Goal: Task Accomplishment & Management: Manage account settings

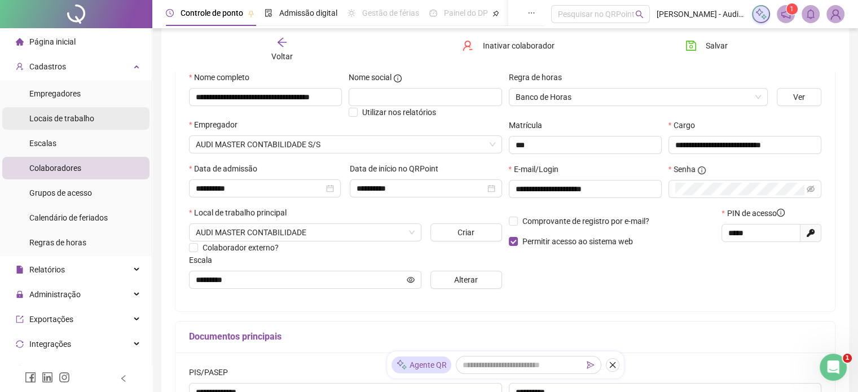
scroll to position [113, 0]
click at [80, 170] on span "Colaboradores" at bounding box center [55, 168] width 52 height 9
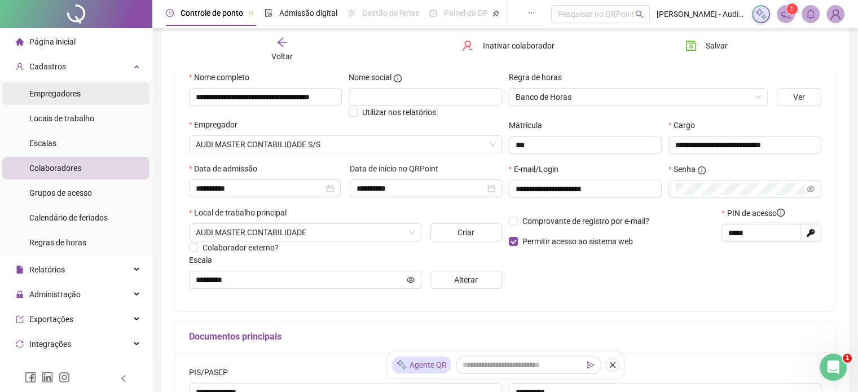
click at [65, 97] on span "Empregadores" at bounding box center [54, 93] width 51 height 9
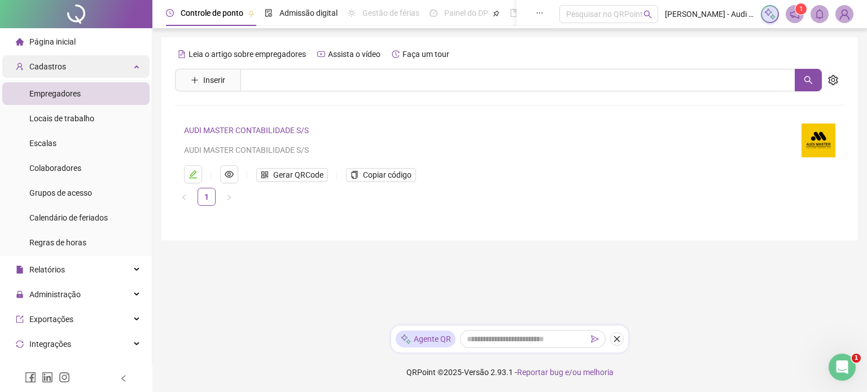
click at [125, 67] on div "Cadastros" at bounding box center [75, 66] width 147 height 23
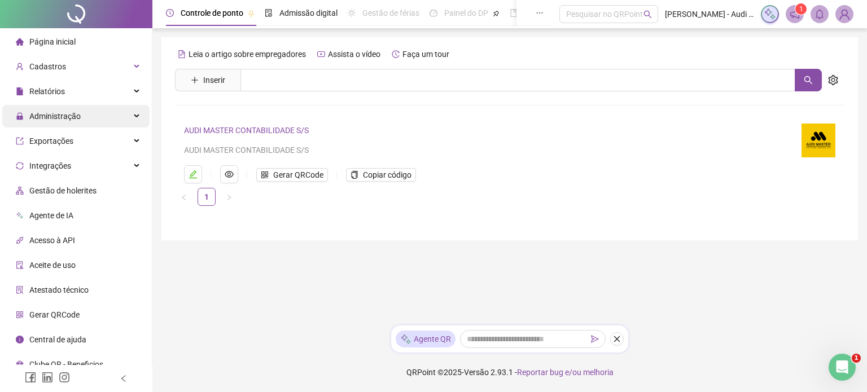
click at [134, 116] on div "Administração" at bounding box center [75, 116] width 147 height 23
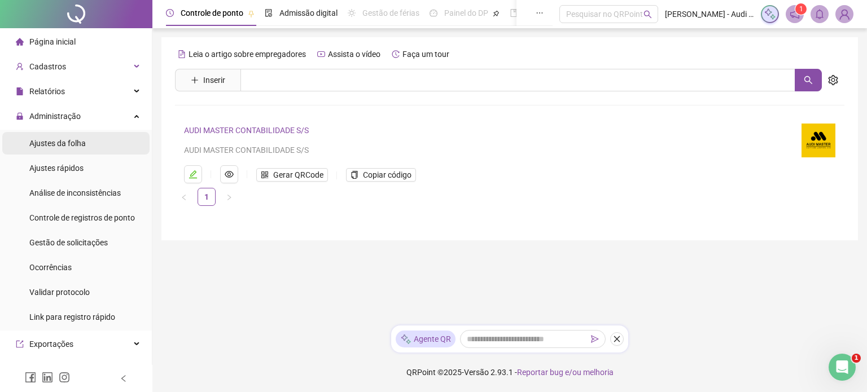
click at [74, 141] on span "Ajustes da folha" at bounding box center [57, 143] width 56 height 9
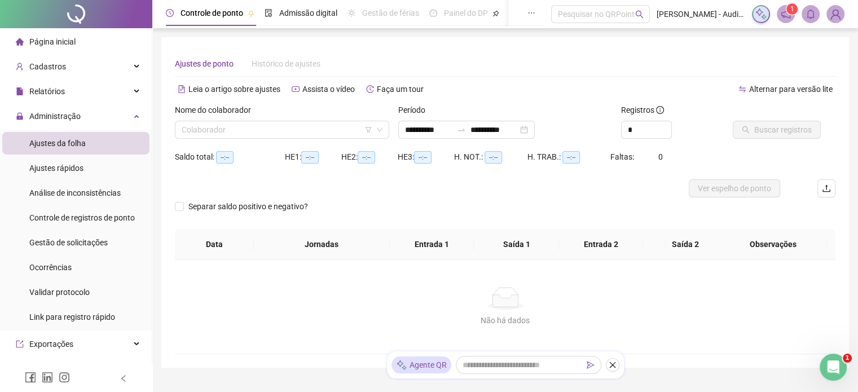
type input "**********"
click at [74, 243] on span "Gestão de solicitações" at bounding box center [68, 242] width 78 height 9
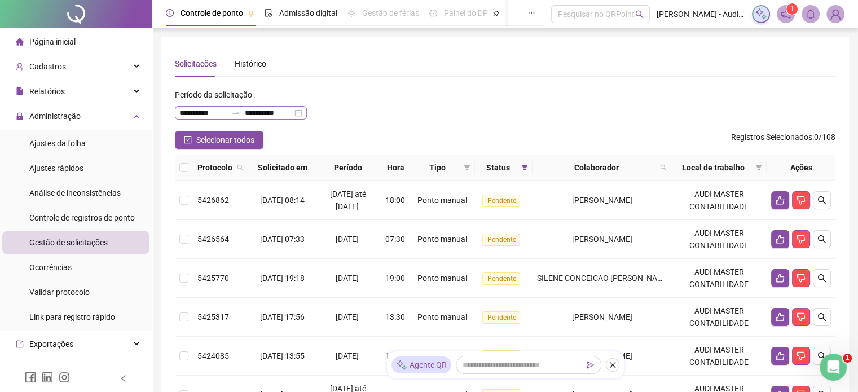
click at [307, 113] on div "**********" at bounding box center [241, 113] width 132 height 14
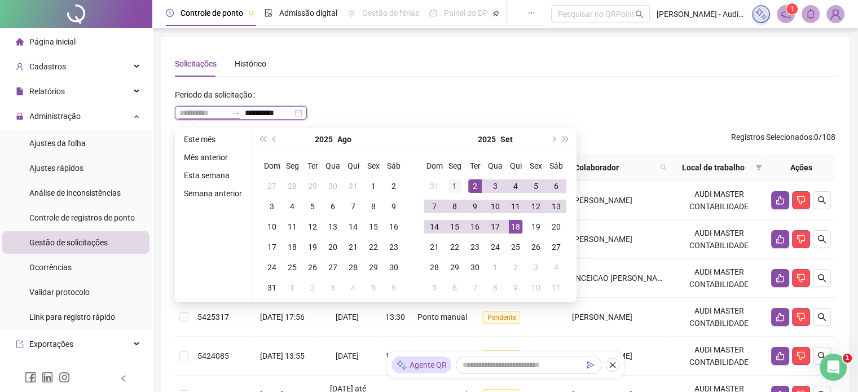
type input "**********"
click at [457, 189] on div "1" at bounding box center [455, 186] width 14 height 14
type input "**********"
click at [511, 220] on div "18" at bounding box center [516, 227] width 14 height 14
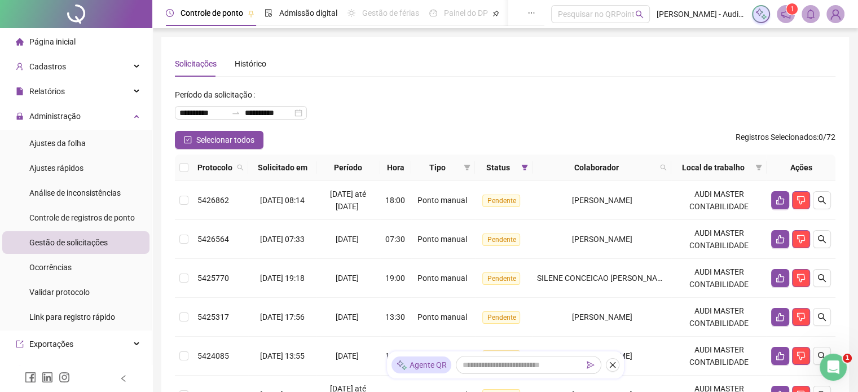
click at [661, 87] on div "**********" at bounding box center [505, 108] width 661 height 45
click at [783, 203] on icon "like" at bounding box center [780, 200] width 9 height 9
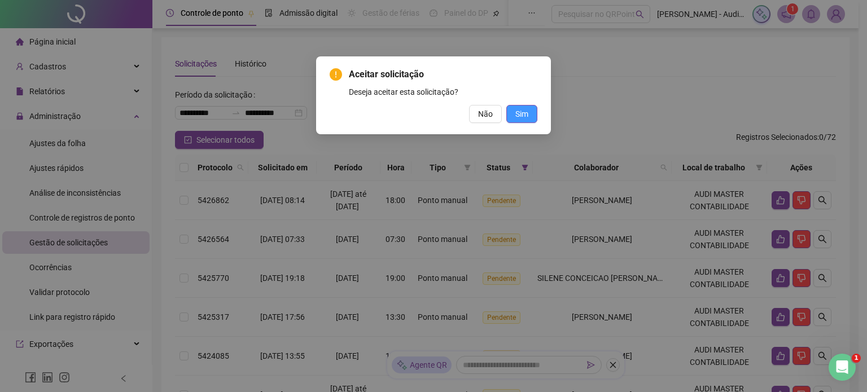
click at [520, 108] on span "Sim" at bounding box center [521, 114] width 13 height 12
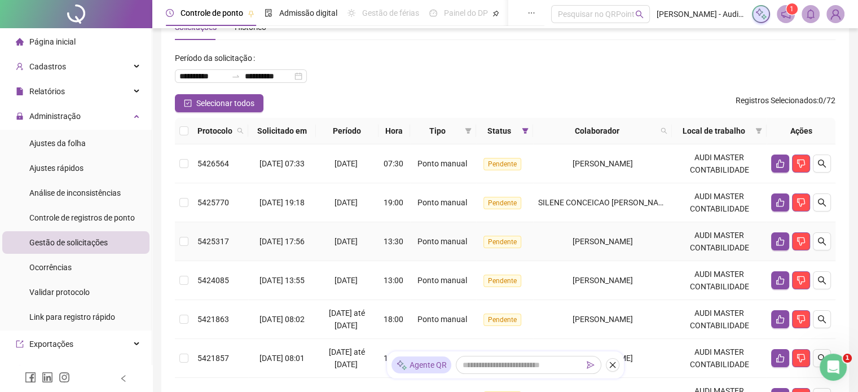
scroll to position [56, 0]
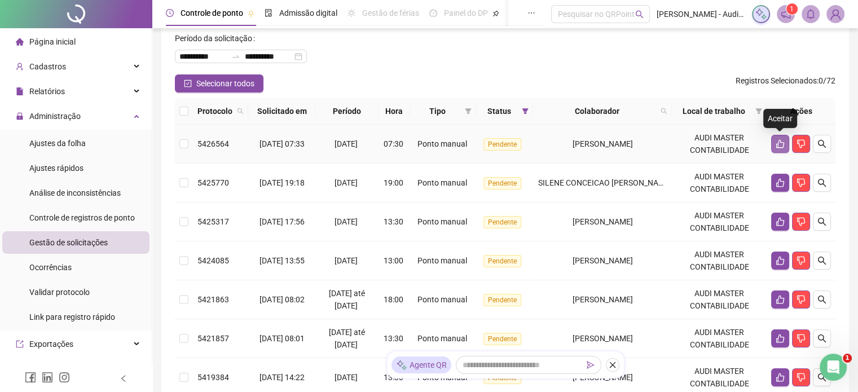
click at [778, 143] on icon "like" at bounding box center [780, 143] width 9 height 9
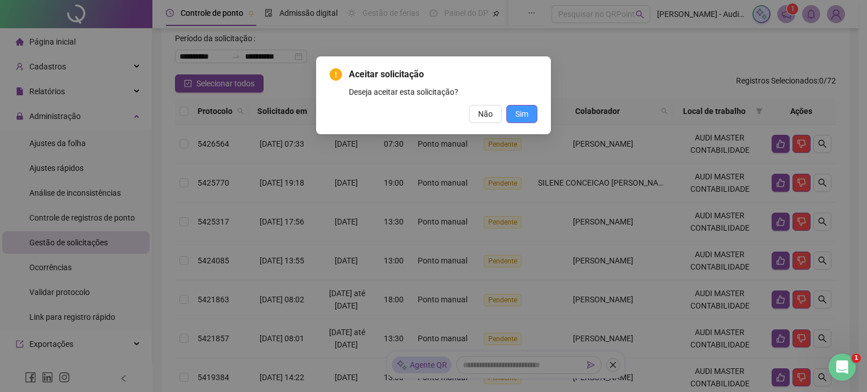
click at [530, 113] on button "Sim" at bounding box center [521, 114] width 31 height 18
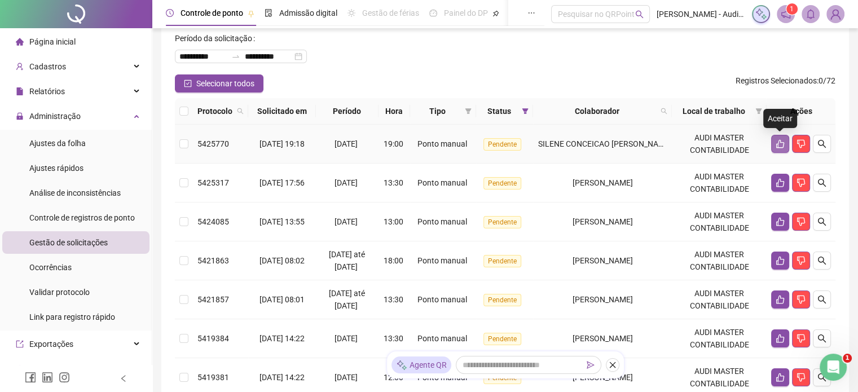
click at [777, 144] on icon "like" at bounding box center [781, 144] width 8 height 8
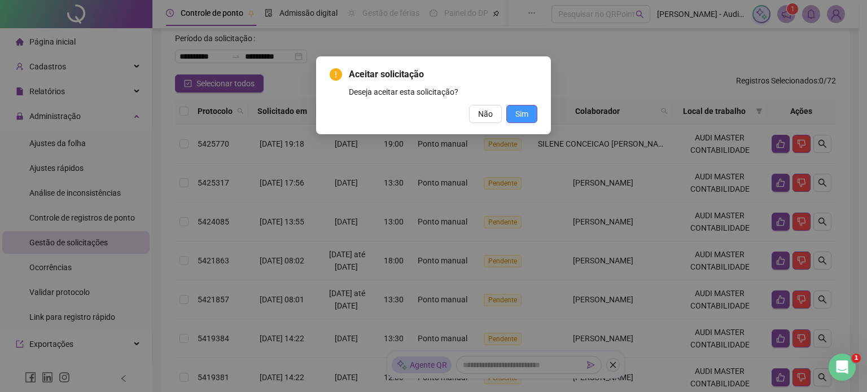
click at [530, 117] on button "Sim" at bounding box center [521, 114] width 31 height 18
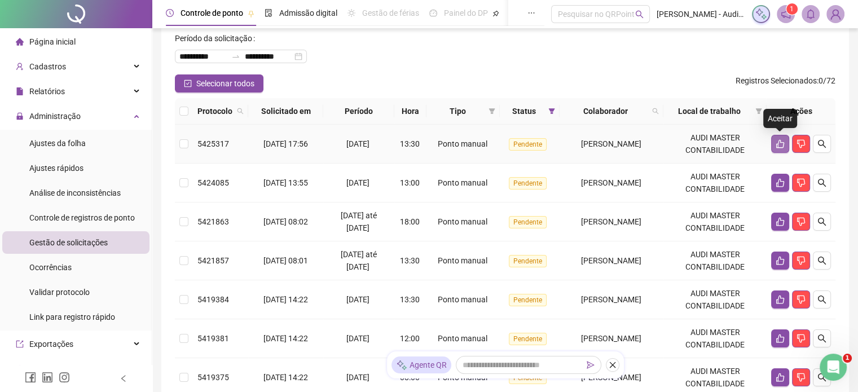
click at [777, 143] on icon "like" at bounding box center [780, 143] width 9 height 9
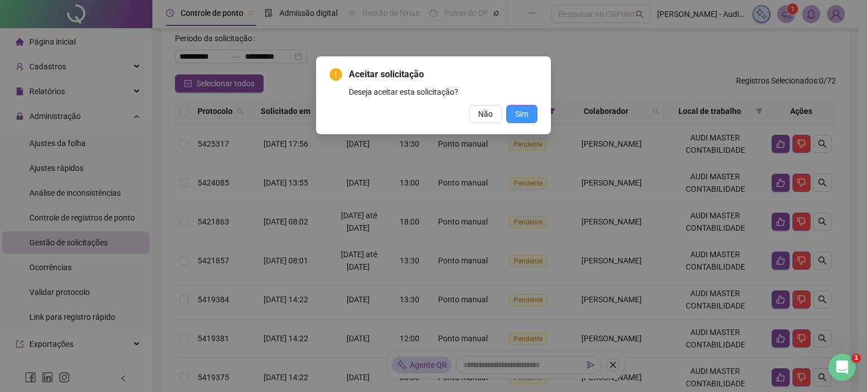
click at [525, 115] on span "Sim" at bounding box center [521, 114] width 13 height 12
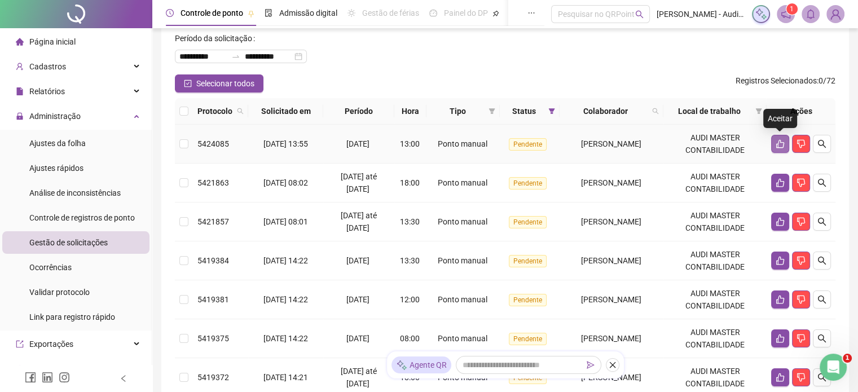
click at [780, 144] on icon "like" at bounding box center [780, 143] width 9 height 9
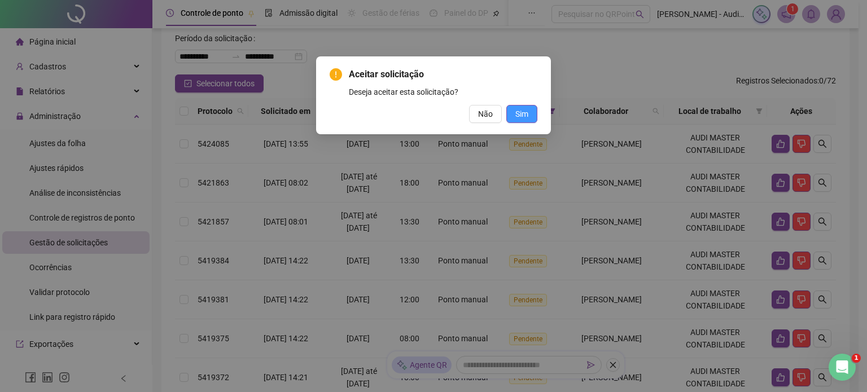
click at [520, 112] on span "Sim" at bounding box center [521, 114] width 13 height 12
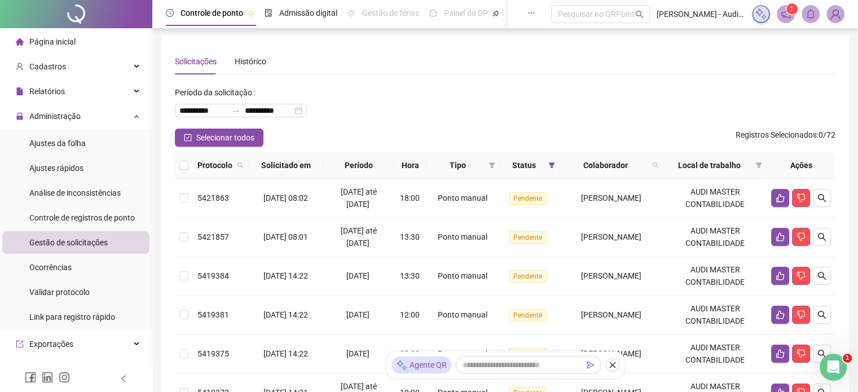
scroll to position [0, 0]
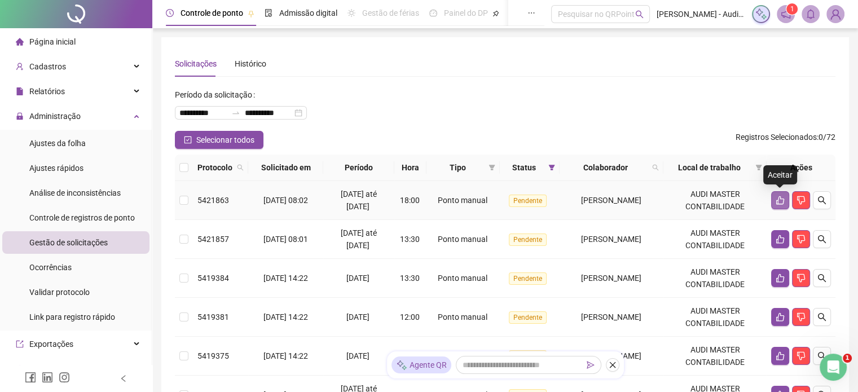
click at [779, 203] on icon "like" at bounding box center [780, 200] width 9 height 9
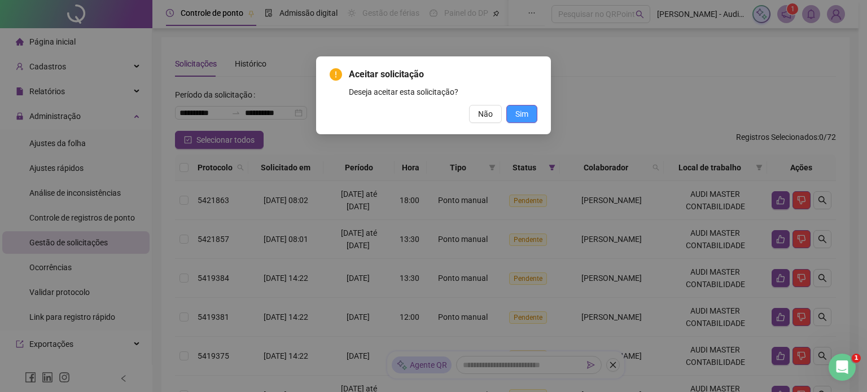
click at [526, 113] on span "Sim" at bounding box center [521, 114] width 13 height 12
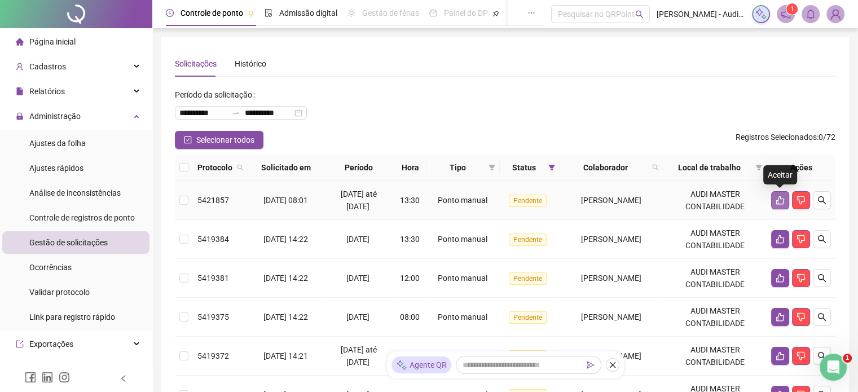
click at [781, 200] on icon "like" at bounding box center [780, 200] width 9 height 9
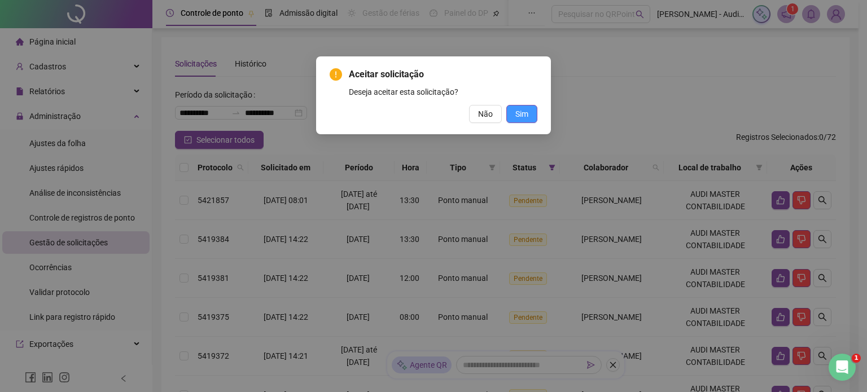
click at [519, 115] on span "Sim" at bounding box center [521, 114] width 13 height 12
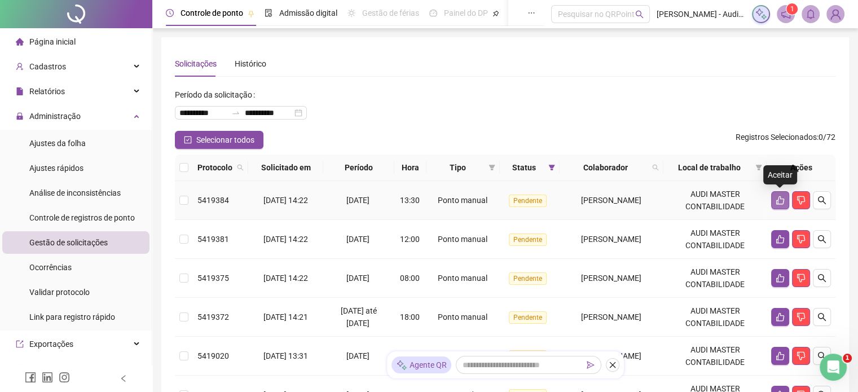
click at [783, 201] on icon "like" at bounding box center [781, 200] width 8 height 8
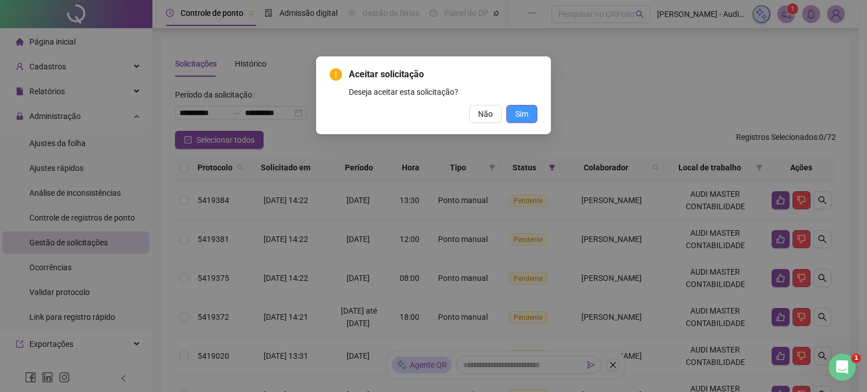
click at [524, 114] on span "Sim" at bounding box center [521, 114] width 13 height 12
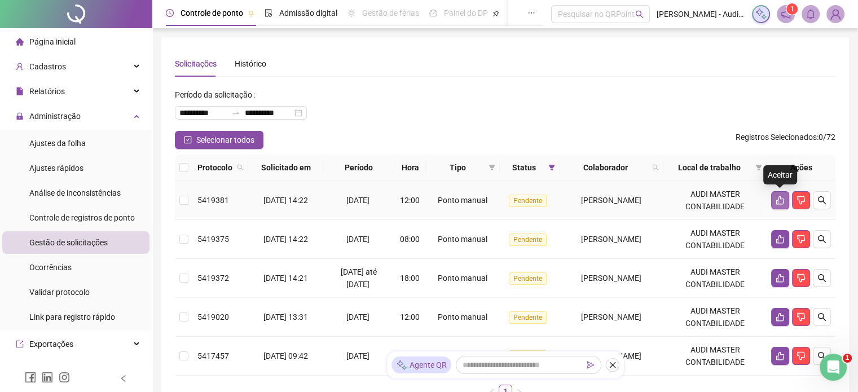
click at [780, 199] on icon "like" at bounding box center [780, 200] width 9 height 9
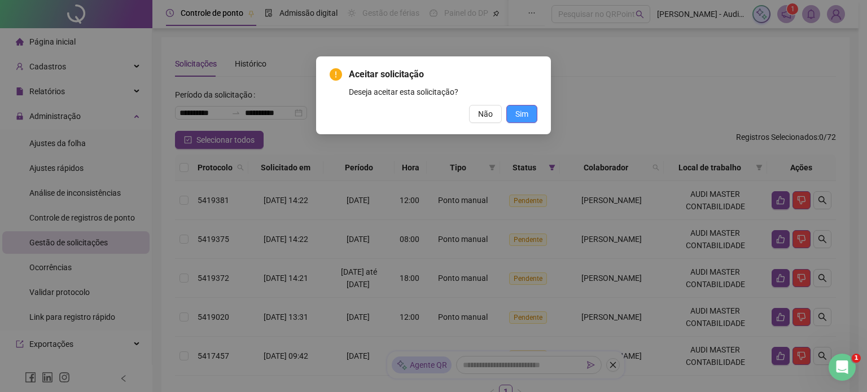
click at [524, 114] on span "Sim" at bounding box center [521, 114] width 13 height 12
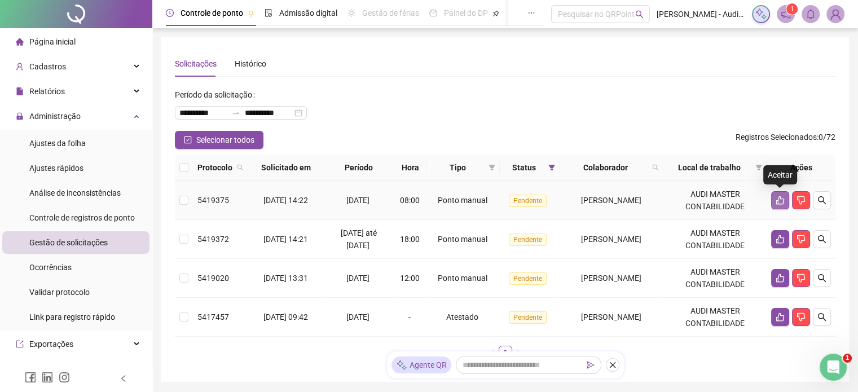
click at [782, 203] on icon "like" at bounding box center [780, 200] width 9 height 9
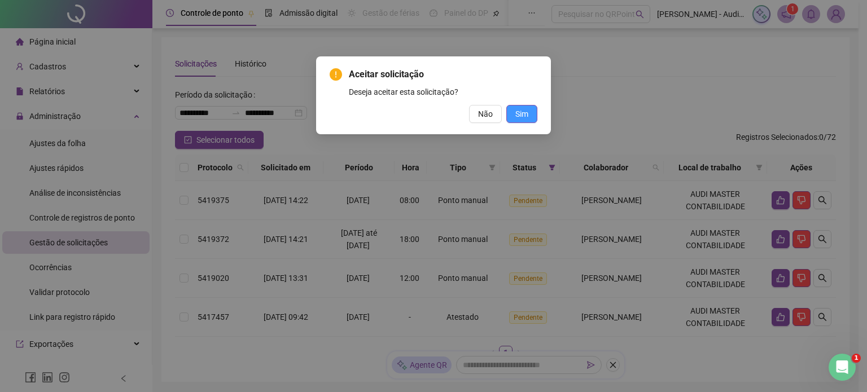
click at [530, 117] on button "Sim" at bounding box center [521, 114] width 31 height 18
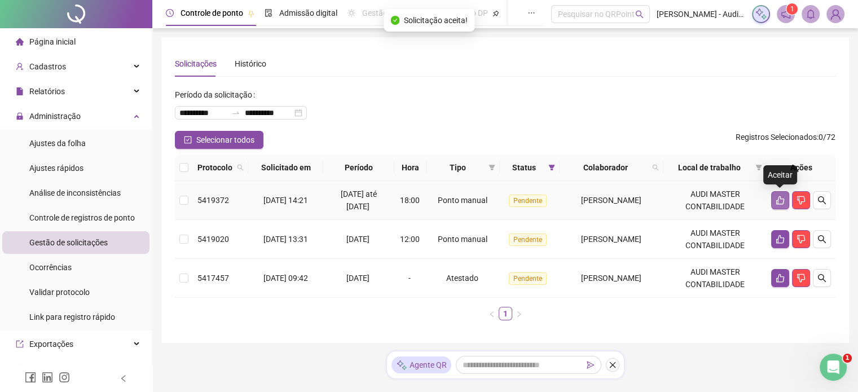
click at [783, 198] on icon "like" at bounding box center [780, 200] width 9 height 9
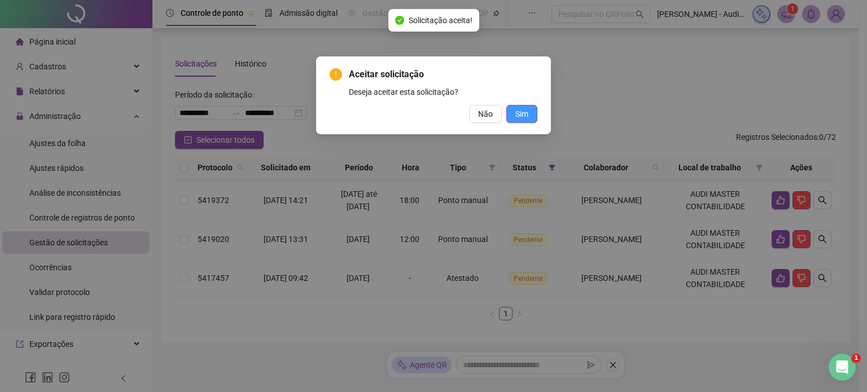
click at [527, 111] on span "Sim" at bounding box center [521, 114] width 13 height 12
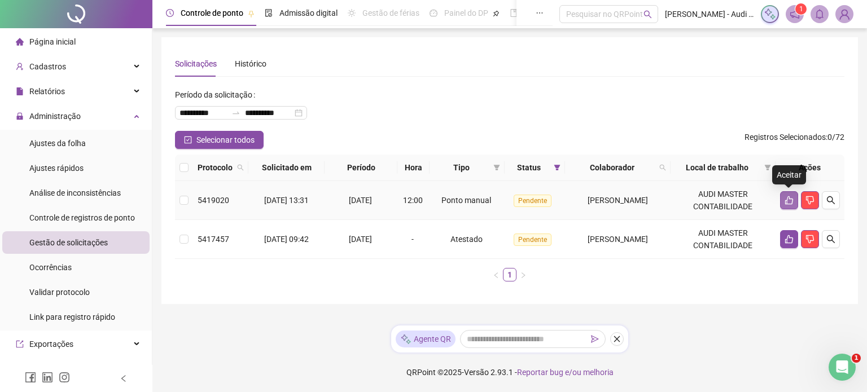
click at [789, 200] on icon "like" at bounding box center [788, 200] width 9 height 9
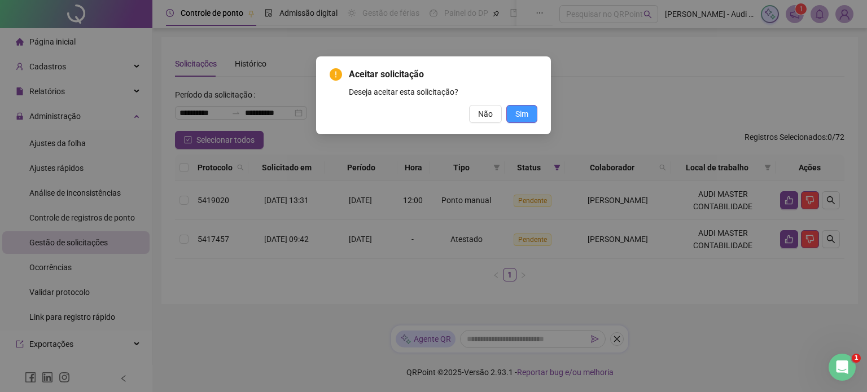
click at [531, 117] on button "Sim" at bounding box center [521, 114] width 31 height 18
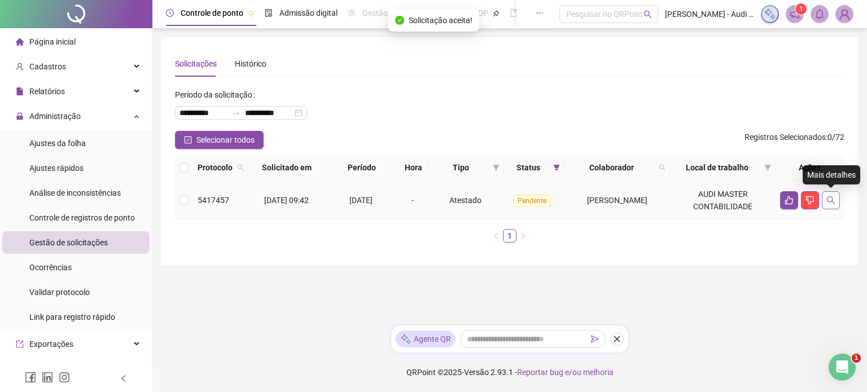
click at [835, 201] on button "button" at bounding box center [831, 200] width 18 height 18
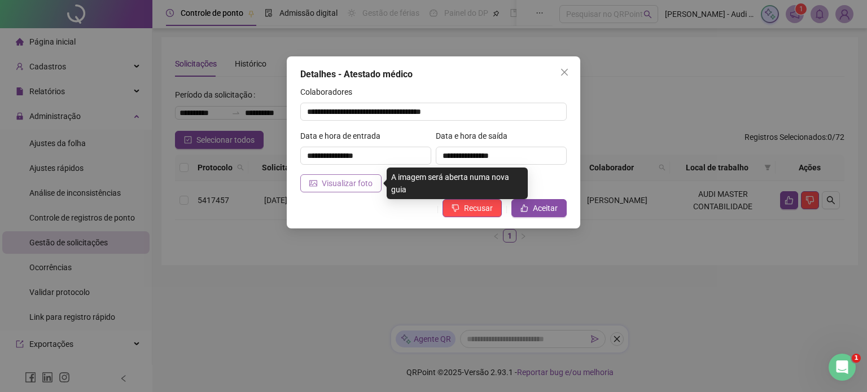
click at [356, 180] on span "Visualizar foto" at bounding box center [347, 183] width 51 height 12
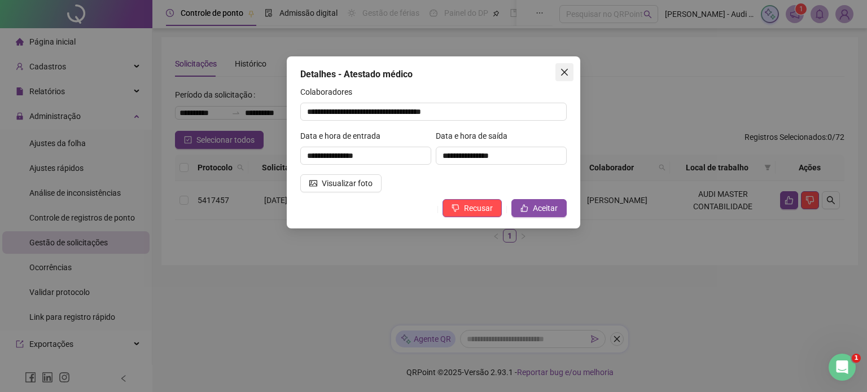
click at [563, 67] on button "Close" at bounding box center [564, 72] width 18 height 18
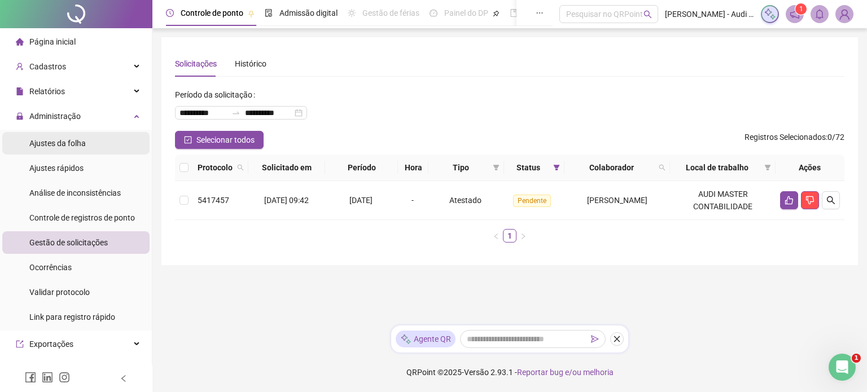
click at [72, 144] on span "Ajustes da folha" at bounding box center [57, 143] width 56 height 9
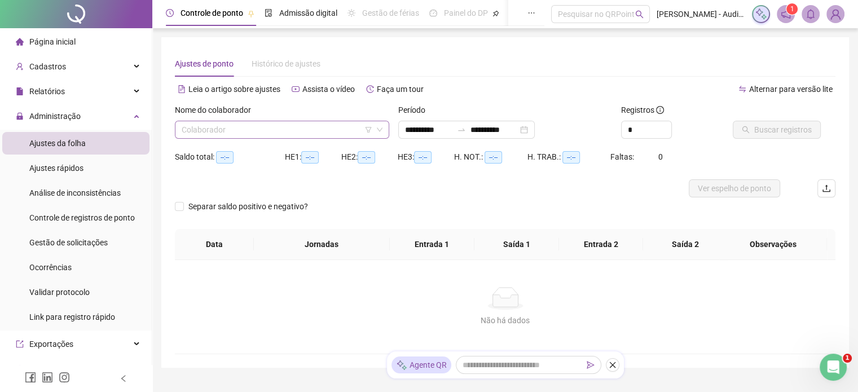
click at [203, 135] on input "search" at bounding box center [277, 129] width 191 height 17
type input "**********"
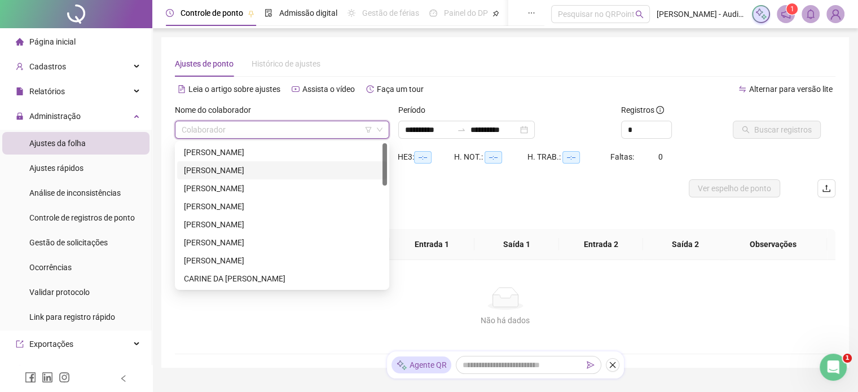
click at [210, 168] on div "[PERSON_NAME]" at bounding box center [282, 170] width 196 height 12
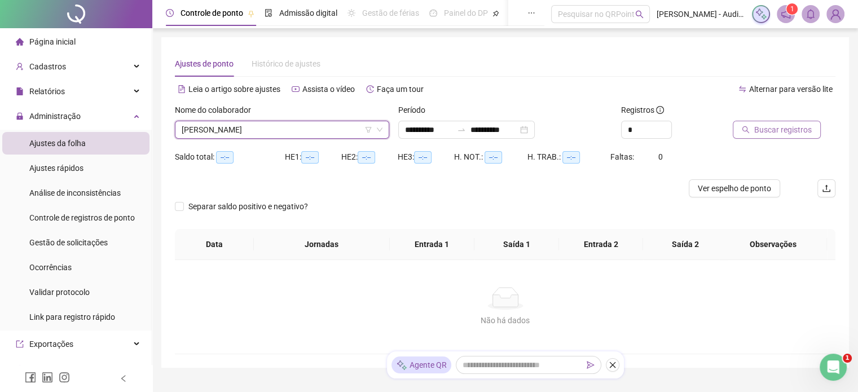
click at [770, 133] on span "Buscar registros" at bounding box center [784, 130] width 58 height 12
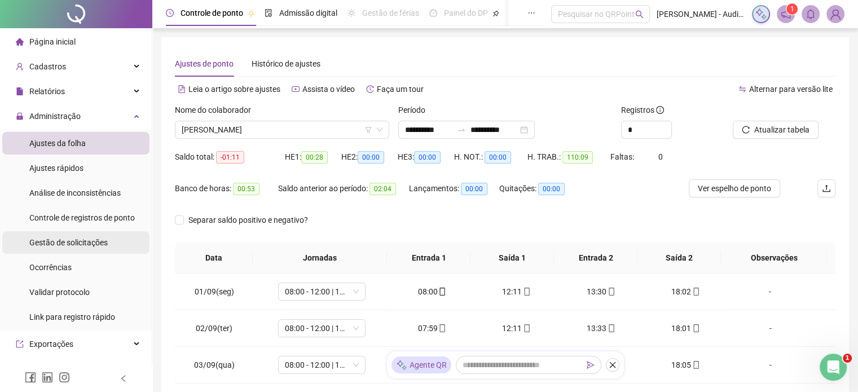
click at [77, 240] on span "Gestão de solicitações" at bounding box center [68, 242] width 78 height 9
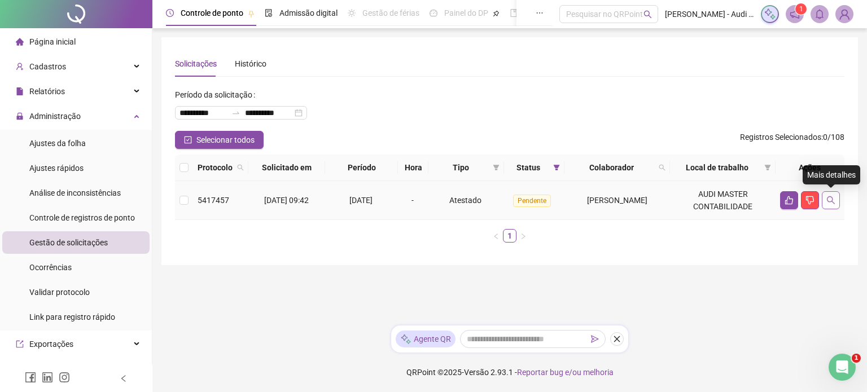
click at [834, 201] on icon "search" at bounding box center [830, 200] width 9 height 9
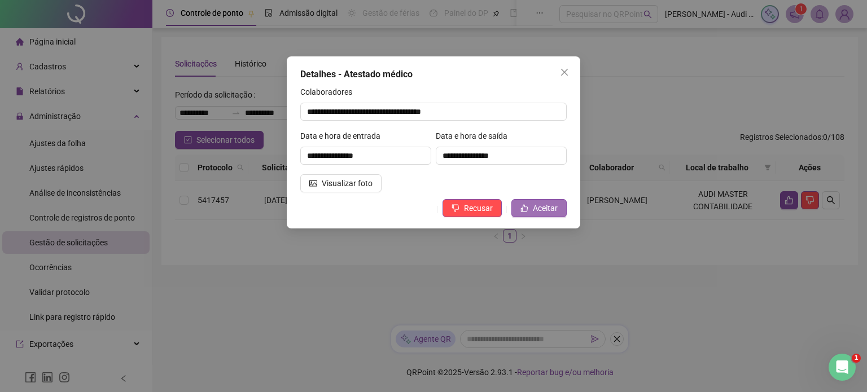
click at [537, 207] on span "Aceitar" at bounding box center [545, 208] width 25 height 12
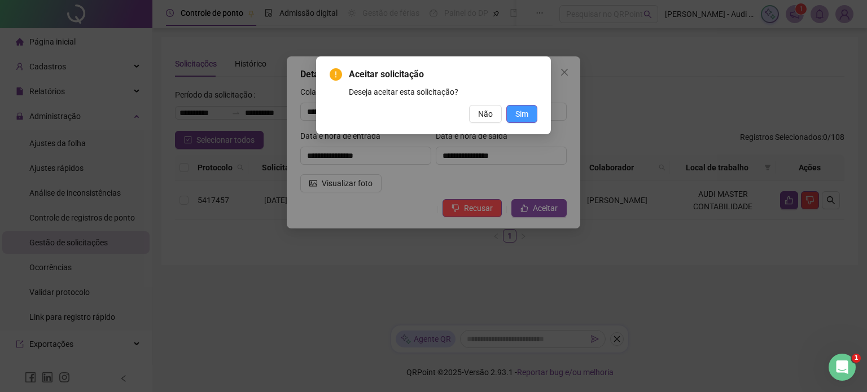
click at [522, 115] on span "Sim" at bounding box center [521, 114] width 13 height 12
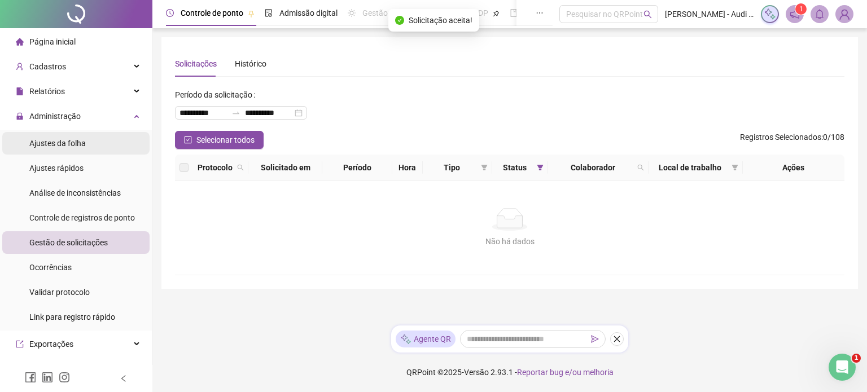
click at [72, 147] on span "Ajustes da folha" at bounding box center [57, 143] width 56 height 9
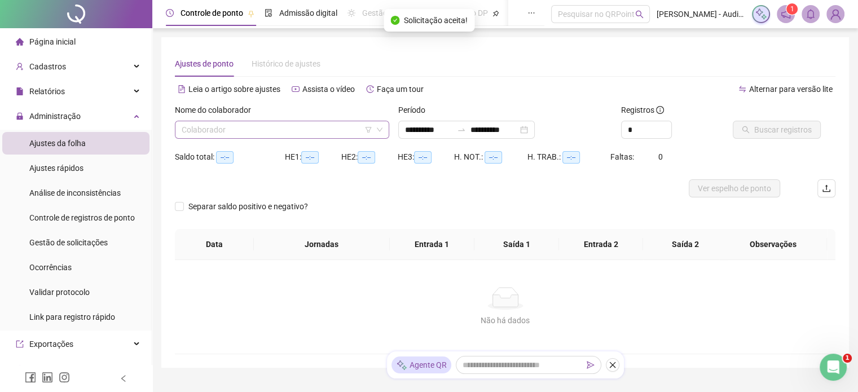
type input "**********"
click at [221, 134] on input "search" at bounding box center [277, 129] width 191 height 17
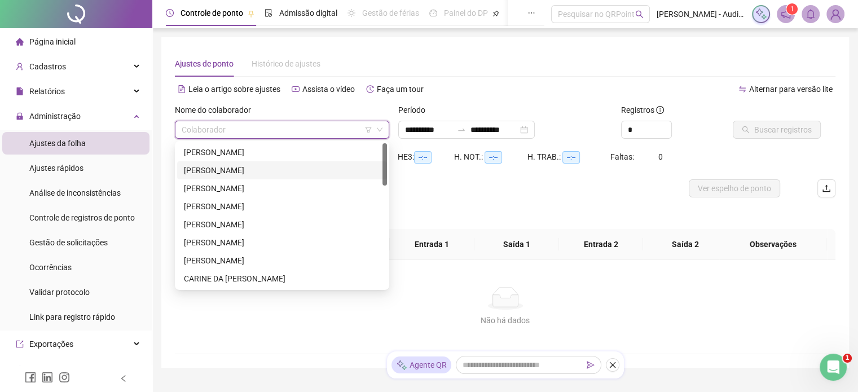
click at [221, 173] on div "[PERSON_NAME]" at bounding box center [282, 170] width 196 height 12
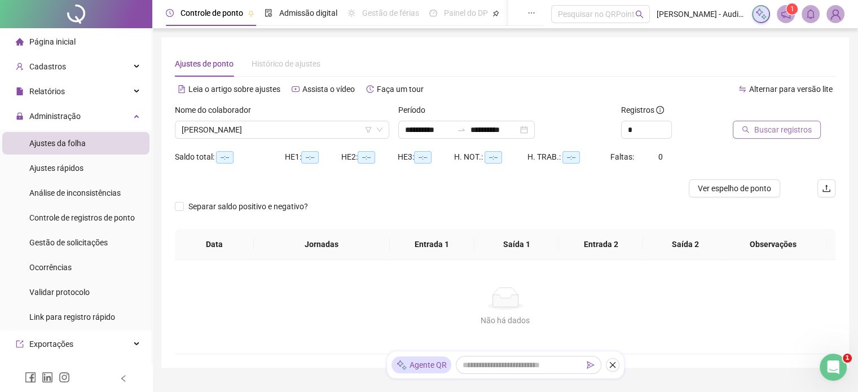
click at [766, 129] on span "Buscar registros" at bounding box center [784, 130] width 58 height 12
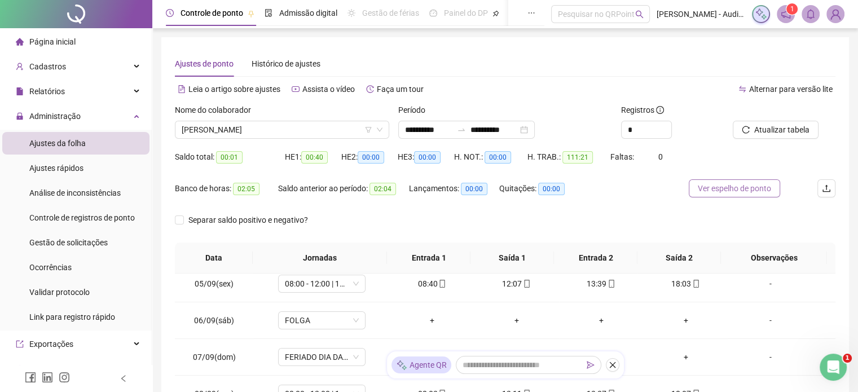
click at [734, 189] on span "Ver espelho de ponto" at bounding box center [734, 188] width 73 height 12
click at [68, 141] on span "Ajustes da folha" at bounding box center [57, 143] width 56 height 9
click at [288, 133] on span "[PERSON_NAME]" at bounding box center [282, 129] width 201 height 17
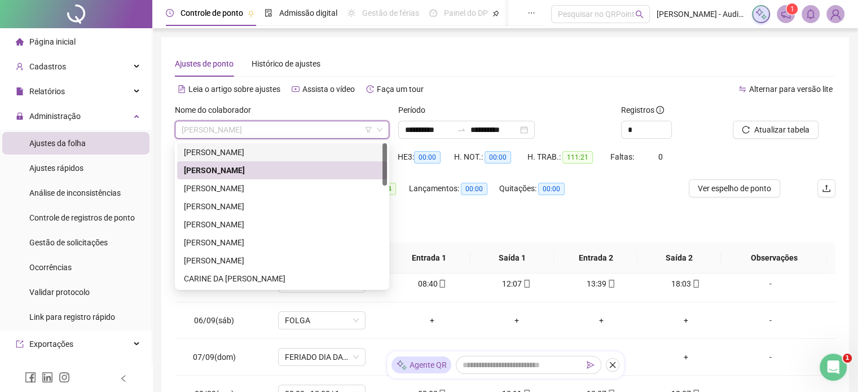
click at [258, 148] on div "[PERSON_NAME]" at bounding box center [282, 152] width 196 height 12
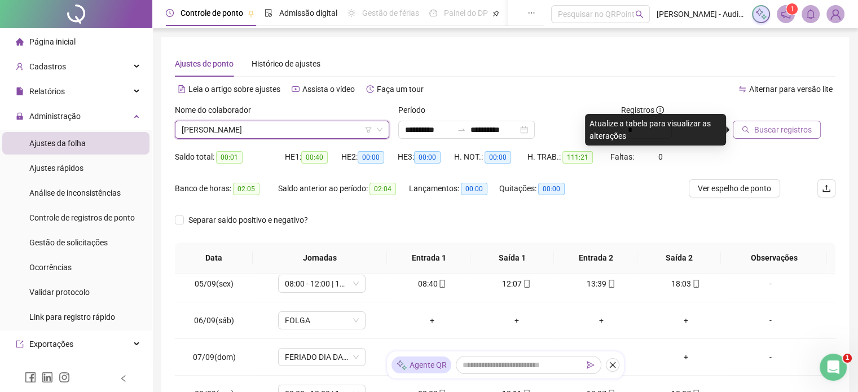
click at [787, 130] on span "Buscar registros" at bounding box center [784, 130] width 58 height 12
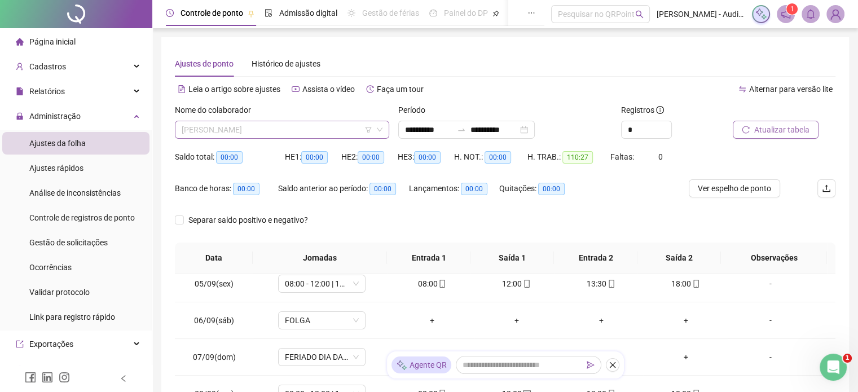
click at [314, 132] on span "[PERSON_NAME]" at bounding box center [282, 129] width 201 height 17
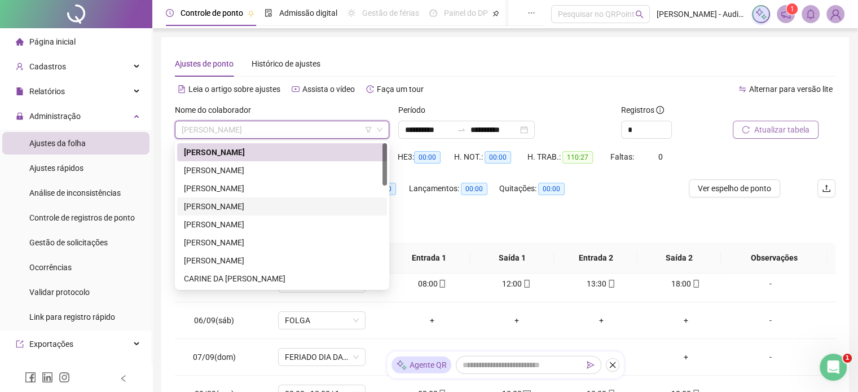
click at [235, 208] on div "[PERSON_NAME]" at bounding box center [282, 206] width 196 height 12
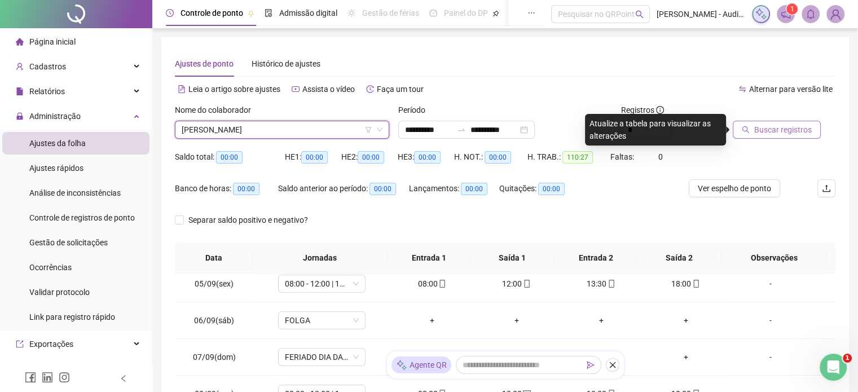
click at [783, 130] on span "Buscar registros" at bounding box center [784, 130] width 58 height 12
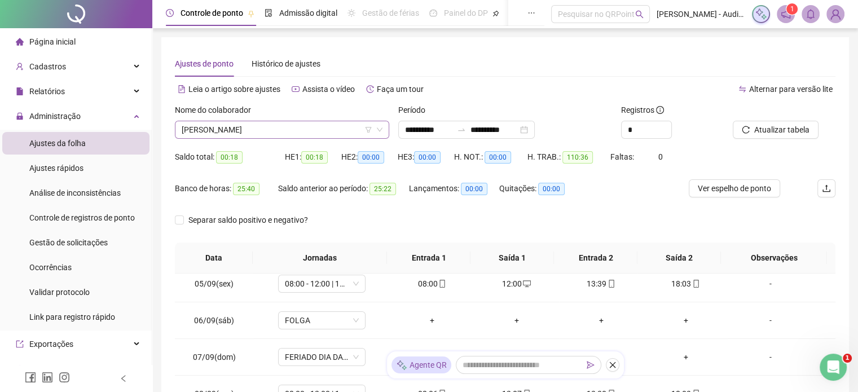
click at [302, 128] on span "[PERSON_NAME]" at bounding box center [282, 129] width 201 height 17
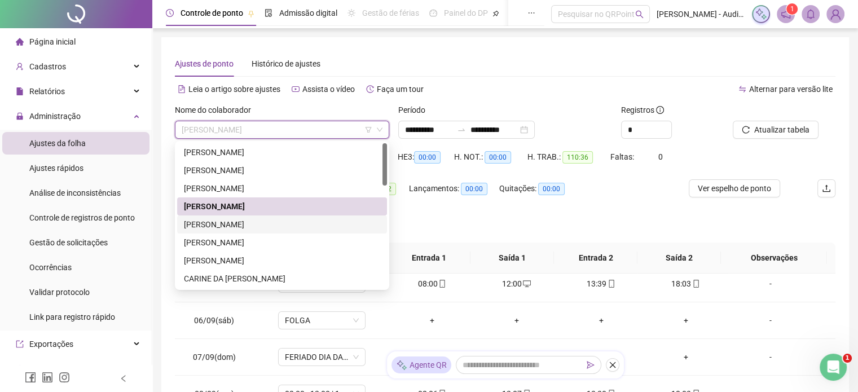
click at [242, 222] on div "[PERSON_NAME]" at bounding box center [282, 224] width 196 height 12
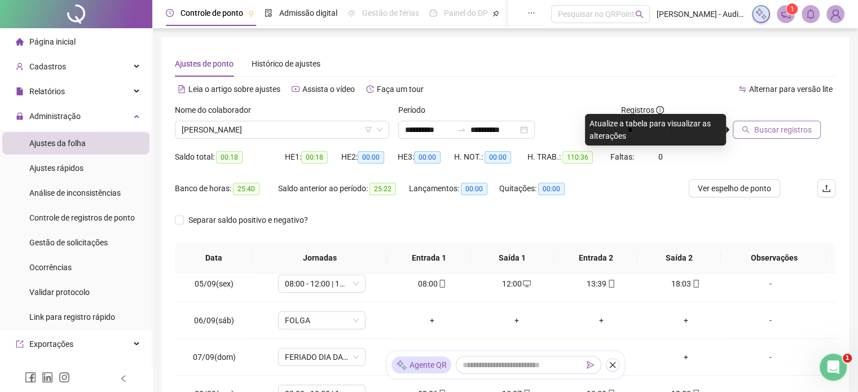
click at [766, 134] on span "Buscar registros" at bounding box center [784, 130] width 58 height 12
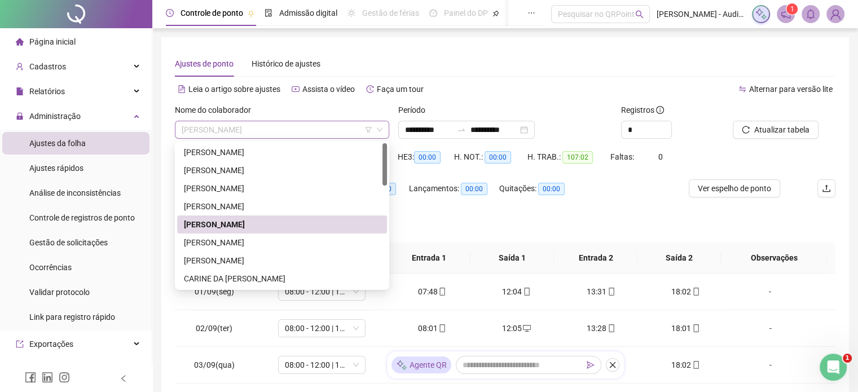
click at [303, 126] on span "[PERSON_NAME]" at bounding box center [282, 129] width 201 height 17
click at [248, 239] on div "[PERSON_NAME]" at bounding box center [282, 242] width 196 height 12
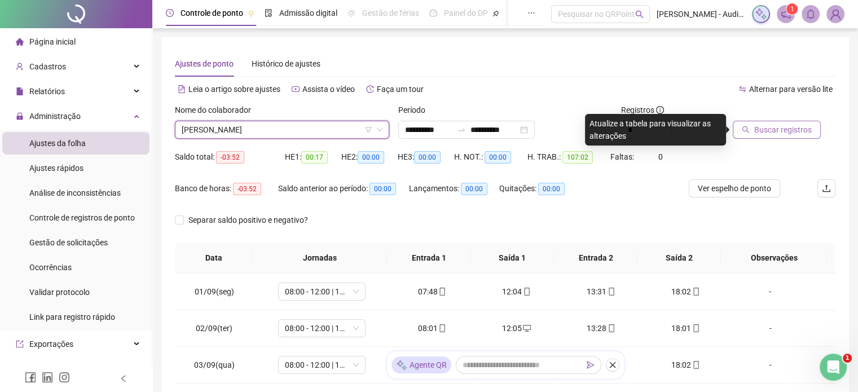
click at [764, 134] on span "Buscar registros" at bounding box center [784, 130] width 58 height 12
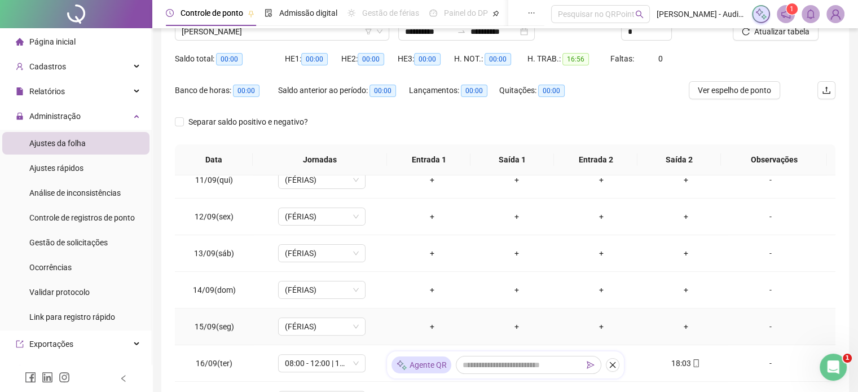
scroll to position [211, 0]
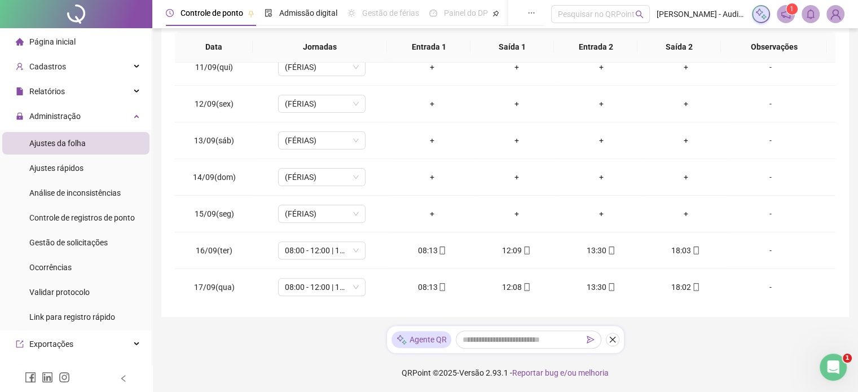
click at [75, 148] on div "Ajustes da folha" at bounding box center [57, 143] width 56 height 23
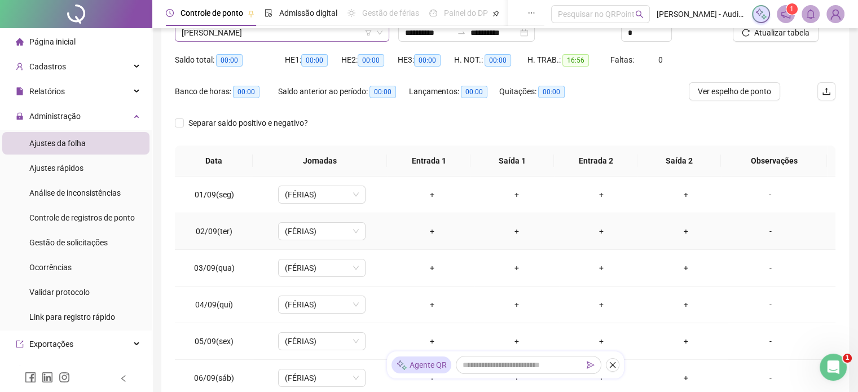
scroll to position [0, 0]
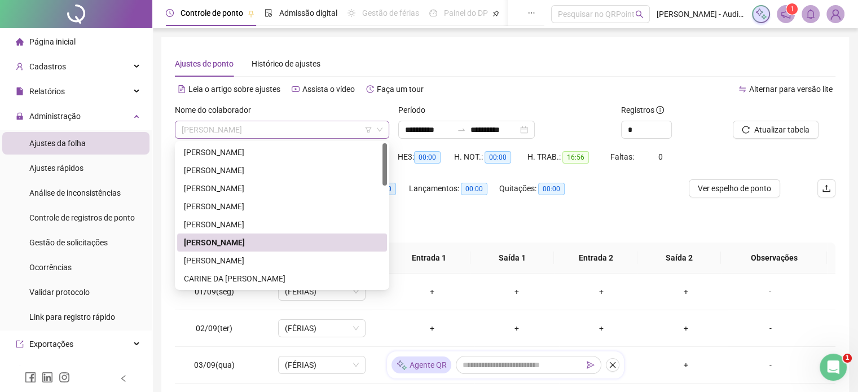
click at [299, 130] on span "[PERSON_NAME]" at bounding box center [282, 129] width 201 height 17
click at [229, 171] on div "[PERSON_NAME]" at bounding box center [282, 170] width 196 height 12
click at [229, 171] on div "Saldo total: 00:00" at bounding box center [230, 164] width 110 height 32
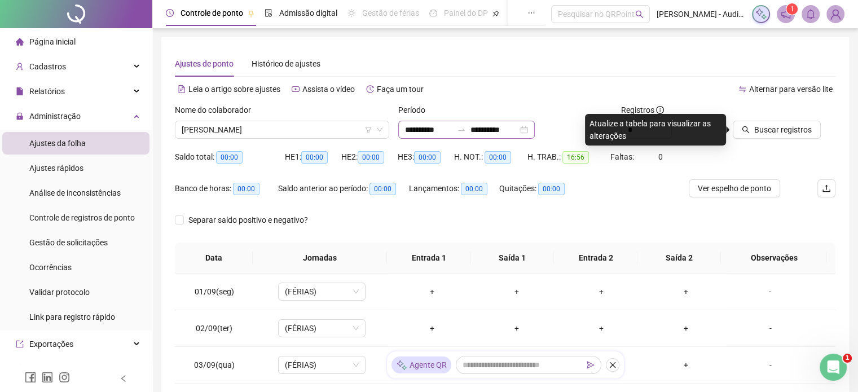
click at [535, 128] on div "**********" at bounding box center [466, 130] width 137 height 18
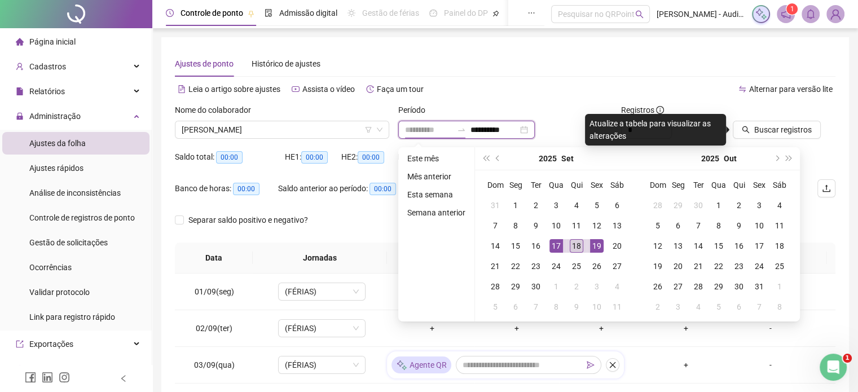
type input "**********"
click at [575, 244] on div "18" at bounding box center [577, 246] width 14 height 14
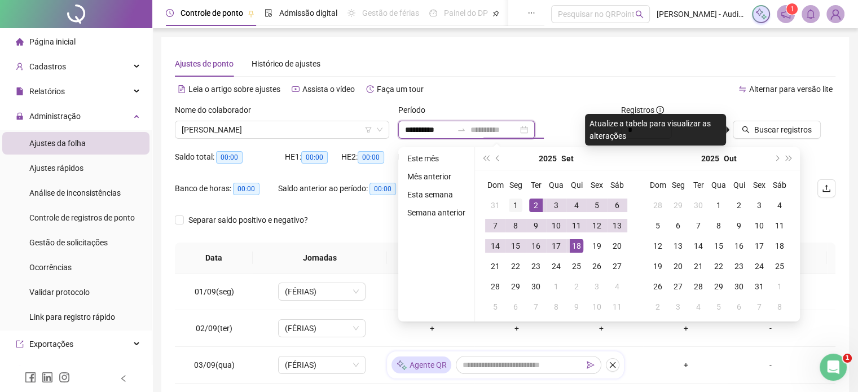
type input "**********"
click at [512, 203] on div "1" at bounding box center [516, 206] width 14 height 14
type input "**********"
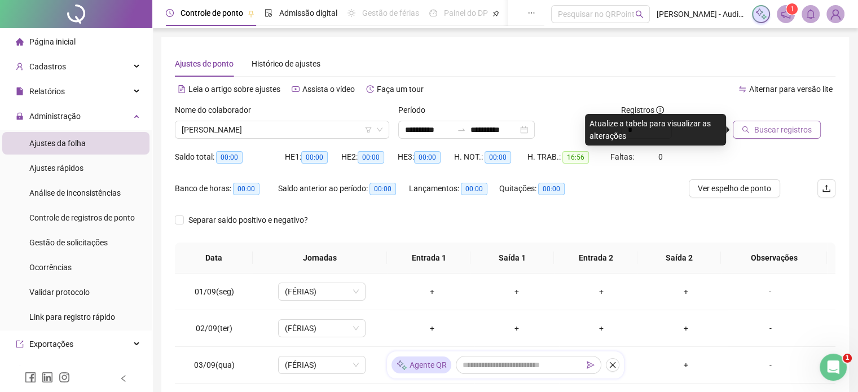
click at [788, 129] on span "Buscar registros" at bounding box center [784, 130] width 58 height 12
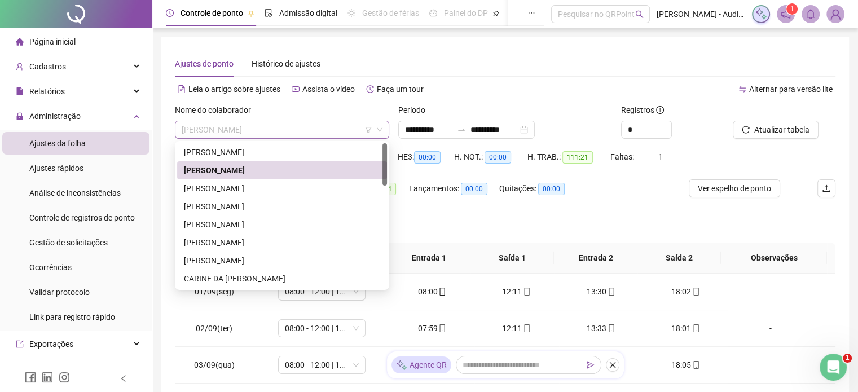
click at [314, 128] on span "[PERSON_NAME]" at bounding box center [282, 129] width 201 height 17
click at [234, 243] on div "[PERSON_NAME]" at bounding box center [282, 242] width 196 height 12
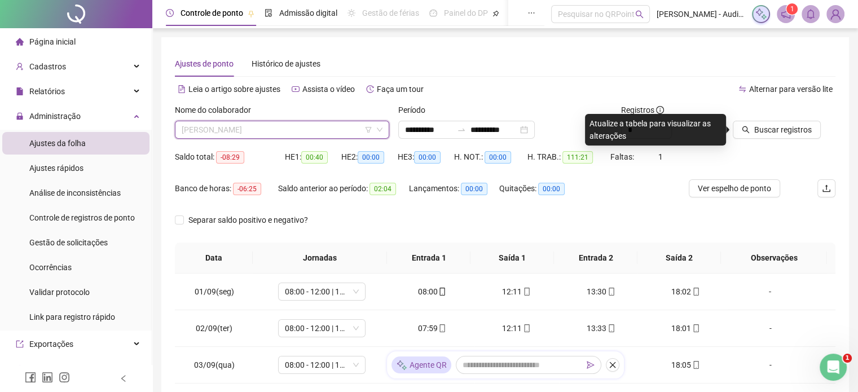
click at [296, 133] on span "[PERSON_NAME]" at bounding box center [282, 129] width 201 height 17
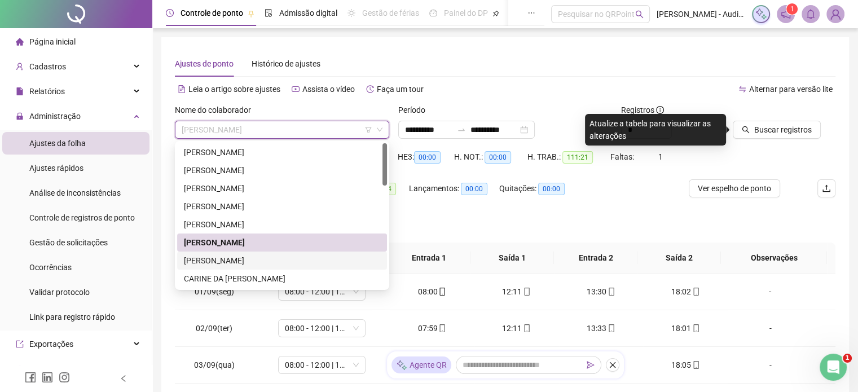
click at [222, 259] on div "[PERSON_NAME]" at bounding box center [282, 261] width 196 height 12
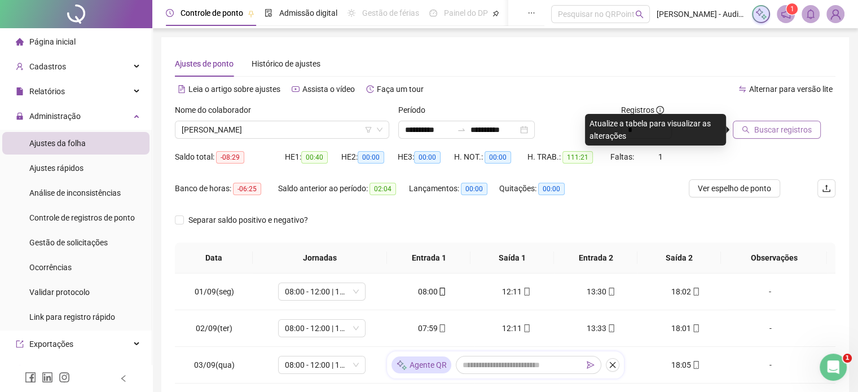
click at [805, 131] on span "Buscar registros" at bounding box center [784, 130] width 58 height 12
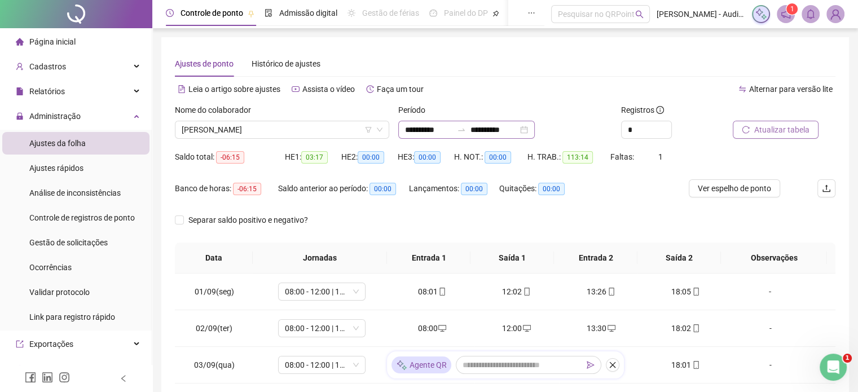
click at [535, 128] on div "**********" at bounding box center [466, 130] width 137 height 18
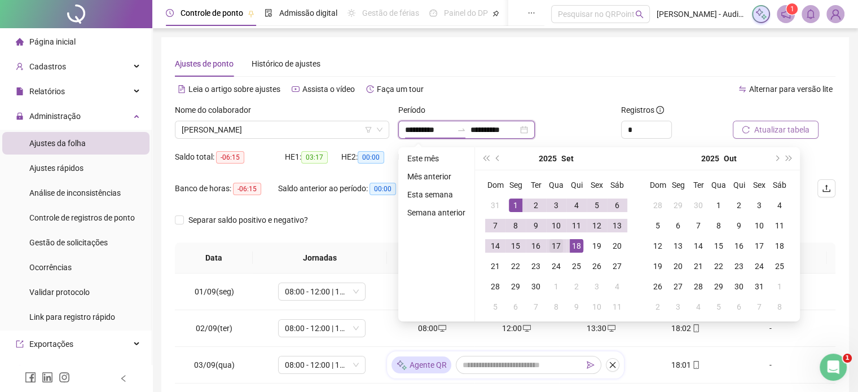
type input "**********"
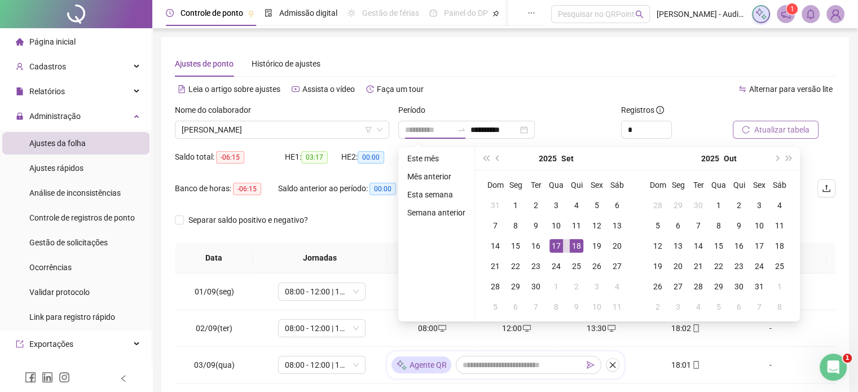
click at [555, 245] on div "17" at bounding box center [557, 246] width 14 height 14
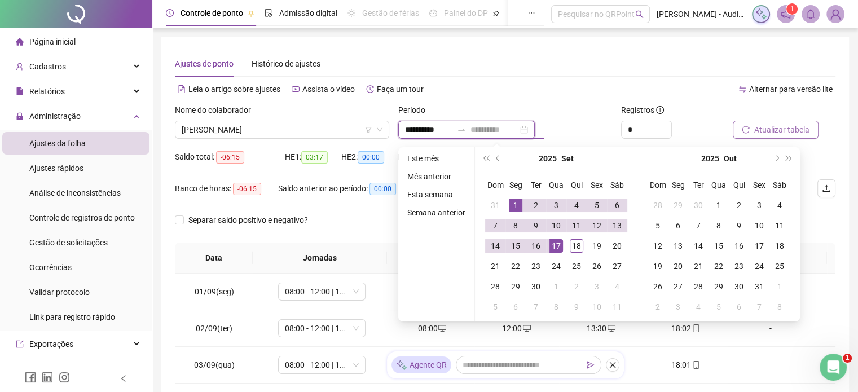
type input "**********"
click at [517, 208] on div "1" at bounding box center [516, 206] width 14 height 14
type input "**********"
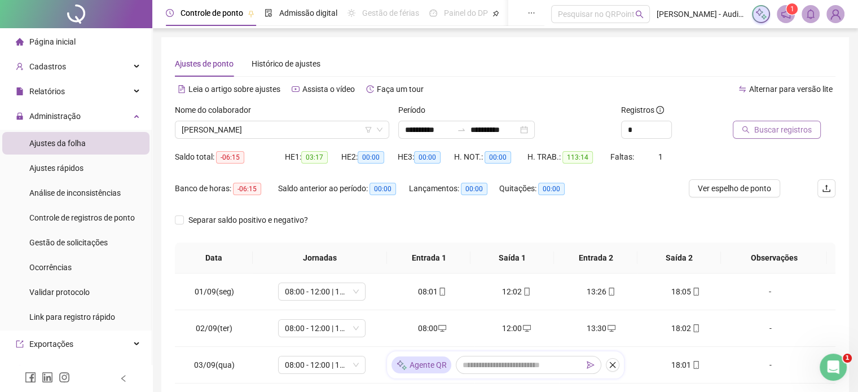
click at [799, 130] on span "Buscar registros" at bounding box center [784, 130] width 58 height 12
click at [297, 132] on span "[PERSON_NAME]" at bounding box center [282, 129] width 201 height 17
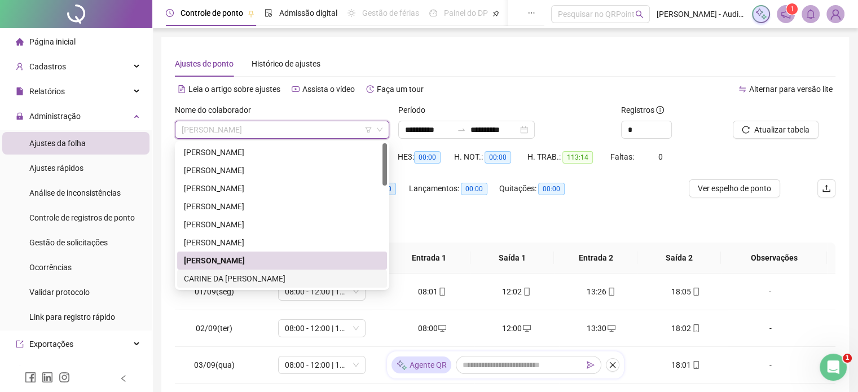
click at [260, 275] on div "CARINE DA [PERSON_NAME]" at bounding box center [282, 279] width 196 height 12
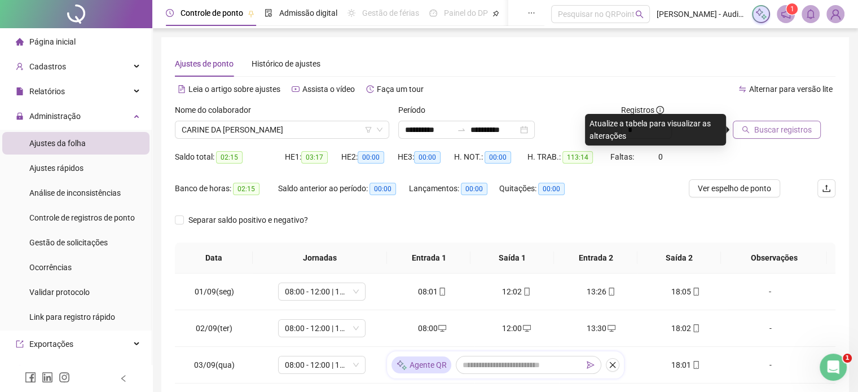
click at [777, 129] on span "Buscar registros" at bounding box center [784, 130] width 58 height 12
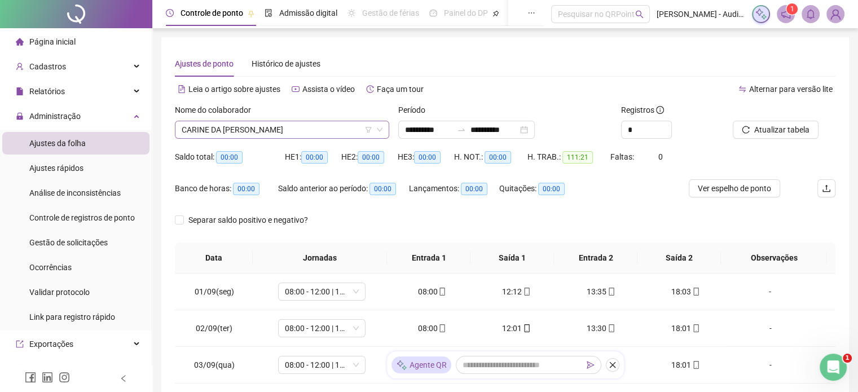
click at [295, 129] on span "CARINE DA [PERSON_NAME]" at bounding box center [282, 129] width 201 height 17
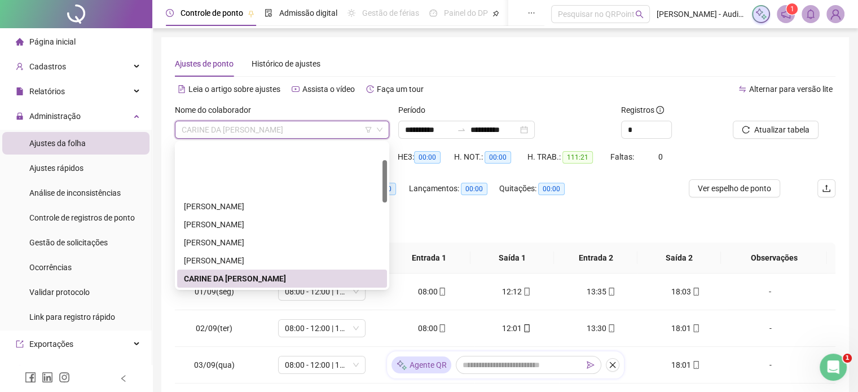
scroll to position [56, 0]
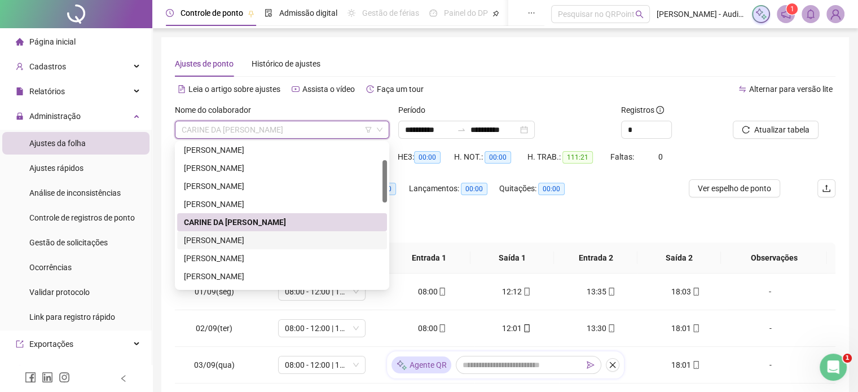
click at [230, 244] on div "[PERSON_NAME]" at bounding box center [282, 240] width 196 height 12
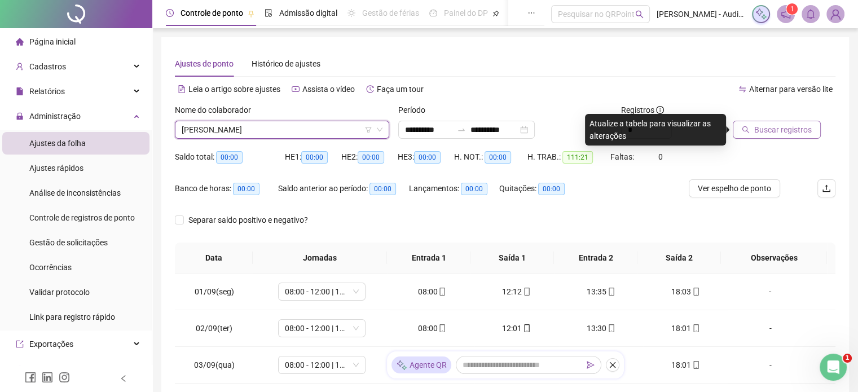
click at [788, 131] on span "Buscar registros" at bounding box center [784, 130] width 58 height 12
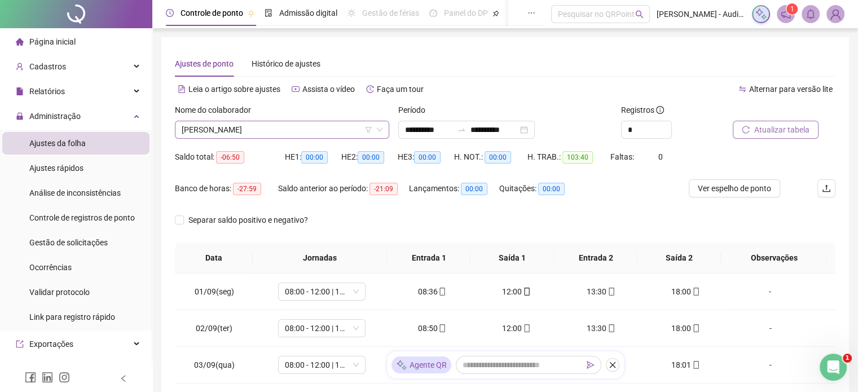
click at [312, 133] on span "[PERSON_NAME]" at bounding box center [282, 129] width 201 height 17
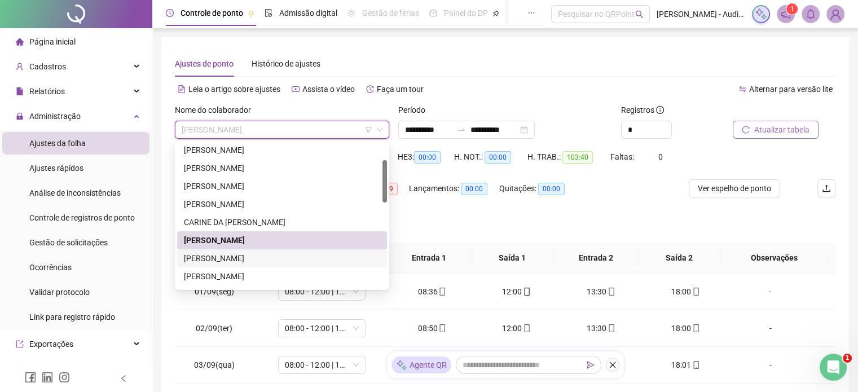
click at [275, 256] on div "[PERSON_NAME]" at bounding box center [282, 258] width 196 height 12
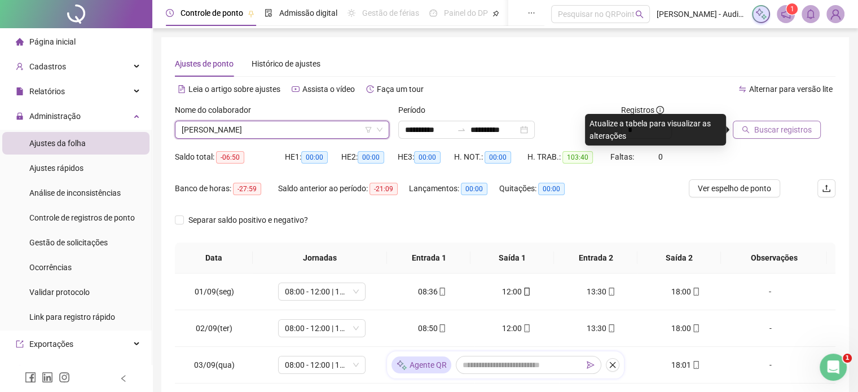
click at [770, 128] on span "Buscar registros" at bounding box center [784, 130] width 58 height 12
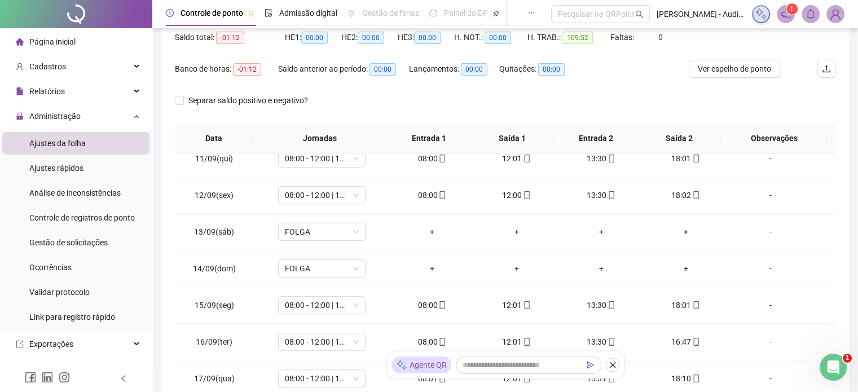
scroll to position [0, 0]
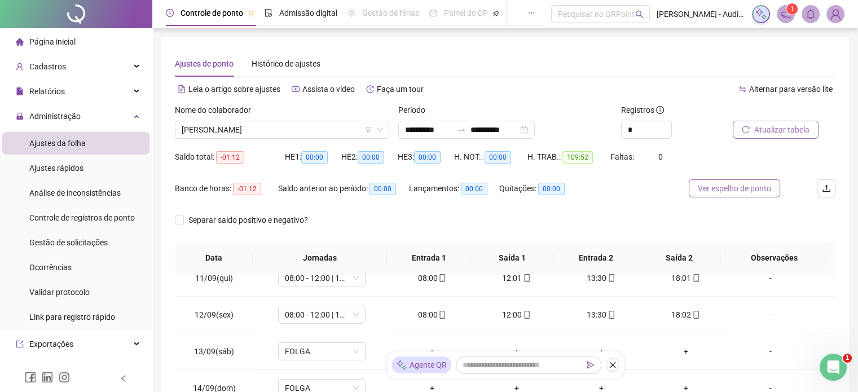
click at [727, 189] on span "Ver espelho de ponto" at bounding box center [734, 188] width 73 height 12
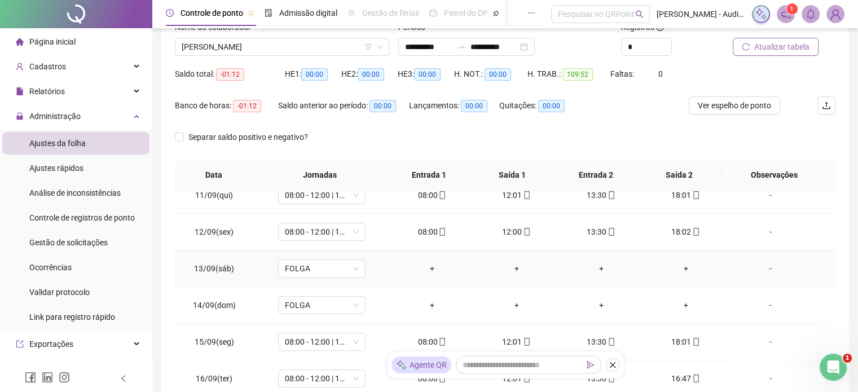
scroll to position [211, 0]
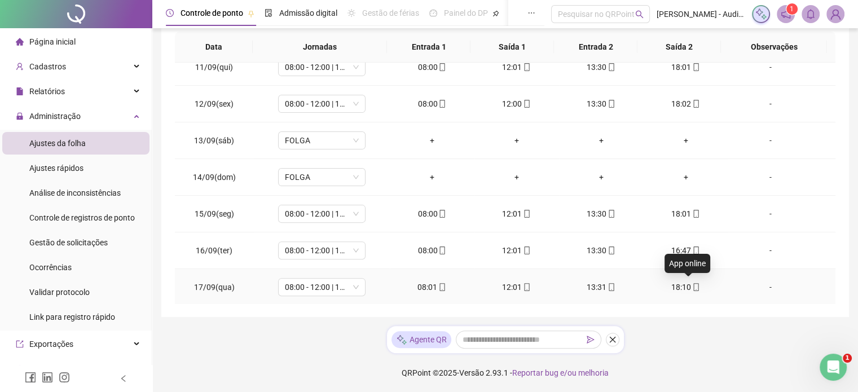
click at [692, 287] on icon "mobile" at bounding box center [696, 287] width 8 height 8
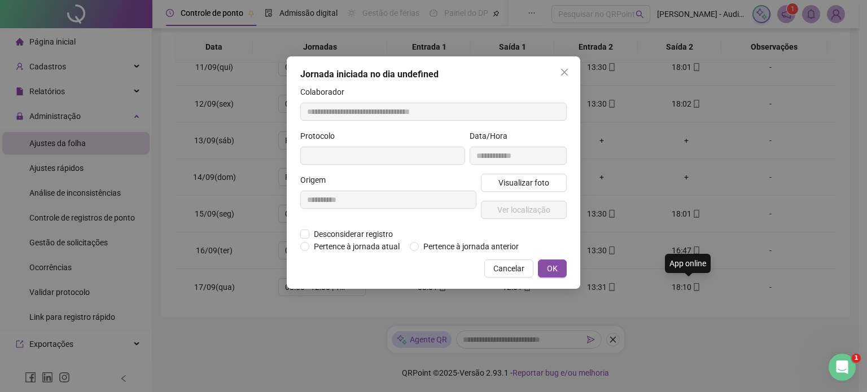
type input "**********"
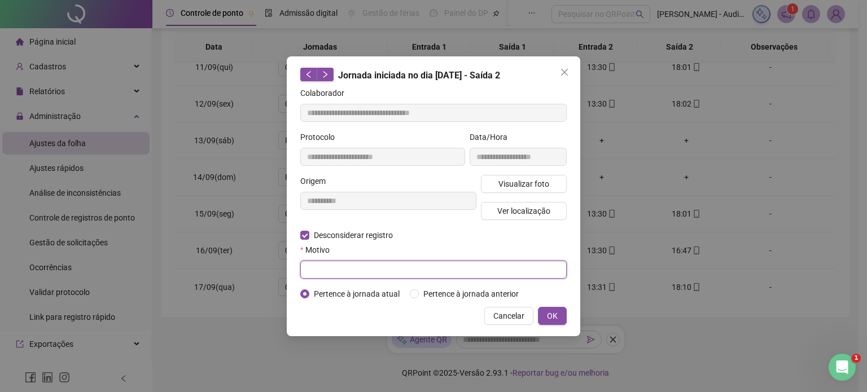
click at [336, 268] on input "text" at bounding box center [433, 270] width 266 height 18
type input "****"
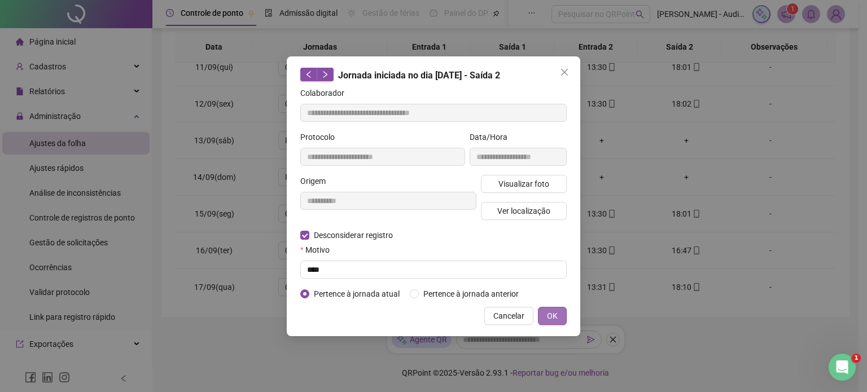
click at [559, 315] on button "OK" at bounding box center [552, 316] width 29 height 18
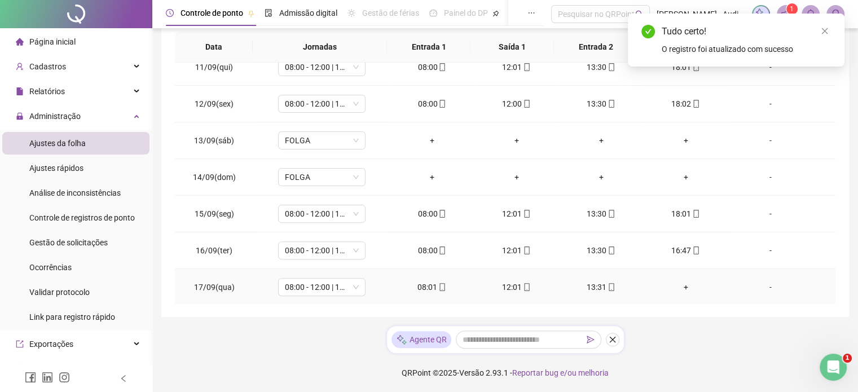
click at [677, 286] on div "+" at bounding box center [686, 287] width 67 height 12
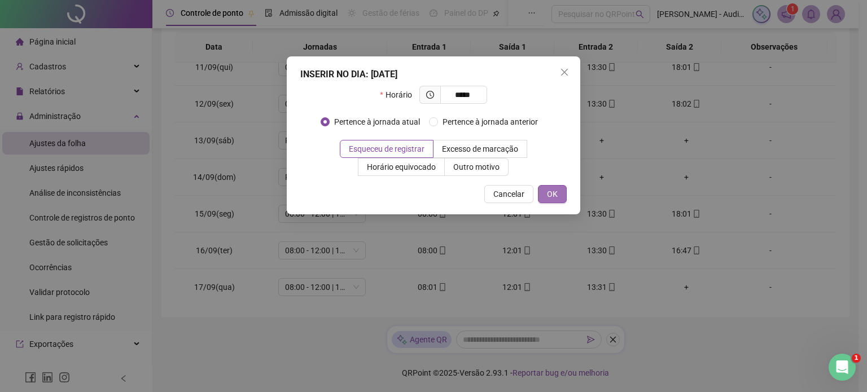
type input "*****"
click at [560, 196] on button "OK" at bounding box center [552, 194] width 29 height 18
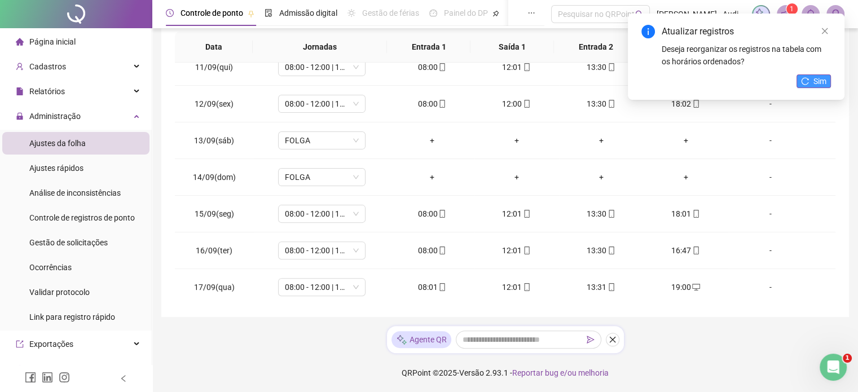
click at [817, 82] on span "Sim" at bounding box center [820, 81] width 13 height 12
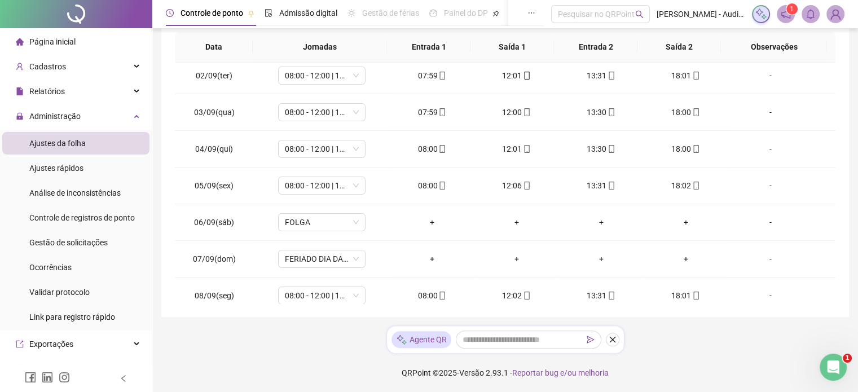
scroll to position [0, 0]
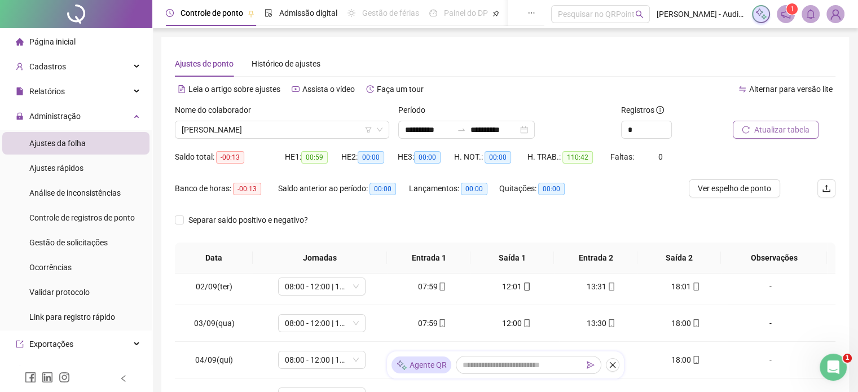
click at [777, 135] on span "Atualizar tabela" at bounding box center [782, 130] width 55 height 12
click at [731, 192] on span "Ver espelho de ponto" at bounding box center [734, 188] width 73 height 12
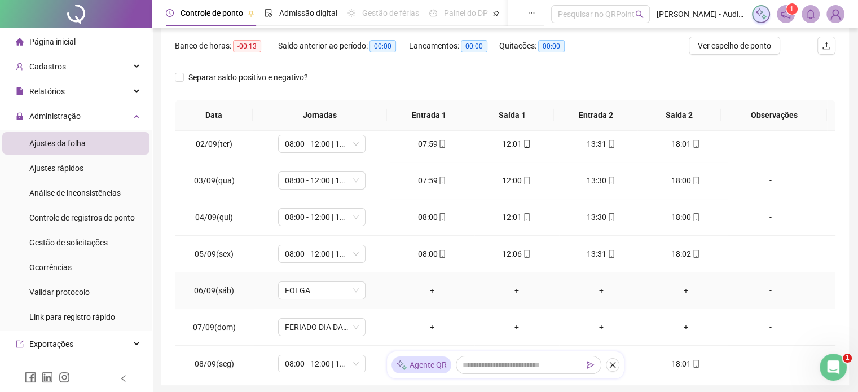
scroll to position [211, 0]
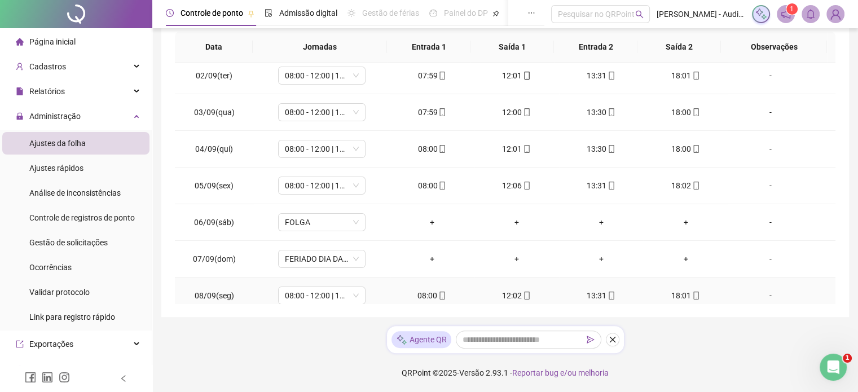
click at [678, 296] on div "18:01" at bounding box center [686, 296] width 67 height 12
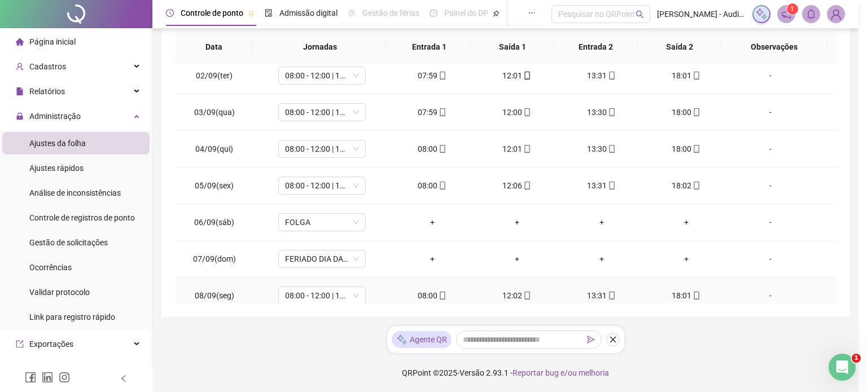
type input "**********"
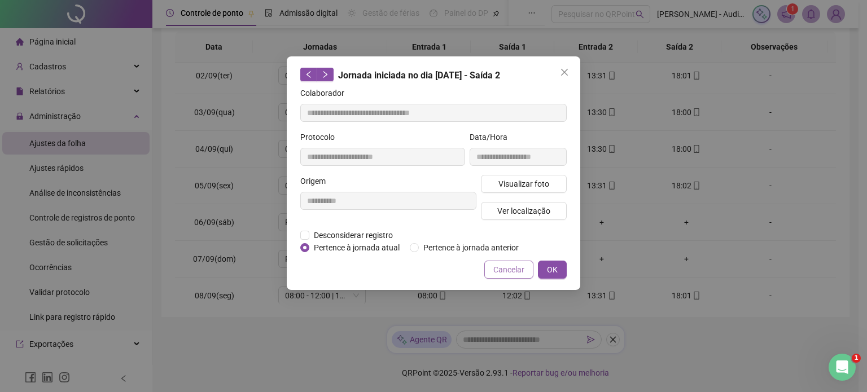
click at [512, 266] on span "Cancelar" at bounding box center [508, 270] width 31 height 12
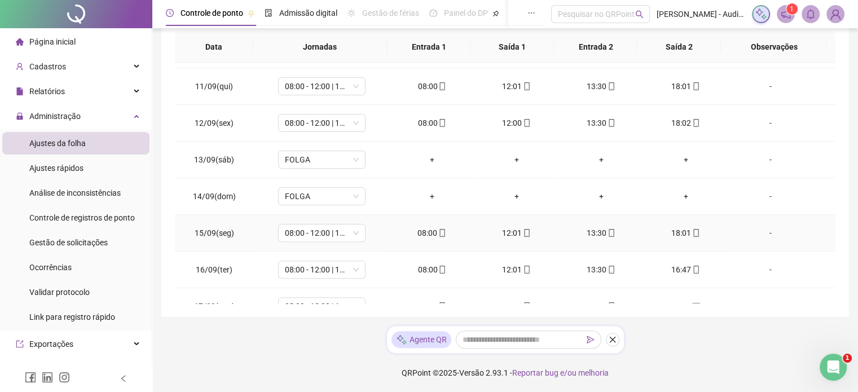
scroll to position [380, 0]
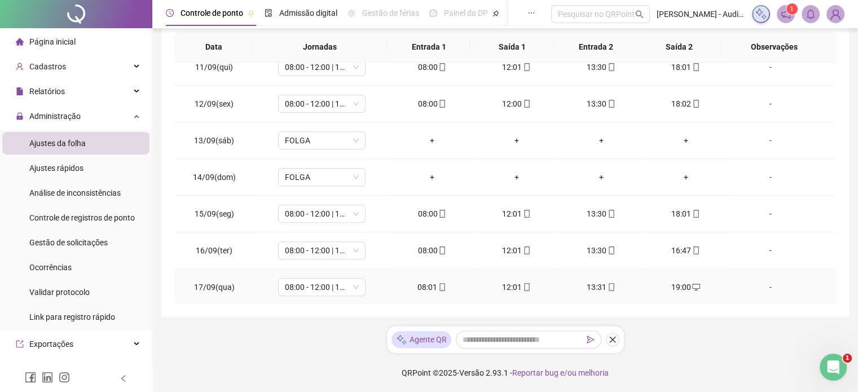
click at [681, 284] on div "19:00" at bounding box center [686, 287] width 67 height 12
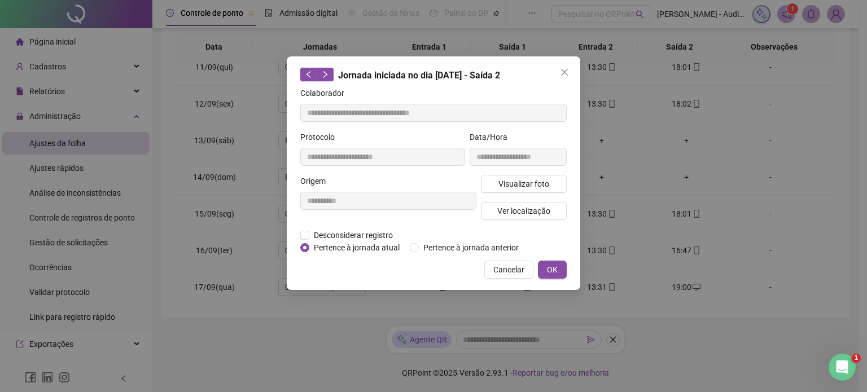
type input "**********"
click at [512, 271] on span "Cancelar" at bounding box center [508, 270] width 31 height 12
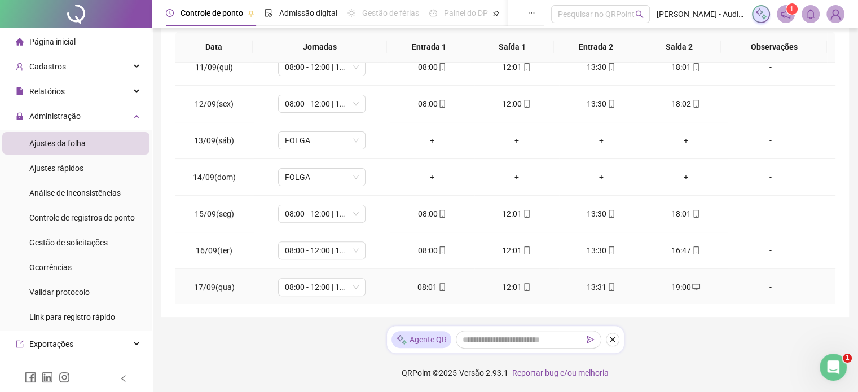
click at [680, 284] on div "19:00" at bounding box center [686, 287] width 67 height 12
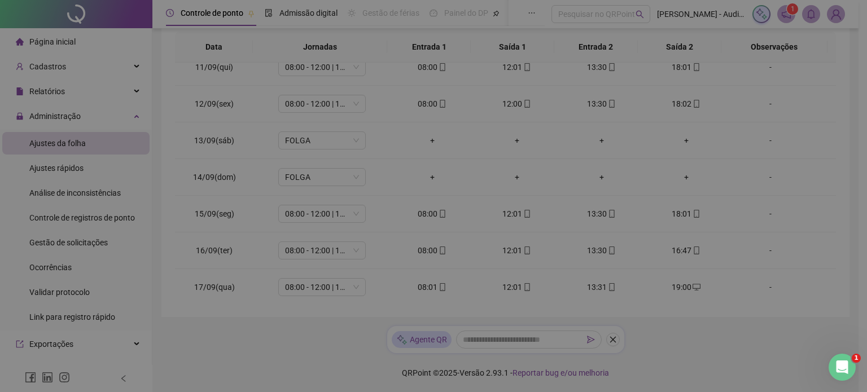
click at [680, 284] on div "**********" at bounding box center [433, 196] width 867 height 392
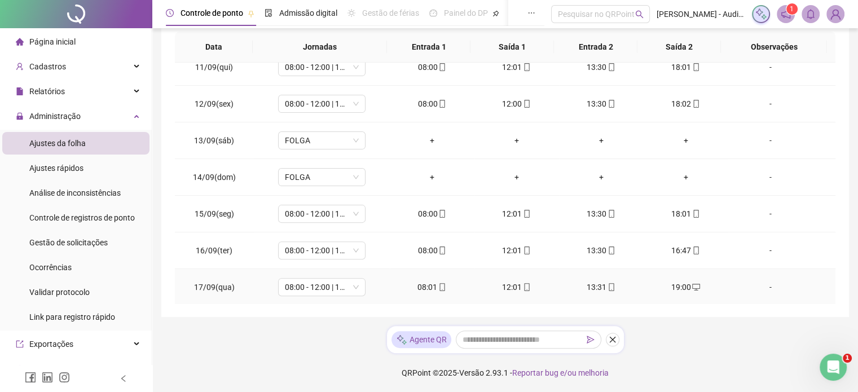
click at [680, 284] on div "19:00" at bounding box center [686, 287] width 67 height 12
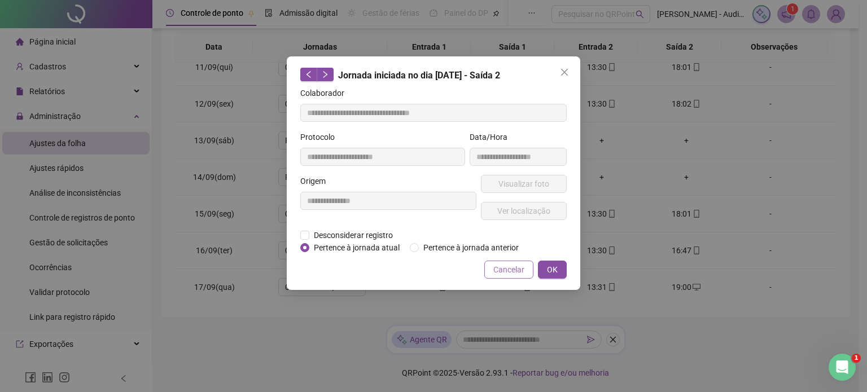
click at [518, 267] on span "Cancelar" at bounding box center [508, 270] width 31 height 12
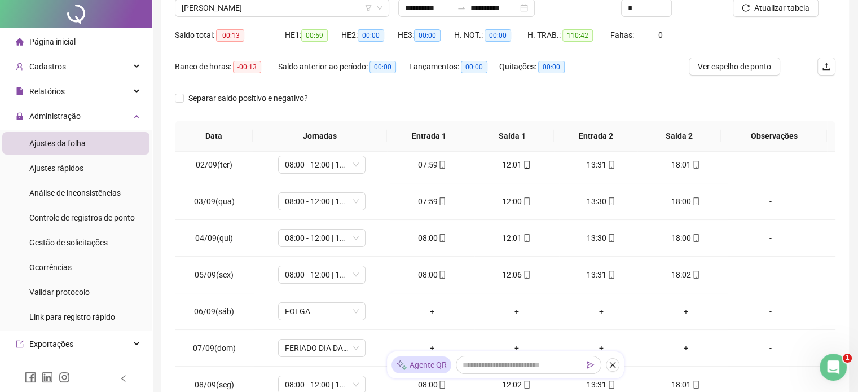
scroll to position [0, 0]
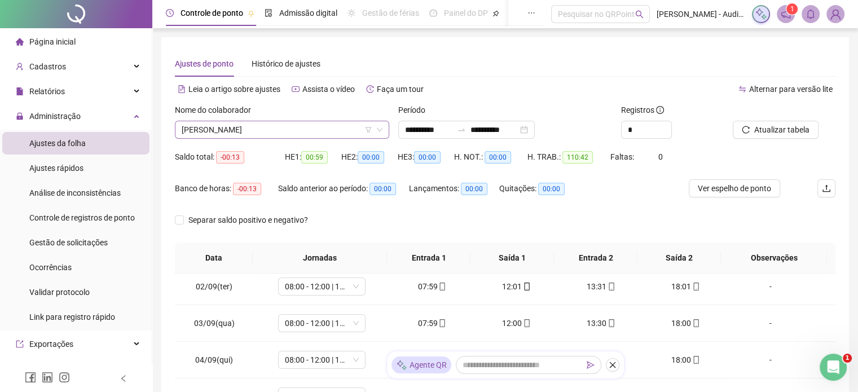
click at [330, 126] on span "[PERSON_NAME]" at bounding box center [282, 129] width 201 height 17
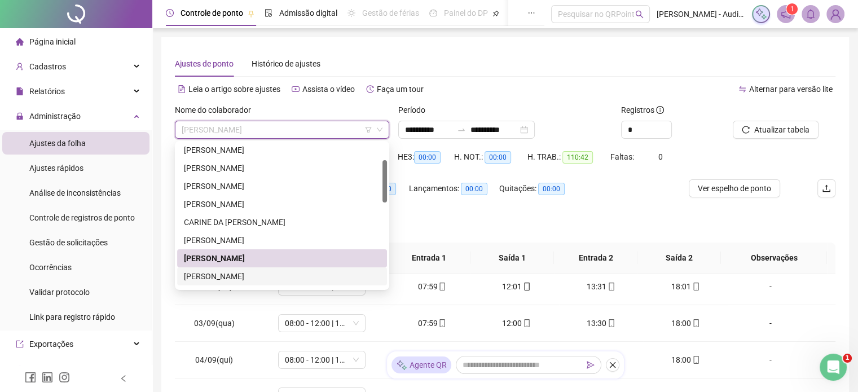
click at [256, 279] on div "[PERSON_NAME]" at bounding box center [282, 276] width 196 height 12
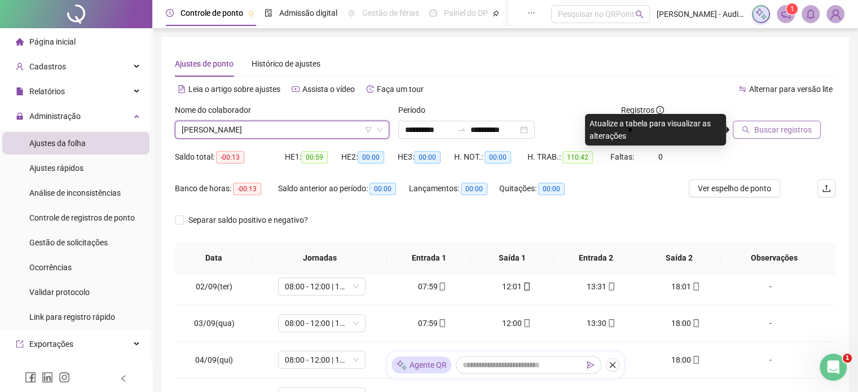
click at [766, 130] on span "Buscar registros" at bounding box center [784, 130] width 58 height 12
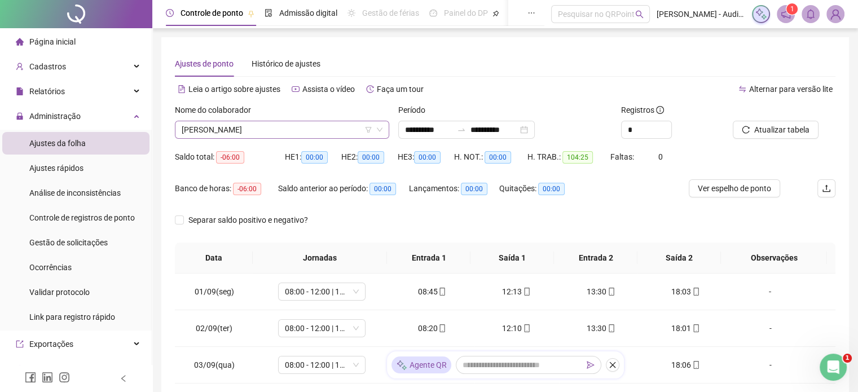
click at [289, 131] on span "[PERSON_NAME]" at bounding box center [282, 129] width 201 height 17
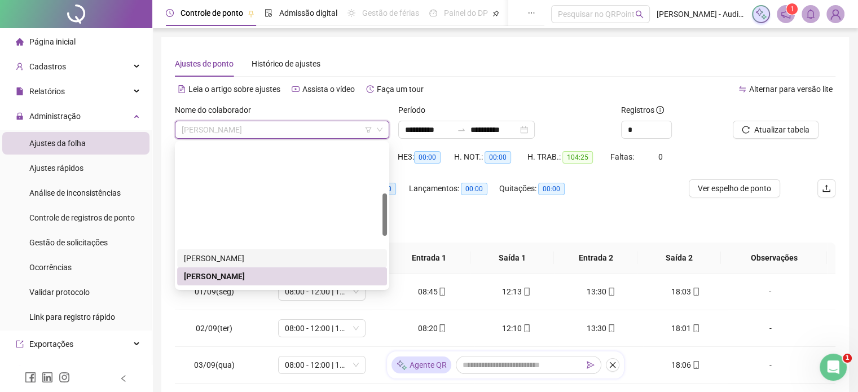
scroll to position [169, 0]
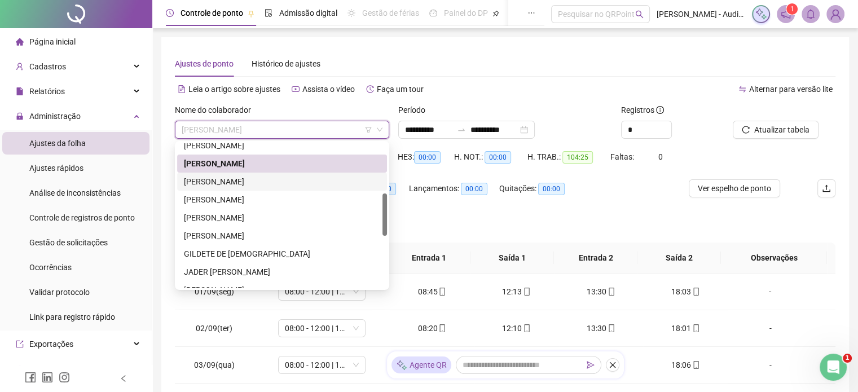
click at [235, 185] on div "[PERSON_NAME]" at bounding box center [282, 182] width 196 height 12
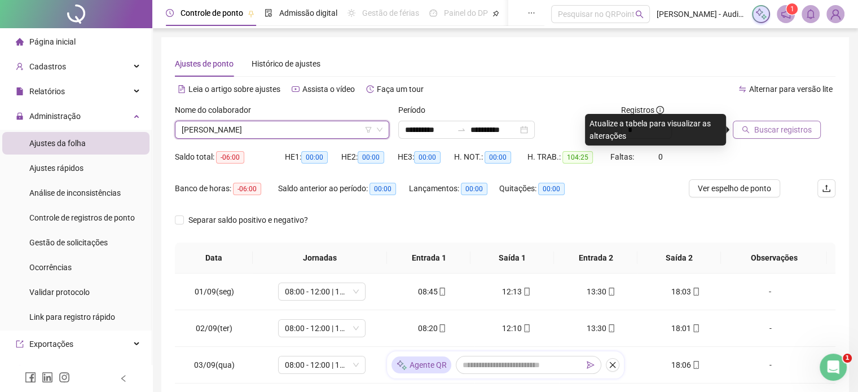
click at [787, 133] on span "Buscar registros" at bounding box center [784, 130] width 58 height 12
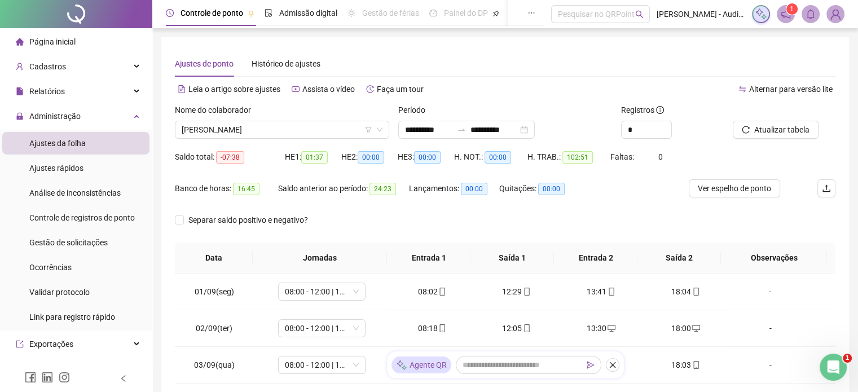
scroll to position [0, 0]
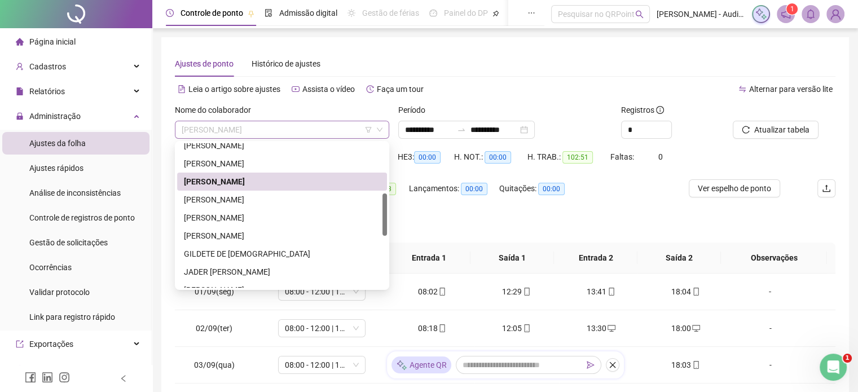
click at [277, 129] on span "[PERSON_NAME]" at bounding box center [282, 129] width 201 height 17
click at [239, 200] on div "[PERSON_NAME]" at bounding box center [282, 200] width 196 height 12
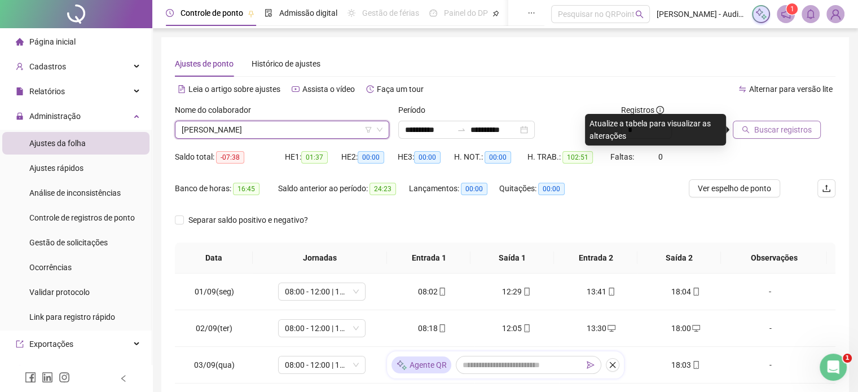
click at [773, 133] on span "Buscar registros" at bounding box center [784, 130] width 58 height 12
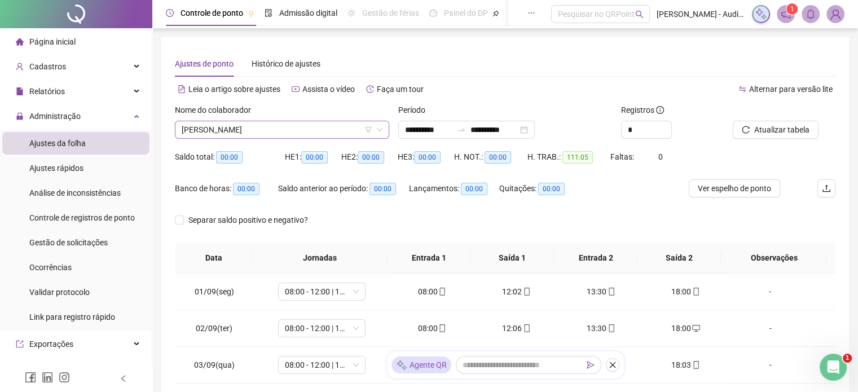
click at [280, 128] on span "[PERSON_NAME]" at bounding box center [282, 129] width 201 height 17
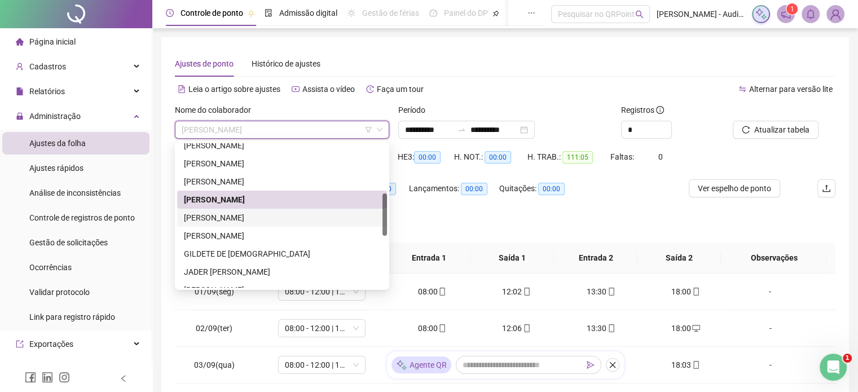
click at [236, 217] on div "[PERSON_NAME]" at bounding box center [282, 218] width 196 height 12
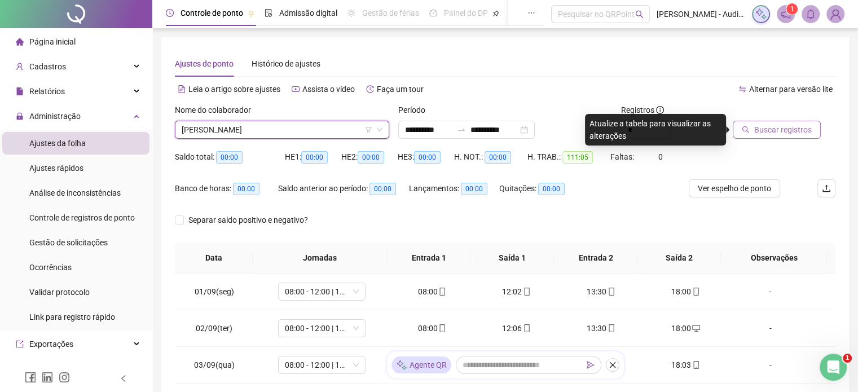
click at [789, 129] on span "Buscar registros" at bounding box center [784, 130] width 58 height 12
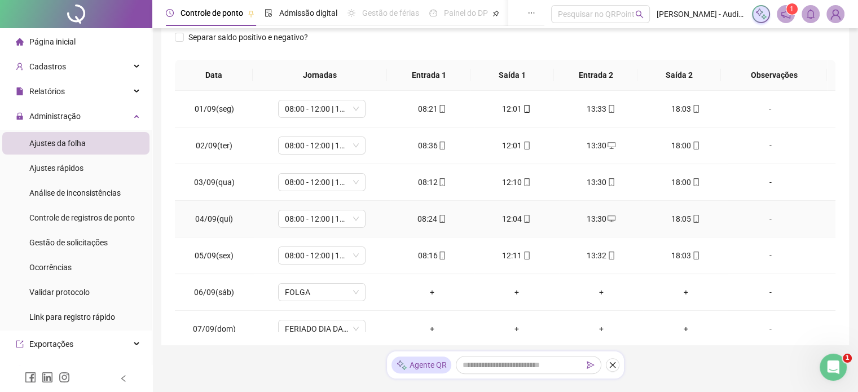
scroll to position [42, 0]
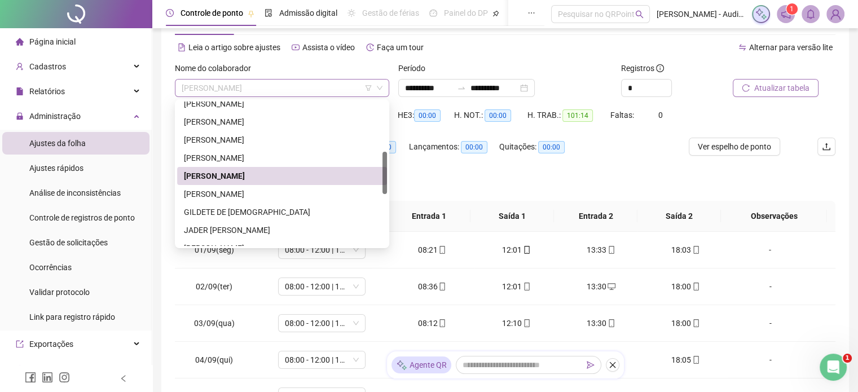
click at [279, 85] on span "[PERSON_NAME]" at bounding box center [282, 88] width 201 height 17
click at [248, 194] on div "[PERSON_NAME]" at bounding box center [282, 194] width 196 height 12
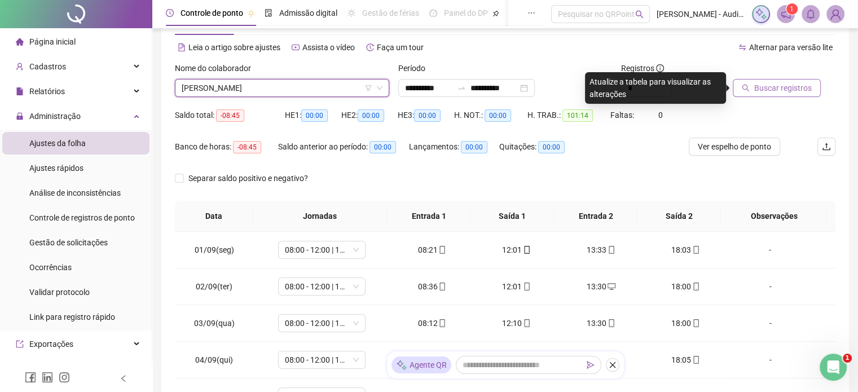
click at [788, 90] on span "Buscar registros" at bounding box center [784, 88] width 58 height 12
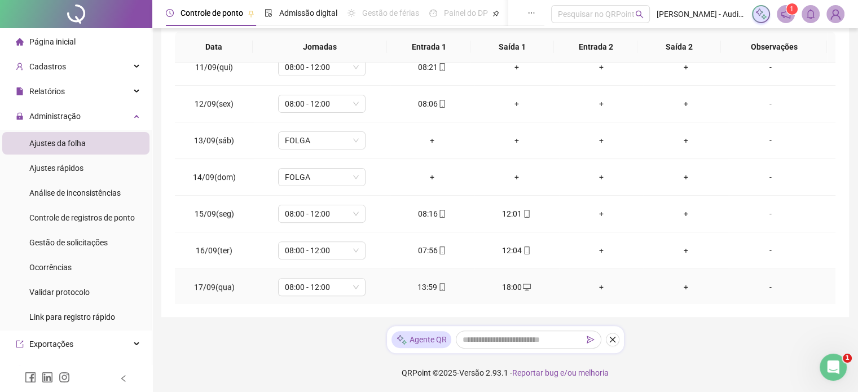
scroll to position [324, 0]
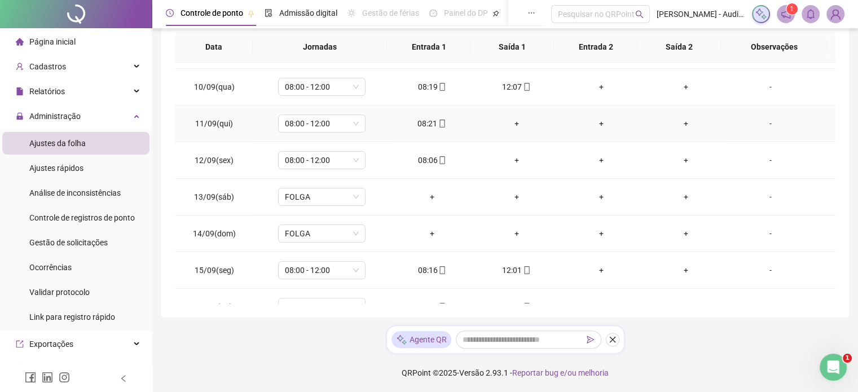
click at [512, 121] on div "+" at bounding box center [517, 123] width 67 height 12
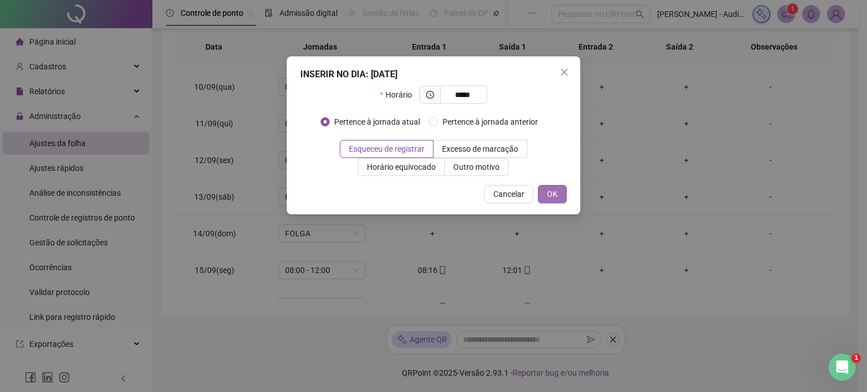
type input "*****"
click at [558, 196] on button "OK" at bounding box center [552, 194] width 29 height 18
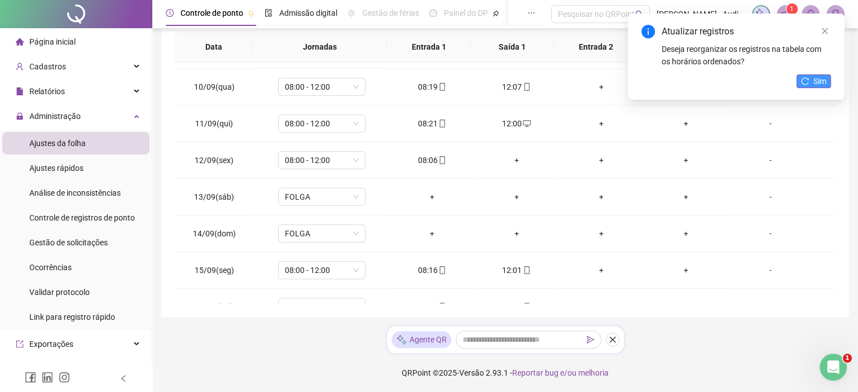
click at [820, 78] on span "Sim" at bounding box center [820, 81] width 13 height 12
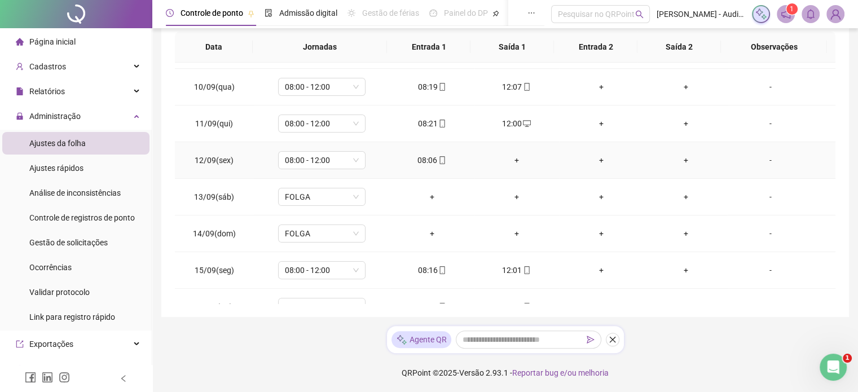
click at [512, 159] on div "+" at bounding box center [517, 160] width 67 height 12
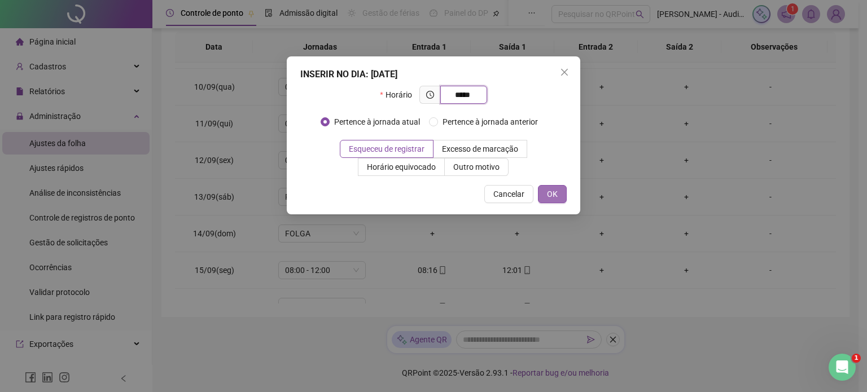
type input "*****"
click at [551, 198] on span "OK" at bounding box center [552, 194] width 11 height 12
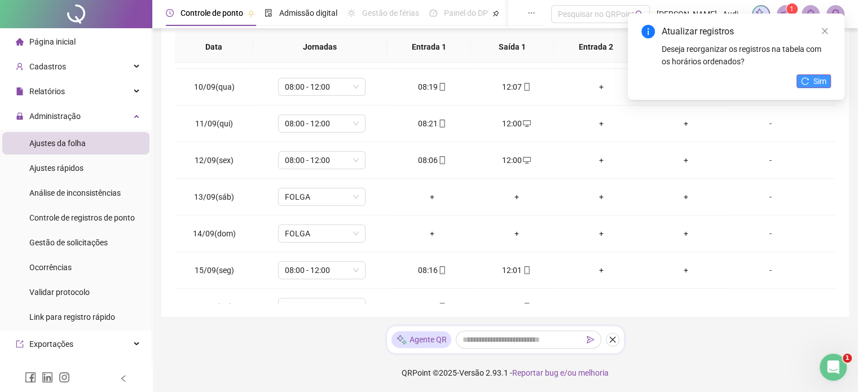
click at [826, 81] on span "Sim" at bounding box center [820, 81] width 13 height 12
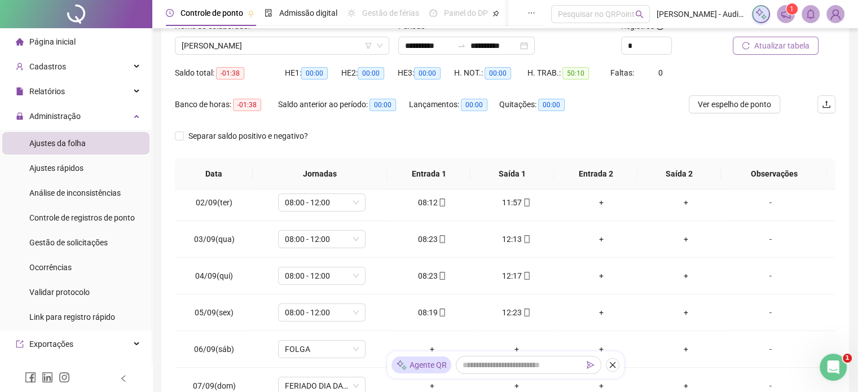
scroll to position [65, 0]
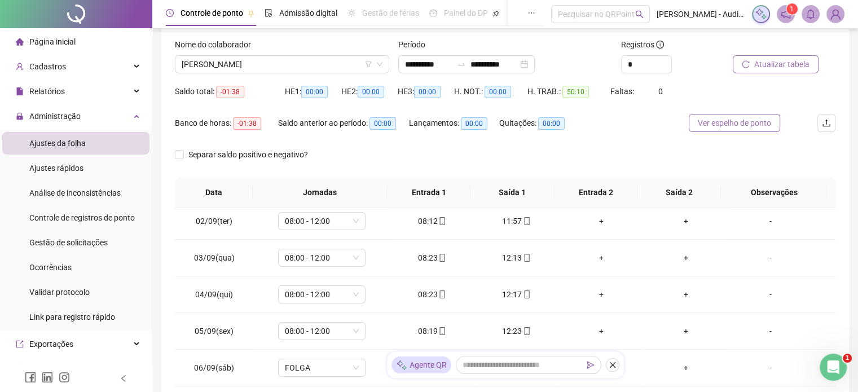
click at [749, 124] on span "Ver espelho de ponto" at bounding box center [734, 123] width 73 height 12
click at [277, 68] on span "[PERSON_NAME]" at bounding box center [282, 64] width 201 height 17
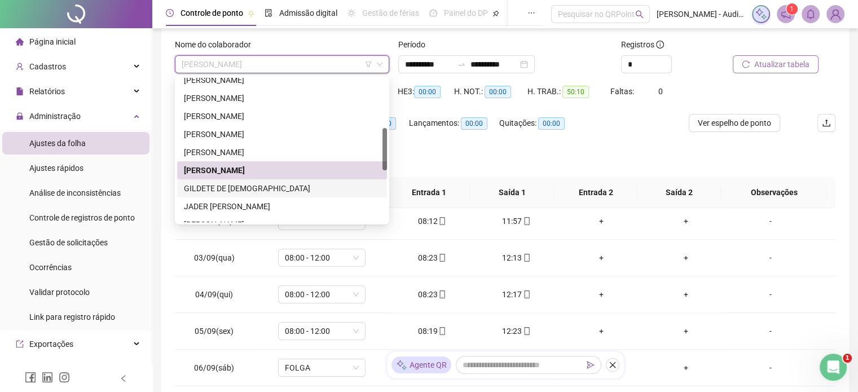
click at [217, 185] on div "GILDETE DE [DEMOGRAPHIC_DATA]" at bounding box center [282, 188] width 196 height 12
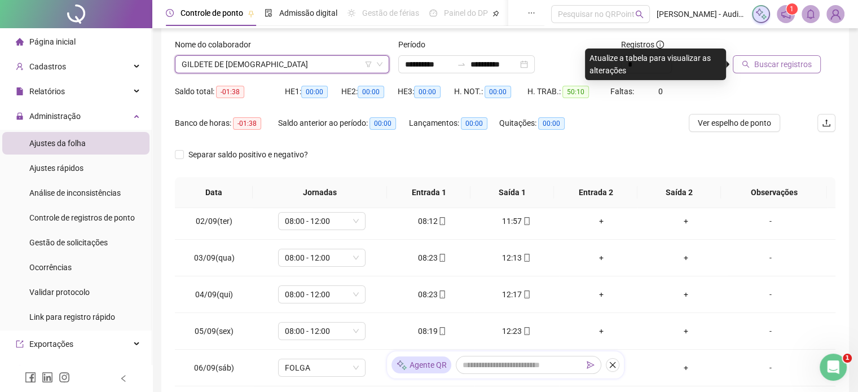
click at [777, 67] on span "Buscar registros" at bounding box center [784, 64] width 58 height 12
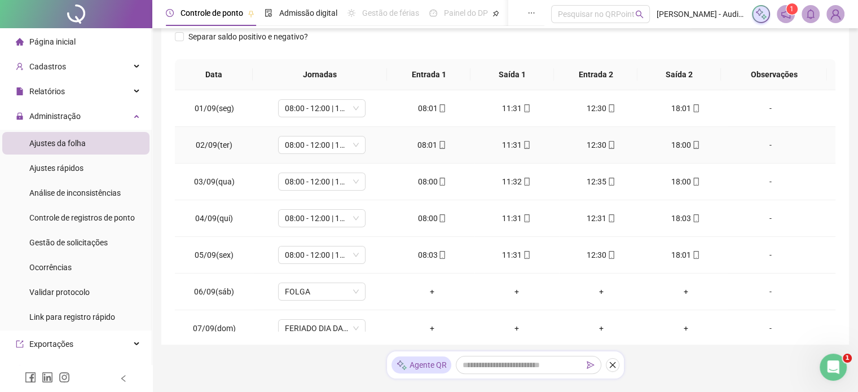
scroll to position [0, 0]
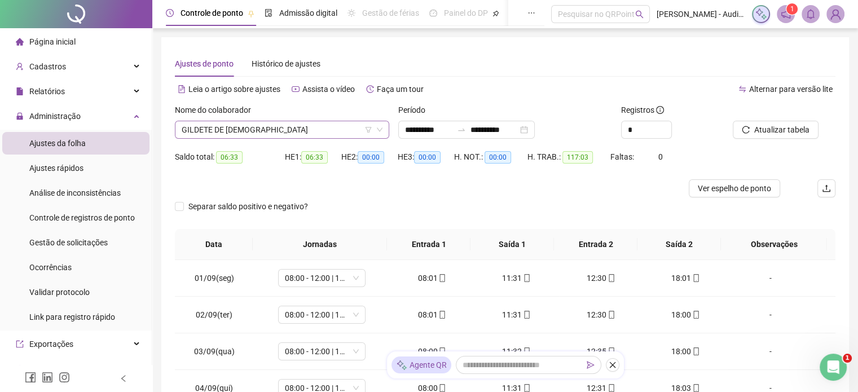
click at [267, 130] on span "GILDETE DE [DEMOGRAPHIC_DATA]" at bounding box center [282, 129] width 201 height 17
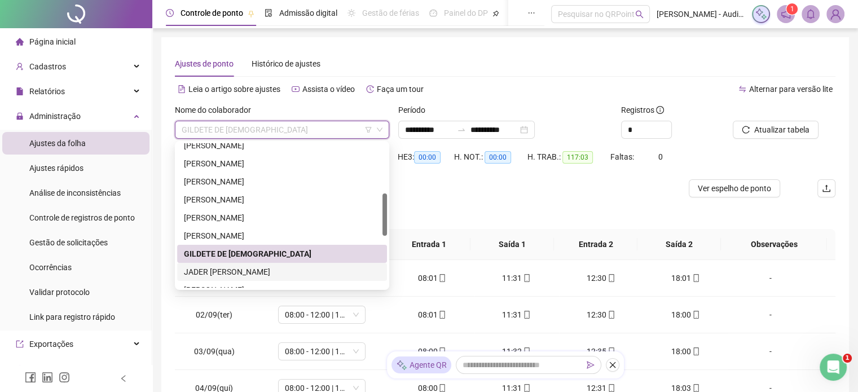
click at [223, 270] on div "JADER [PERSON_NAME]" at bounding box center [282, 272] width 196 height 12
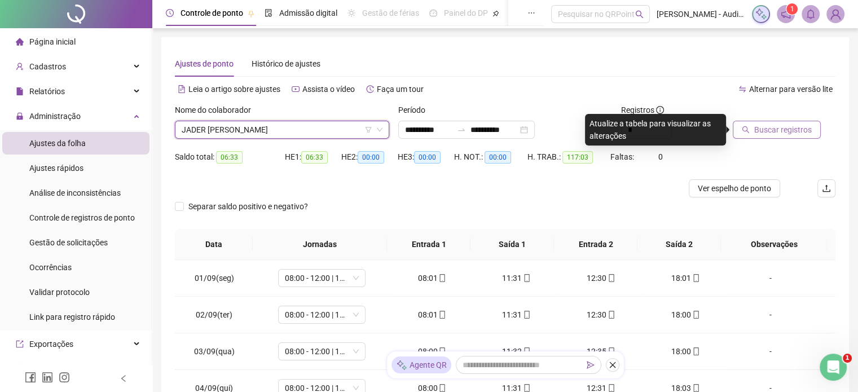
click at [795, 131] on span "Buscar registros" at bounding box center [784, 130] width 58 height 12
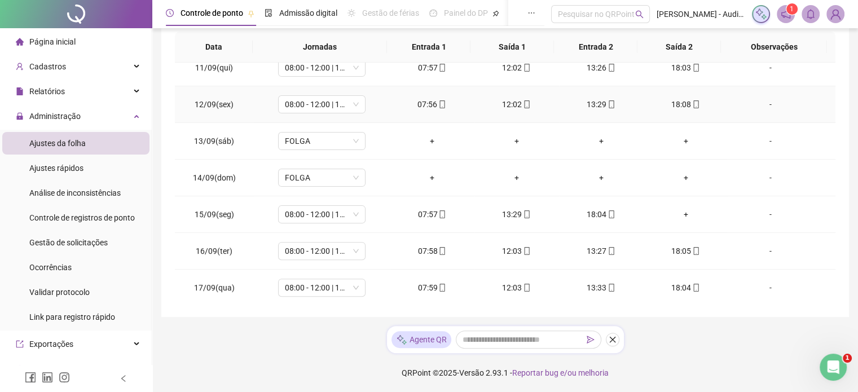
scroll to position [380, 0]
click at [677, 210] on div "+" at bounding box center [686, 214] width 67 height 12
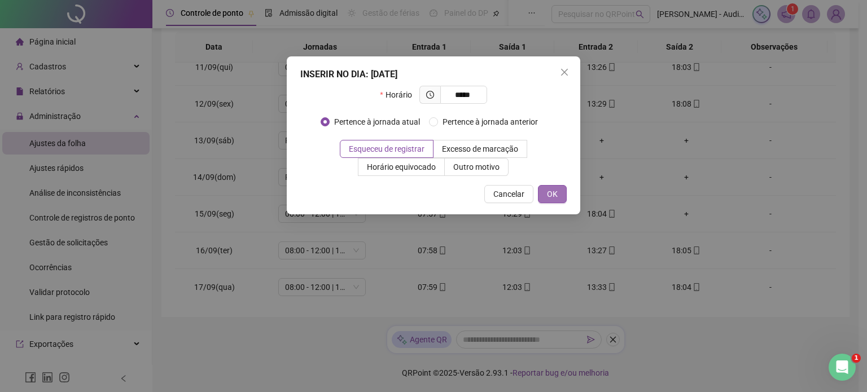
type input "*****"
click at [550, 194] on span "OK" at bounding box center [552, 194] width 11 height 12
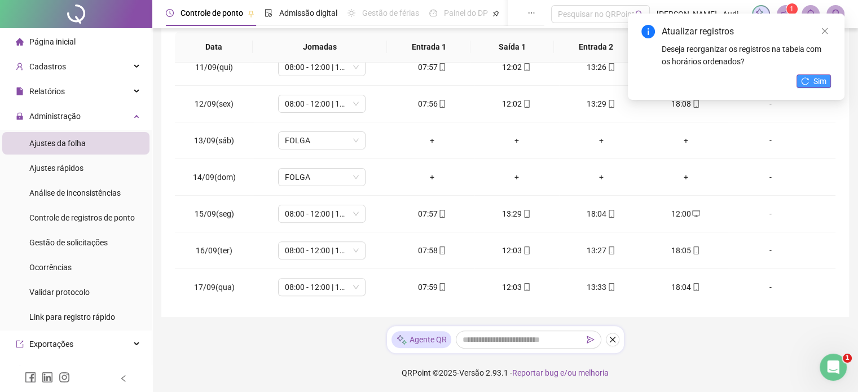
click at [817, 79] on span "Sim" at bounding box center [820, 81] width 13 height 12
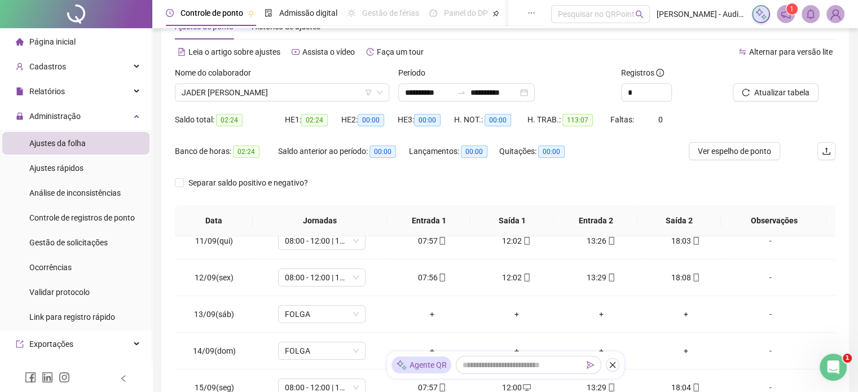
scroll to position [0, 0]
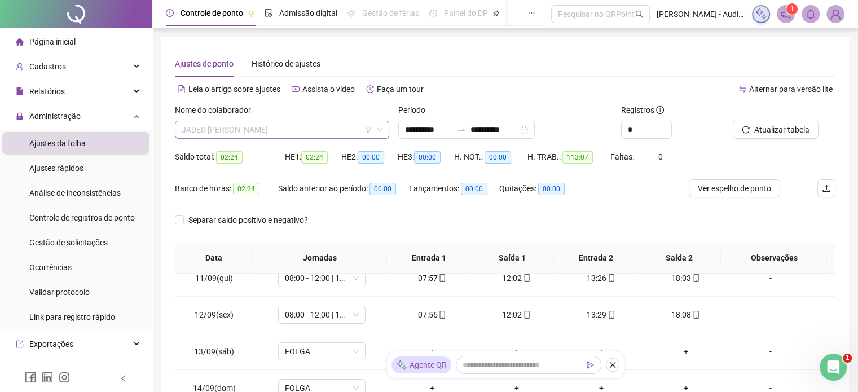
click at [319, 129] on span "JADER [PERSON_NAME]" at bounding box center [282, 129] width 201 height 17
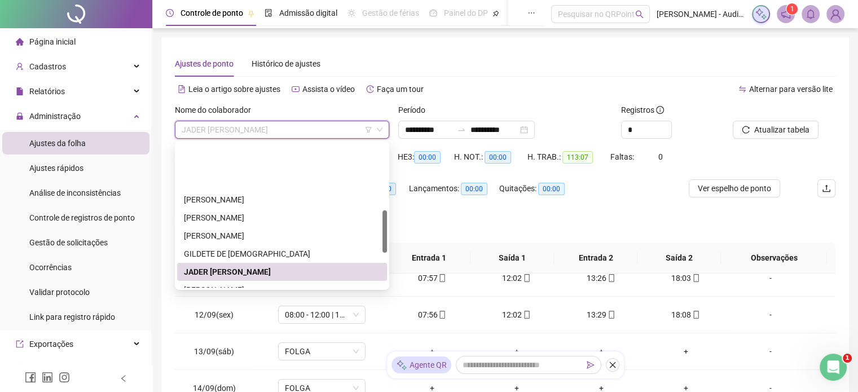
scroll to position [226, 0]
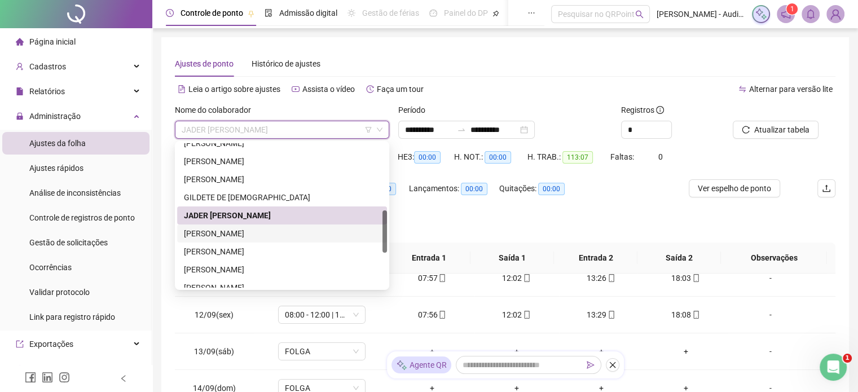
click at [229, 234] on div "[PERSON_NAME]" at bounding box center [282, 233] width 196 height 12
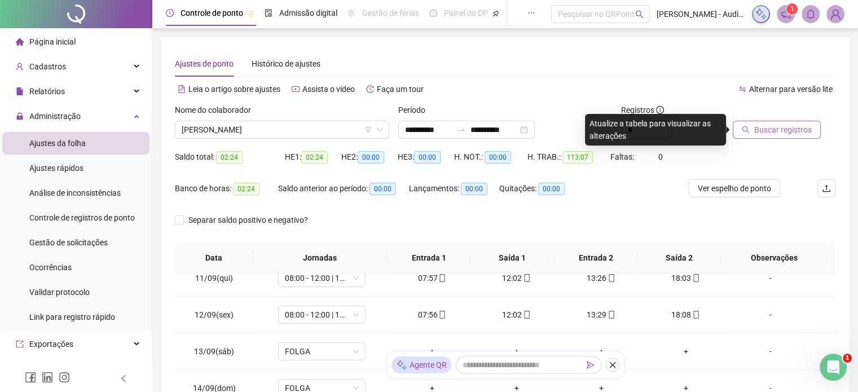
click at [788, 130] on span "Buscar registros" at bounding box center [784, 130] width 58 height 12
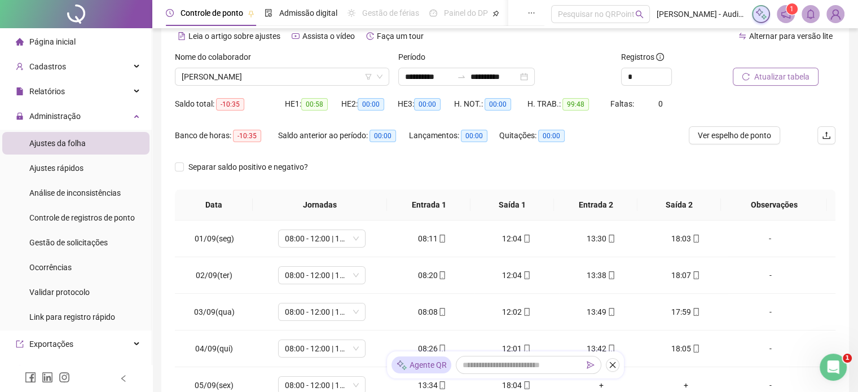
scroll to position [0, 0]
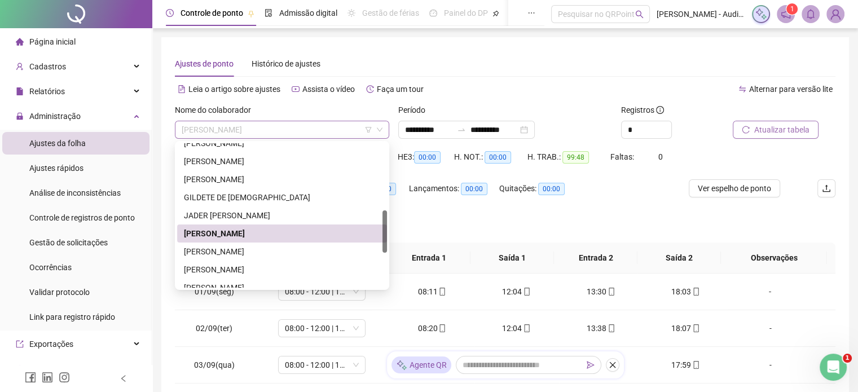
click at [298, 129] on span "[PERSON_NAME]" at bounding box center [282, 129] width 201 height 17
click at [260, 252] on div "[PERSON_NAME]" at bounding box center [282, 251] width 196 height 12
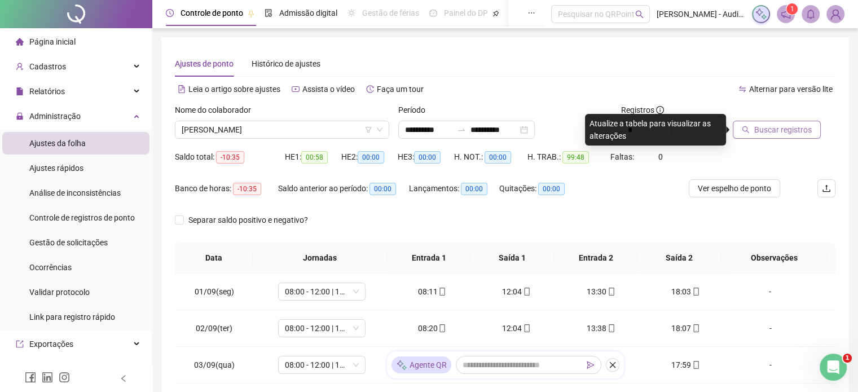
click at [782, 130] on span "Buscar registros" at bounding box center [784, 130] width 58 height 12
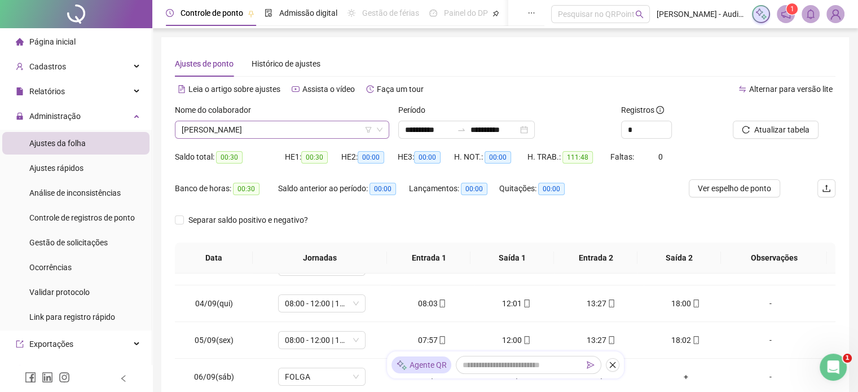
click at [306, 130] on span "[PERSON_NAME]" at bounding box center [282, 129] width 201 height 17
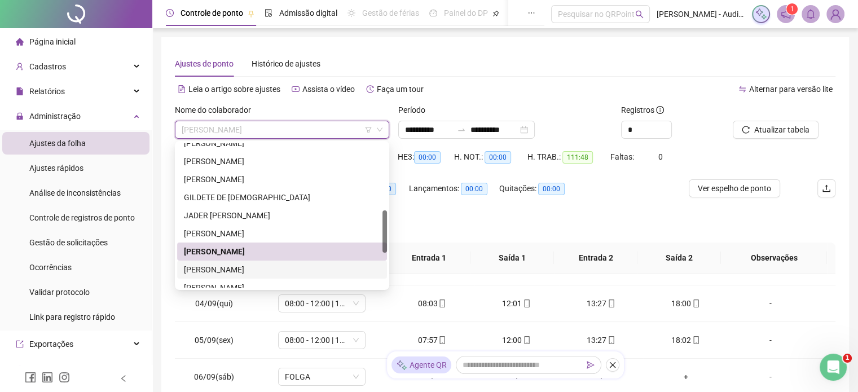
click at [237, 270] on div "[PERSON_NAME]" at bounding box center [282, 270] width 196 height 12
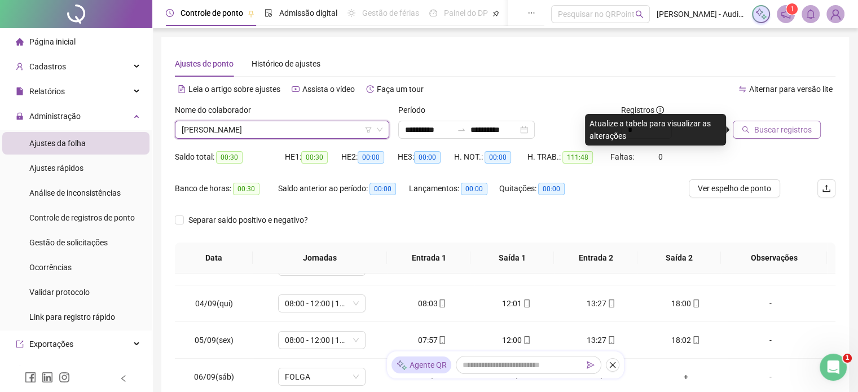
click at [766, 133] on span "Buscar registros" at bounding box center [784, 130] width 58 height 12
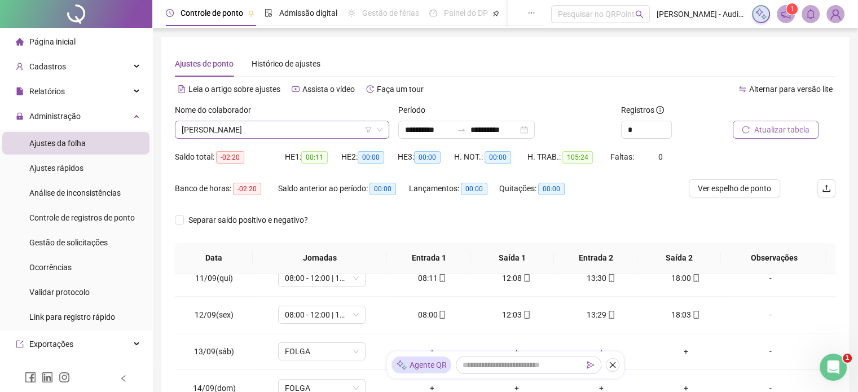
click at [295, 133] on span "[PERSON_NAME]" at bounding box center [282, 129] width 201 height 17
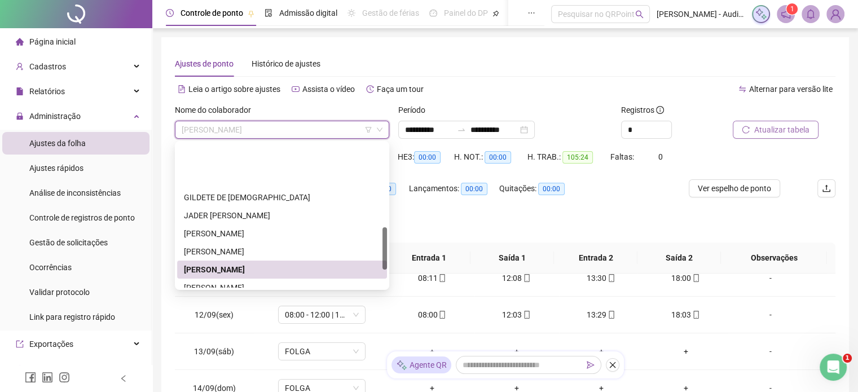
scroll to position [282, 0]
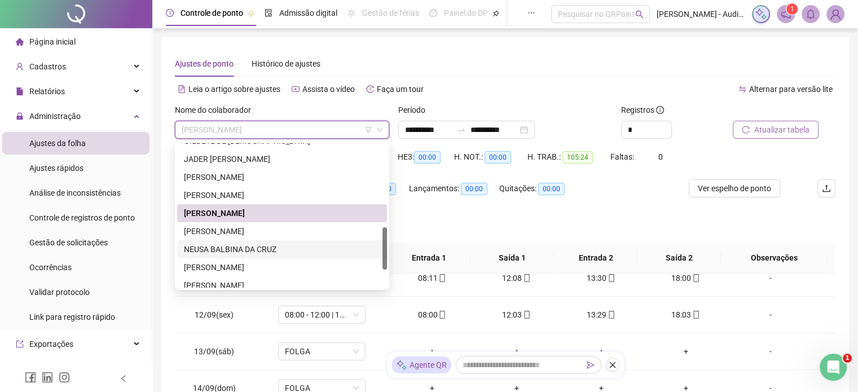
click at [238, 248] on div "NEUSA BALBINA DA CRUZ" at bounding box center [282, 249] width 196 height 12
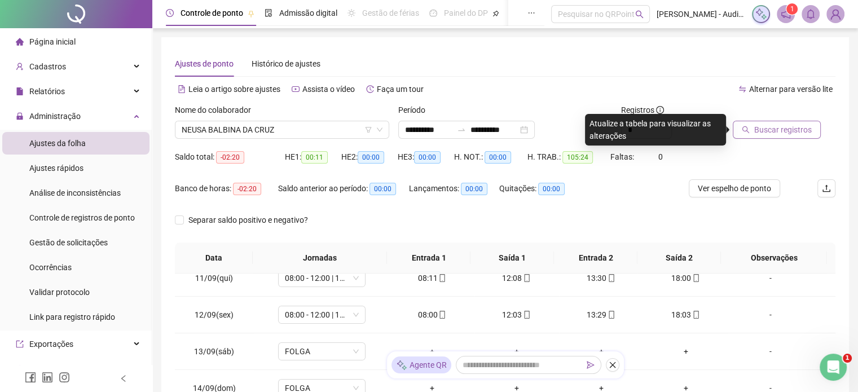
click at [779, 129] on span "Buscar registros" at bounding box center [784, 130] width 58 height 12
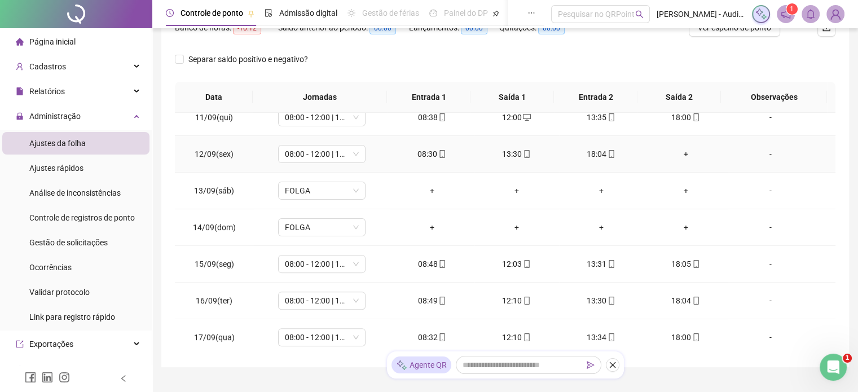
scroll to position [211, 0]
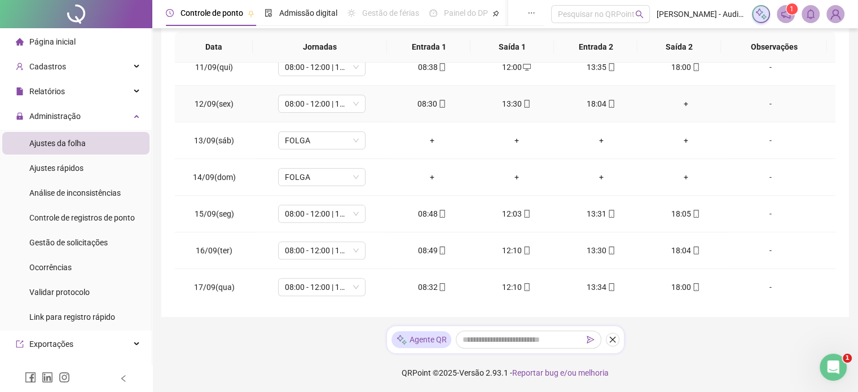
click at [679, 104] on div "+" at bounding box center [686, 104] width 67 height 12
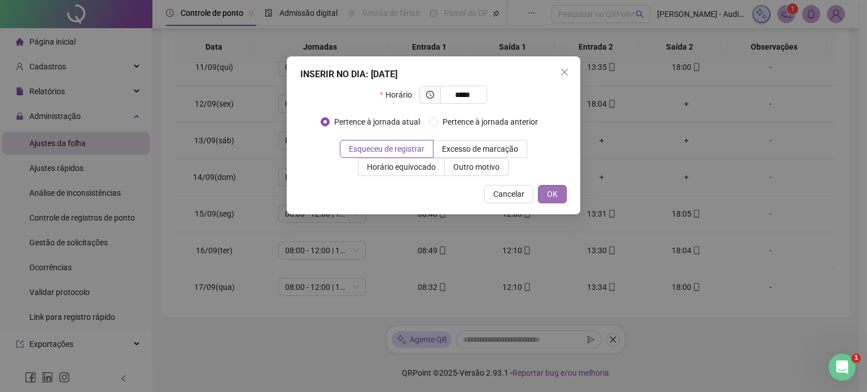
type input "*****"
click at [555, 190] on span "OK" at bounding box center [552, 194] width 11 height 12
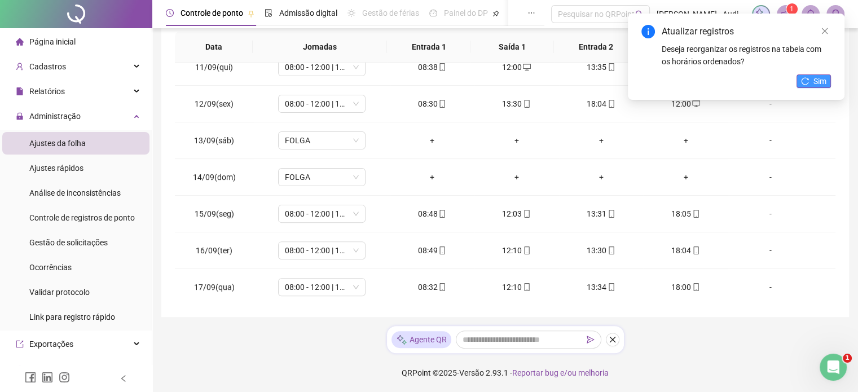
click at [819, 78] on span "Sim" at bounding box center [820, 81] width 13 height 12
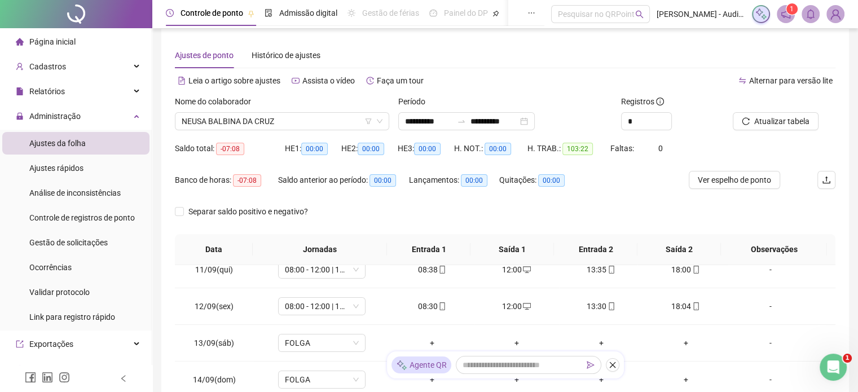
scroll to position [0, 0]
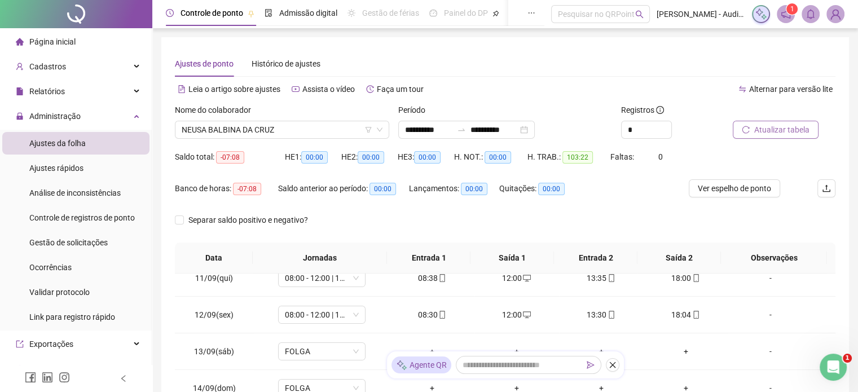
click at [783, 133] on span "Atualizar tabela" at bounding box center [782, 130] width 55 height 12
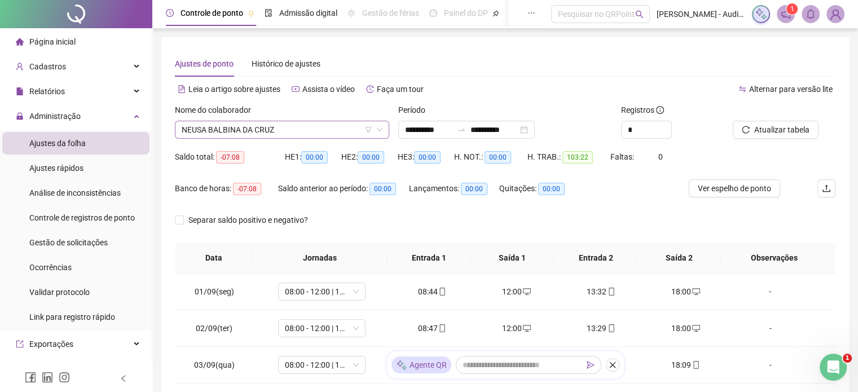
click at [287, 128] on span "NEUSA BALBINA DA CRUZ" at bounding box center [282, 129] width 201 height 17
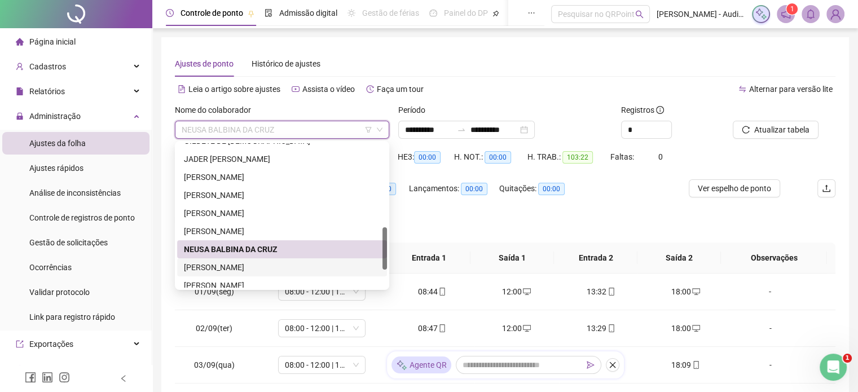
click at [242, 270] on div "[PERSON_NAME]" at bounding box center [282, 267] width 196 height 12
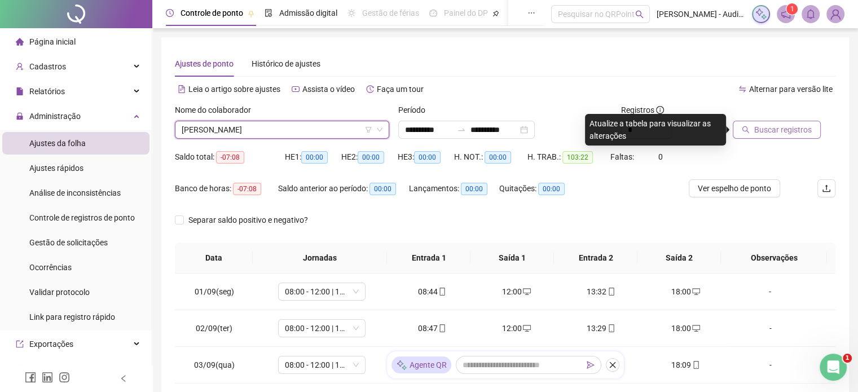
click at [780, 128] on span "Buscar registros" at bounding box center [784, 130] width 58 height 12
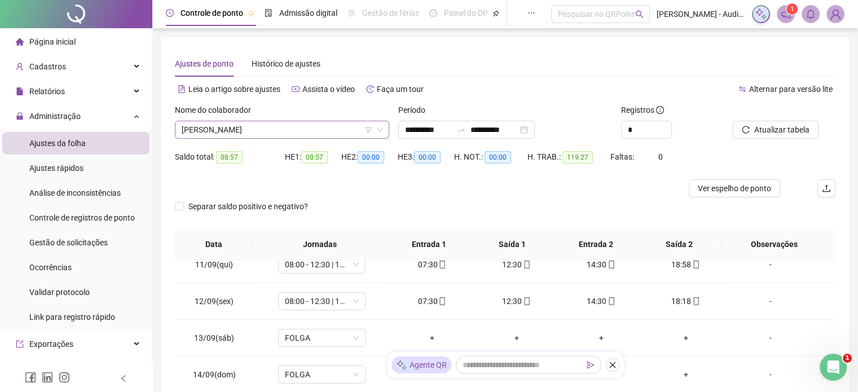
click at [302, 130] on span "[PERSON_NAME]" at bounding box center [282, 129] width 201 height 17
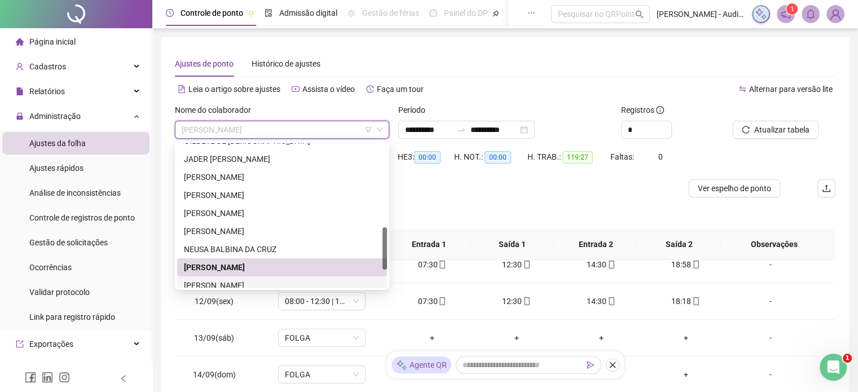
click at [235, 285] on div "[PERSON_NAME]" at bounding box center [282, 285] width 196 height 12
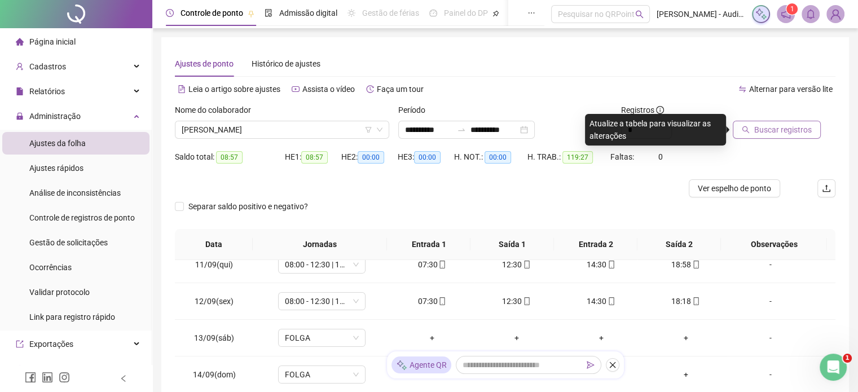
click at [749, 128] on icon "search" at bounding box center [746, 130] width 8 height 8
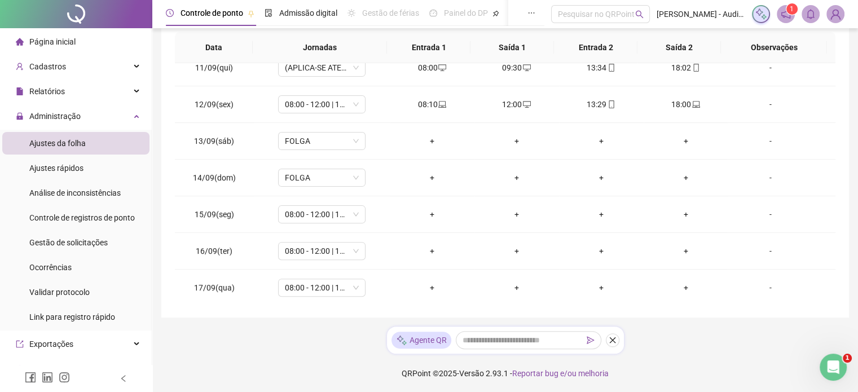
scroll to position [211, 0]
click at [119, 69] on div "Cadastros" at bounding box center [75, 66] width 147 height 23
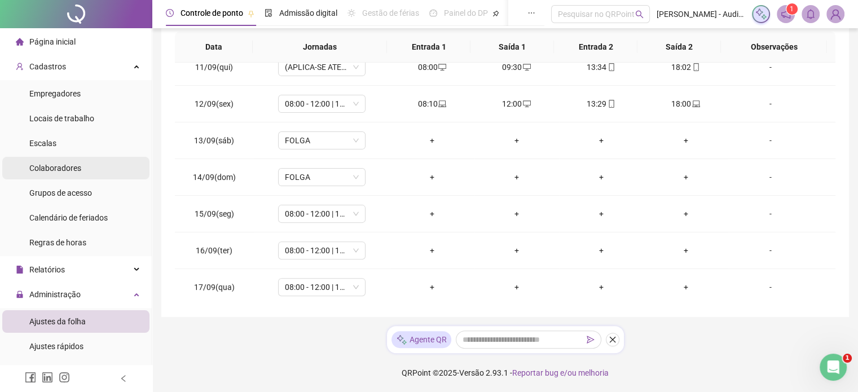
click at [69, 170] on span "Colaboradores" at bounding box center [55, 168] width 52 height 9
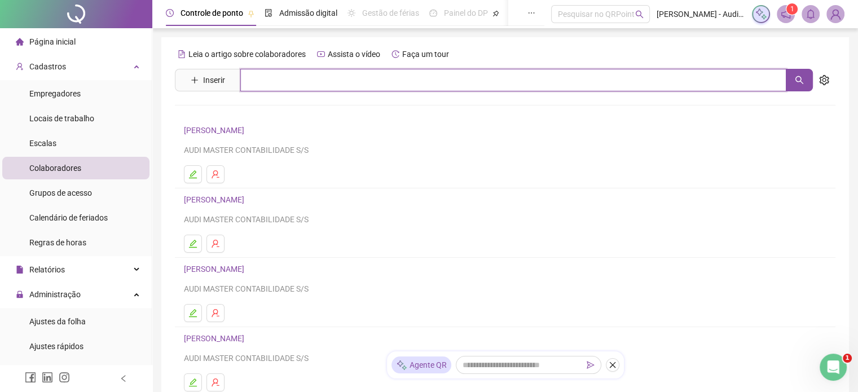
click at [280, 82] on input "text" at bounding box center [513, 80] width 546 height 23
type input "***"
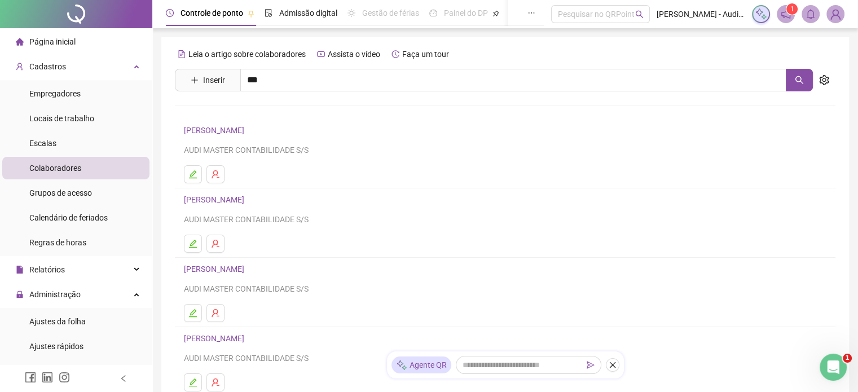
click at [248, 115] on link "[PERSON_NAME]" at bounding box center [226, 113] width 60 height 9
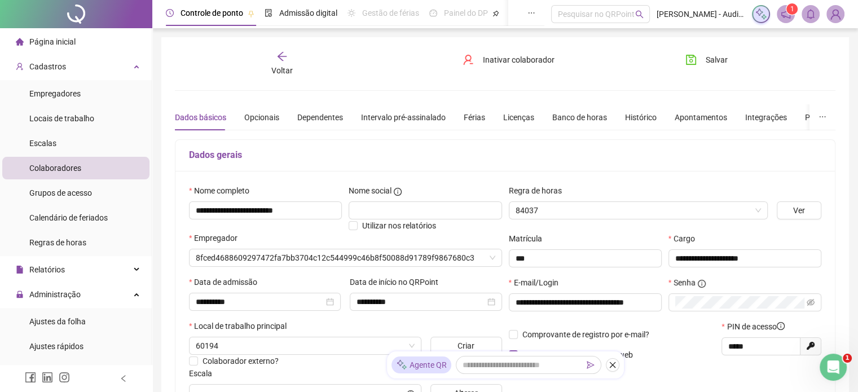
type input "*********"
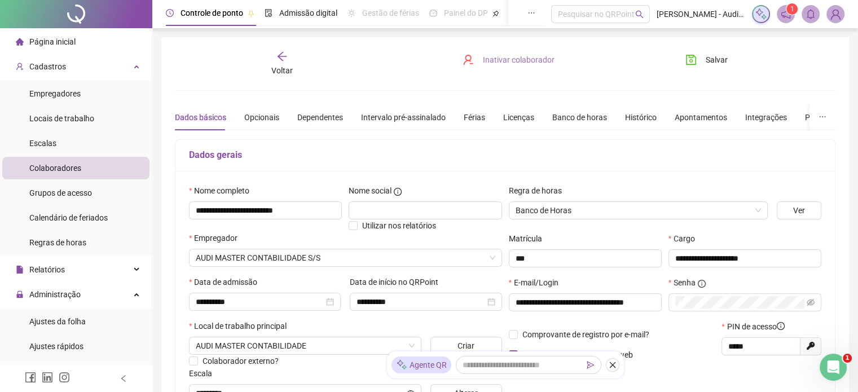
click at [500, 60] on span "Inativar colaborador" at bounding box center [519, 60] width 72 height 12
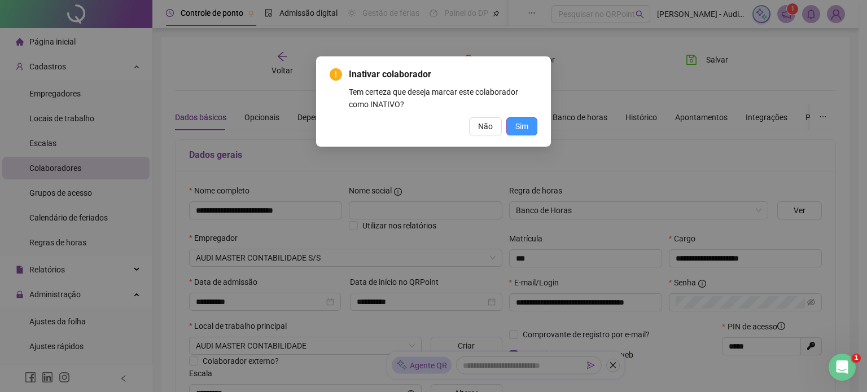
click at [529, 126] on button "Sim" at bounding box center [521, 126] width 31 height 18
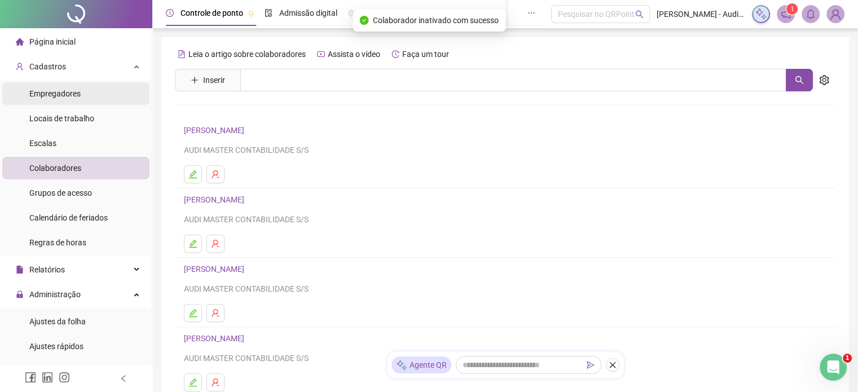
click at [65, 94] on span "Empregadores" at bounding box center [54, 93] width 51 height 9
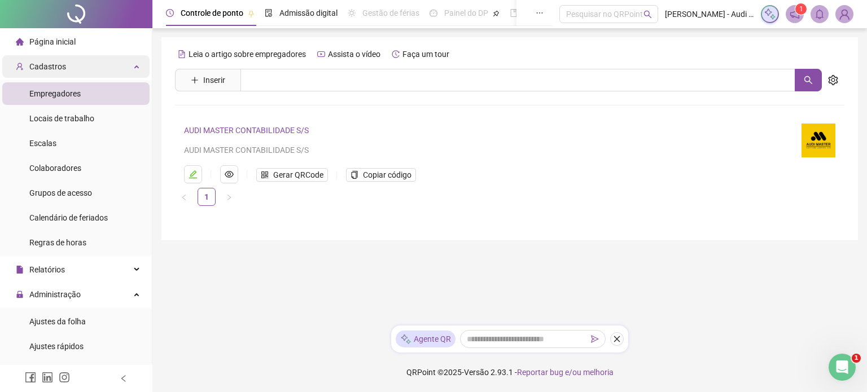
click at [86, 66] on div "Cadastros" at bounding box center [75, 66] width 147 height 23
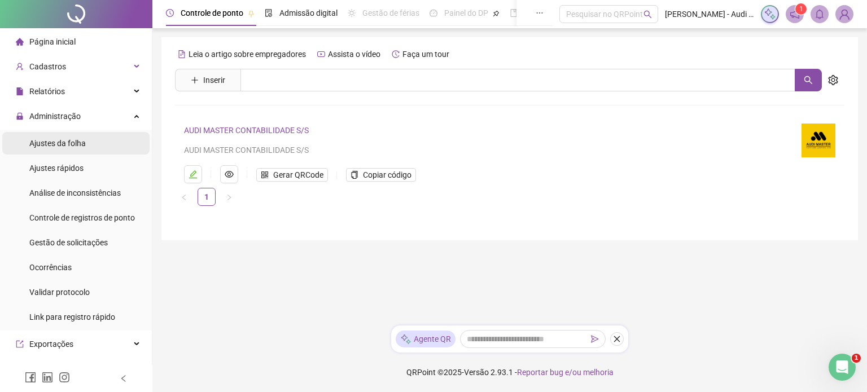
click at [68, 144] on span "Ajustes da folha" at bounding box center [57, 143] width 56 height 9
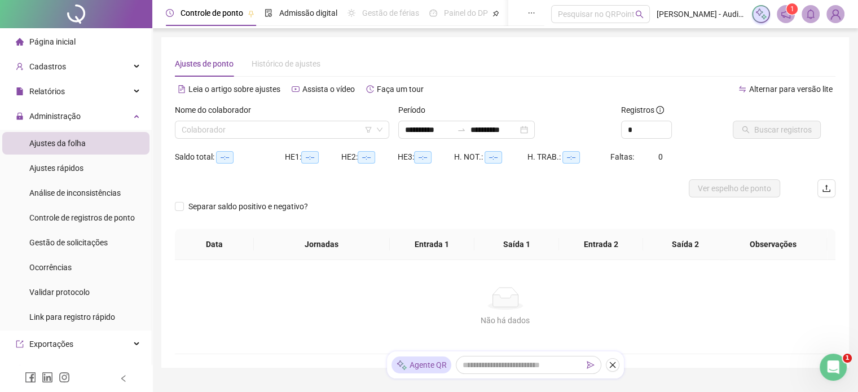
type input "**********"
click at [233, 130] on input "search" at bounding box center [277, 129] width 191 height 17
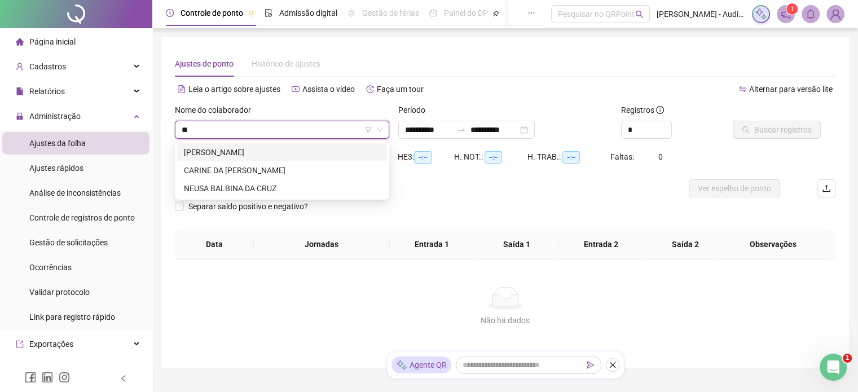
type input "***"
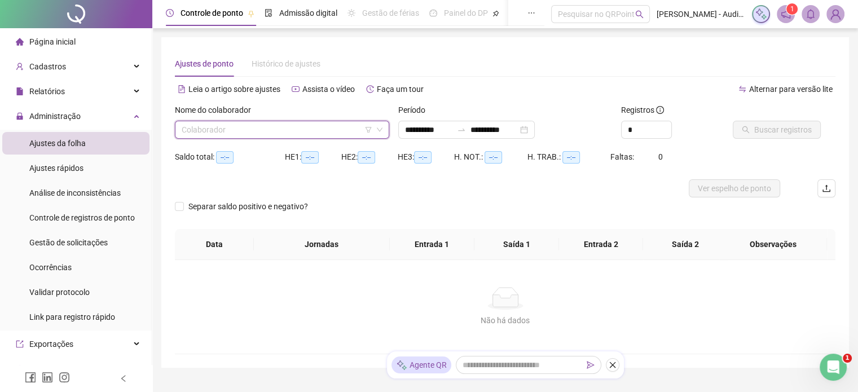
click at [382, 131] on icon "down" at bounding box center [379, 129] width 7 height 7
click at [379, 129] on icon "down" at bounding box center [379, 129] width 7 height 7
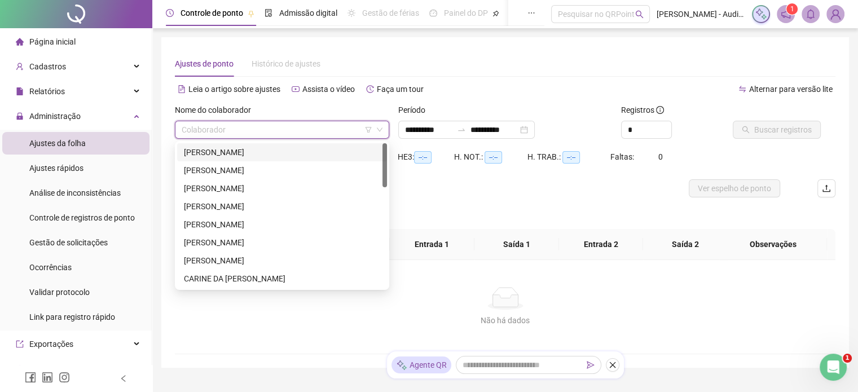
click at [265, 133] on input "search" at bounding box center [277, 129] width 191 height 17
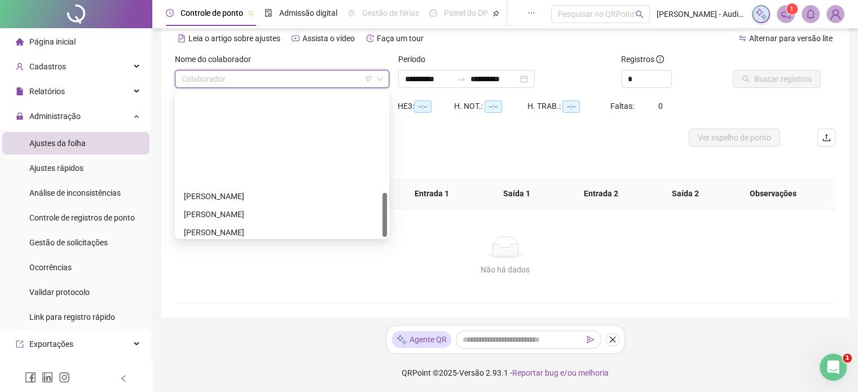
scroll to position [325, 0]
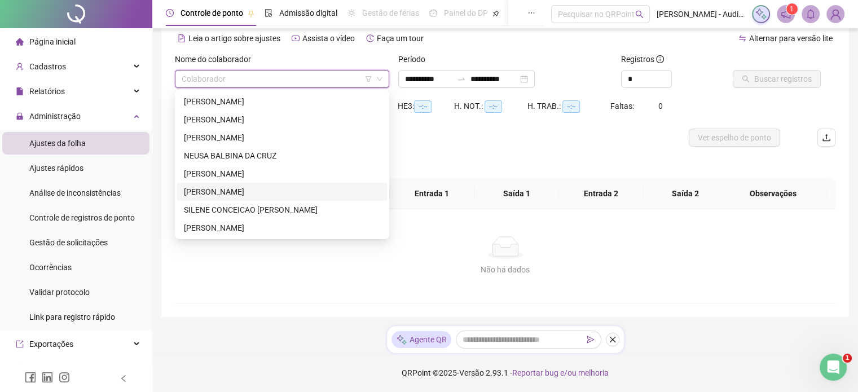
click at [230, 192] on div "[PERSON_NAME]" at bounding box center [282, 192] width 196 height 12
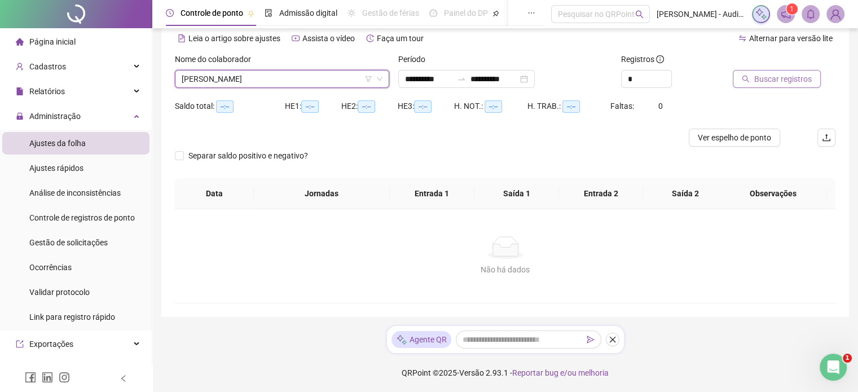
click at [786, 81] on span "Buscar registros" at bounding box center [784, 79] width 58 height 12
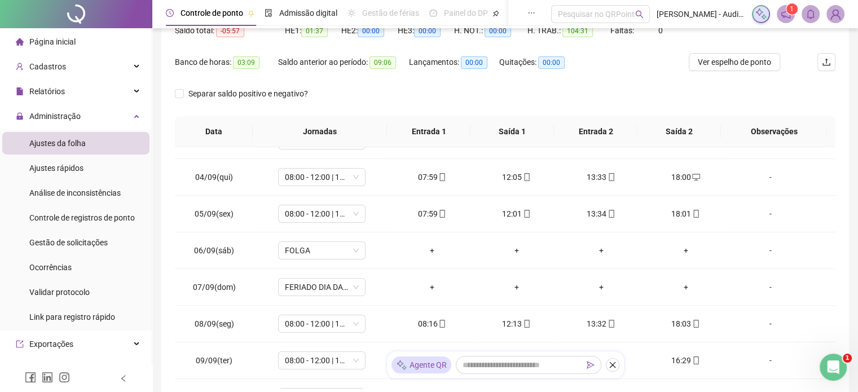
scroll to position [0, 0]
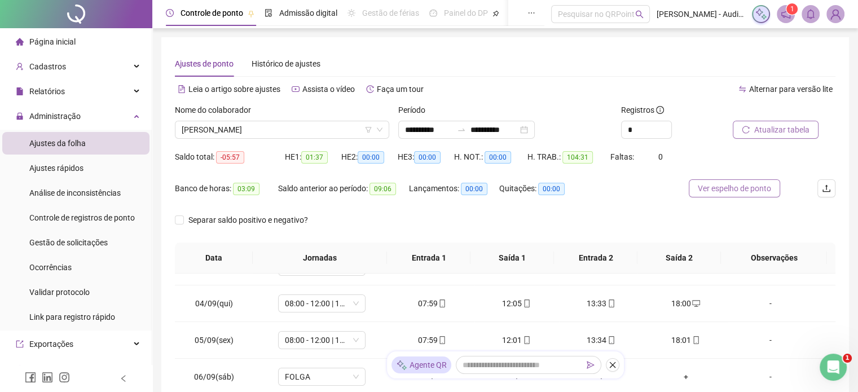
click at [730, 186] on span "Ver espelho de ponto" at bounding box center [734, 188] width 73 height 12
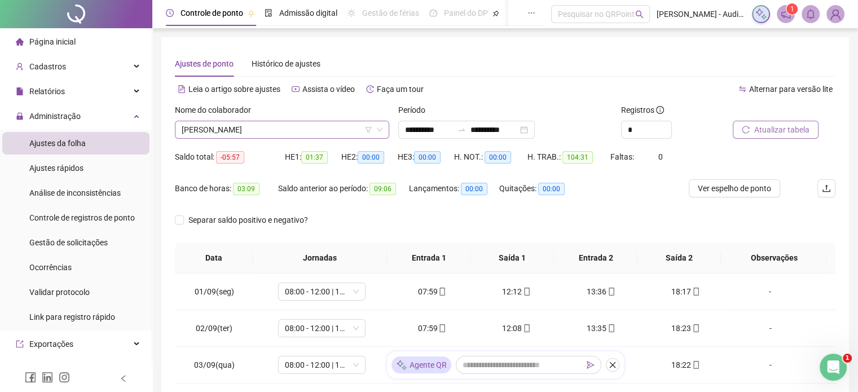
click at [296, 130] on span "[PERSON_NAME]" at bounding box center [282, 129] width 201 height 17
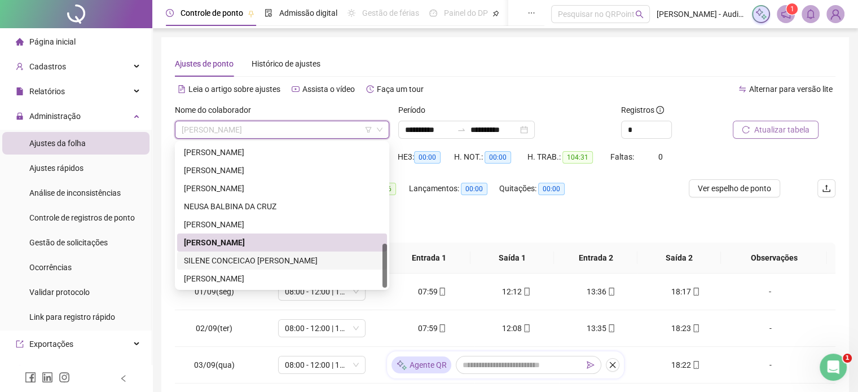
click at [253, 262] on div "SILENE CONCEICAO [PERSON_NAME]" at bounding box center [282, 261] width 196 height 12
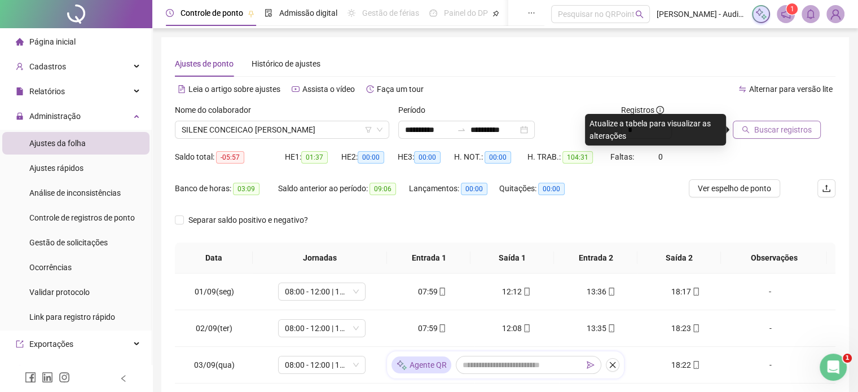
click at [771, 132] on span "Buscar registros" at bounding box center [784, 130] width 58 height 12
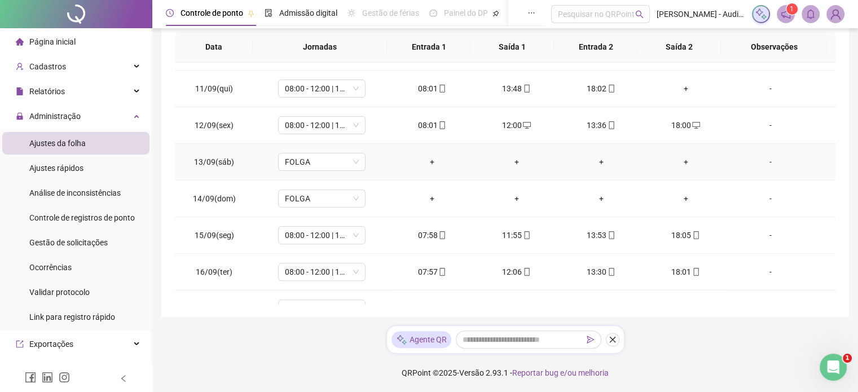
scroll to position [380, 0]
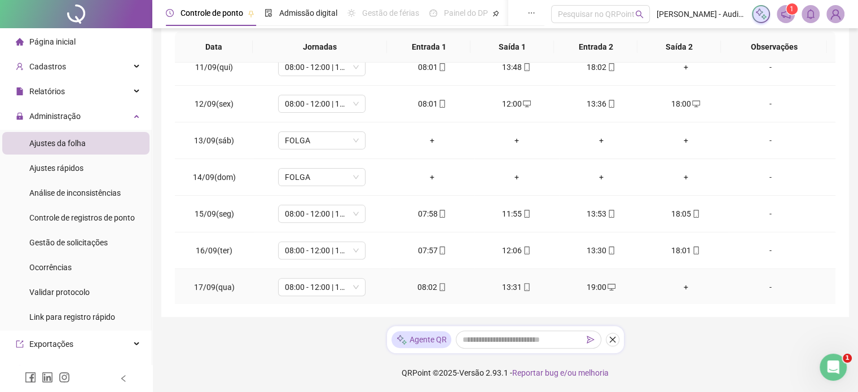
click at [681, 287] on div "+" at bounding box center [686, 287] width 67 height 12
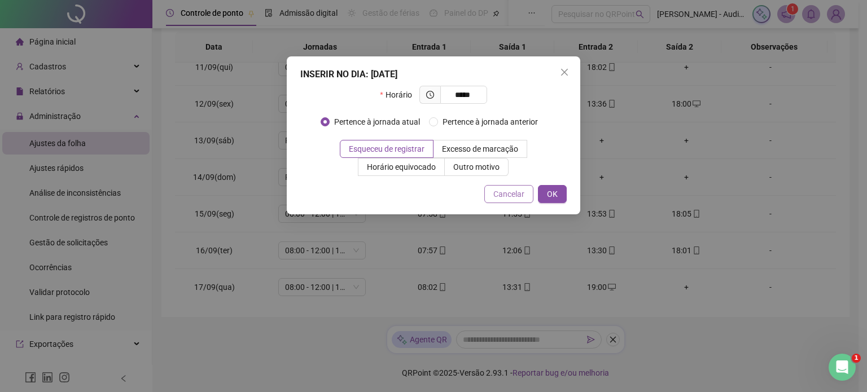
type input "*****"
click at [517, 197] on span "Cancelar" at bounding box center [508, 194] width 31 height 12
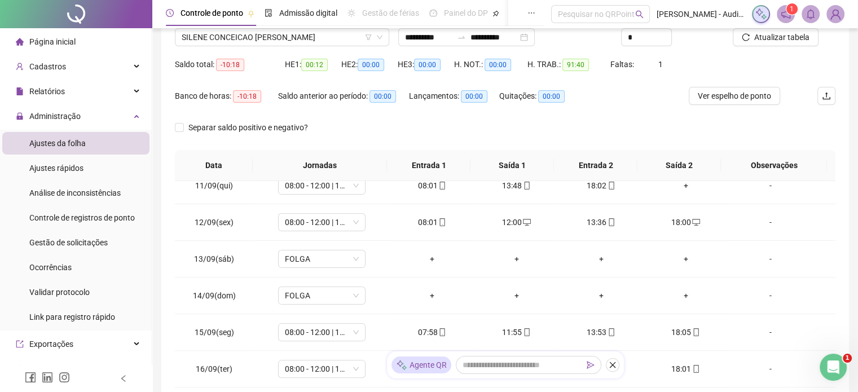
scroll to position [211, 0]
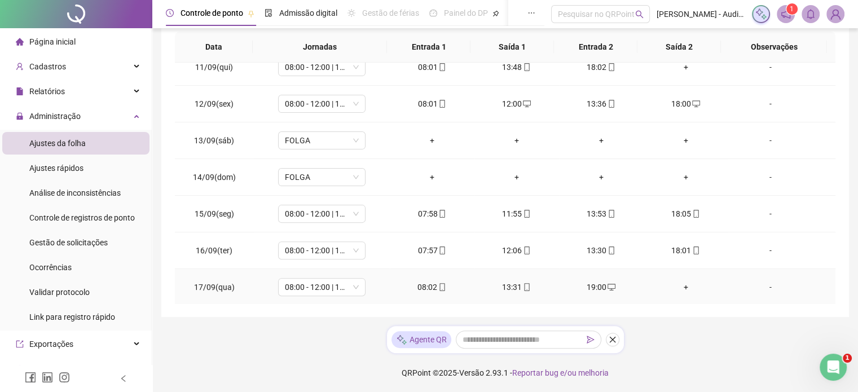
click at [680, 284] on div "+" at bounding box center [686, 287] width 67 height 12
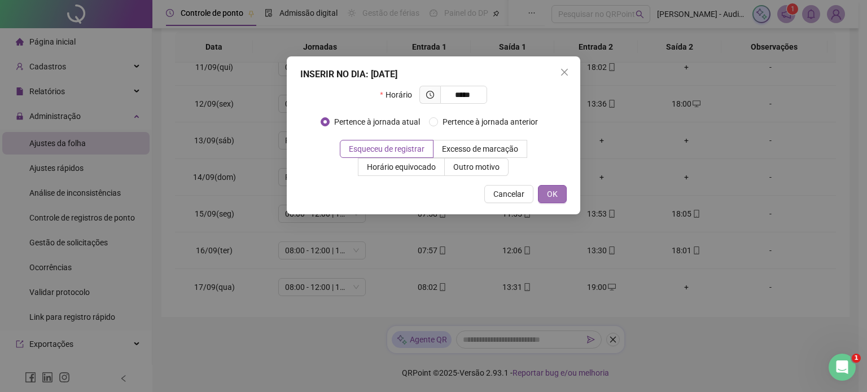
type input "*****"
click at [559, 190] on button "OK" at bounding box center [552, 194] width 29 height 18
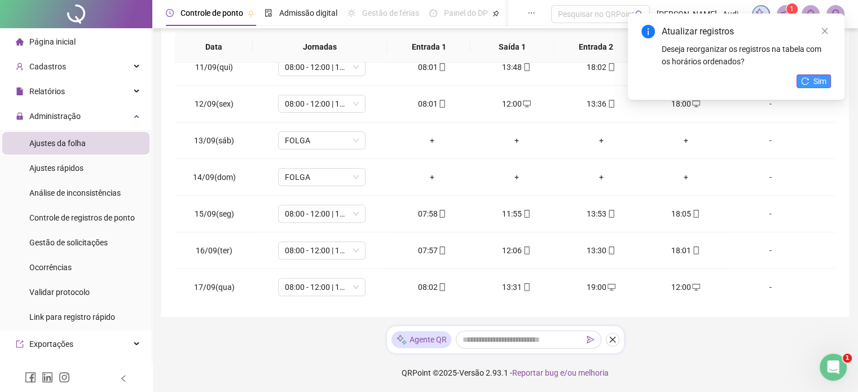
click at [822, 84] on span "Sim" at bounding box center [820, 81] width 13 height 12
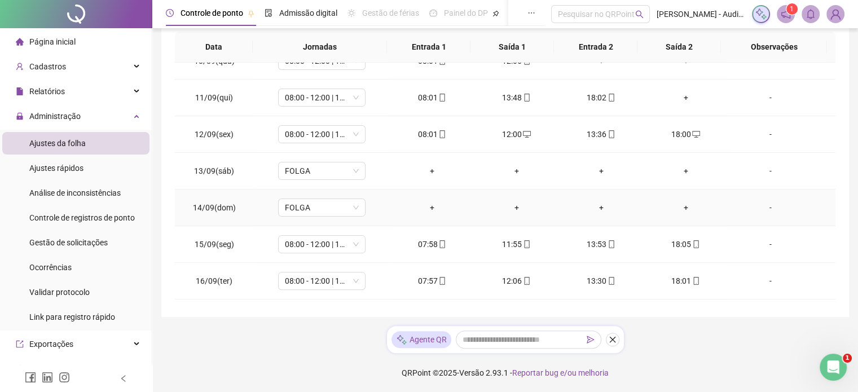
scroll to position [324, 0]
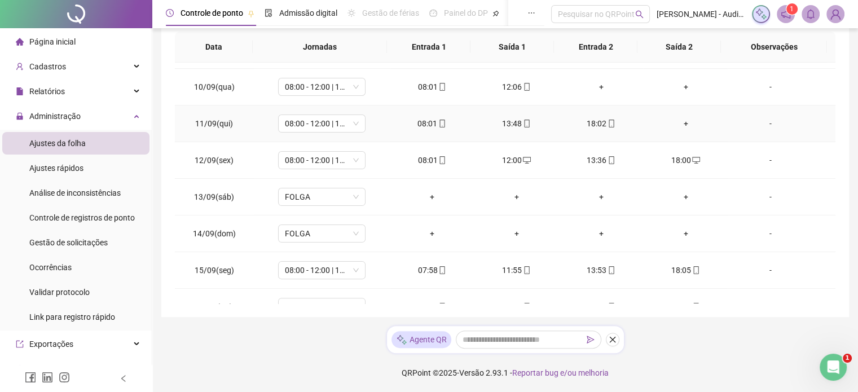
click at [686, 122] on div "+" at bounding box center [686, 123] width 67 height 12
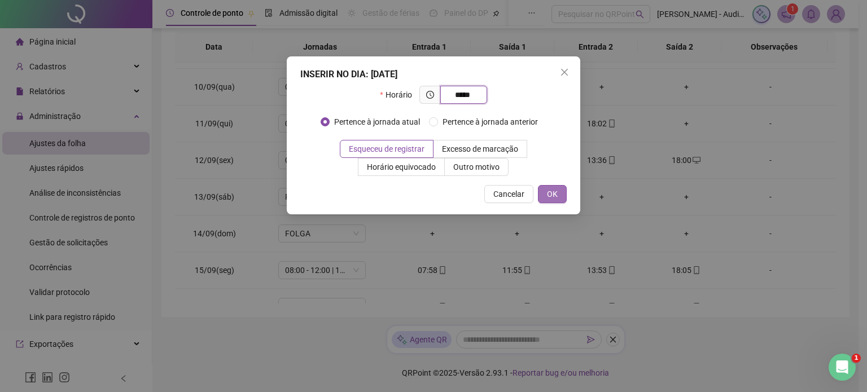
type input "*****"
click at [545, 189] on button "OK" at bounding box center [552, 194] width 29 height 18
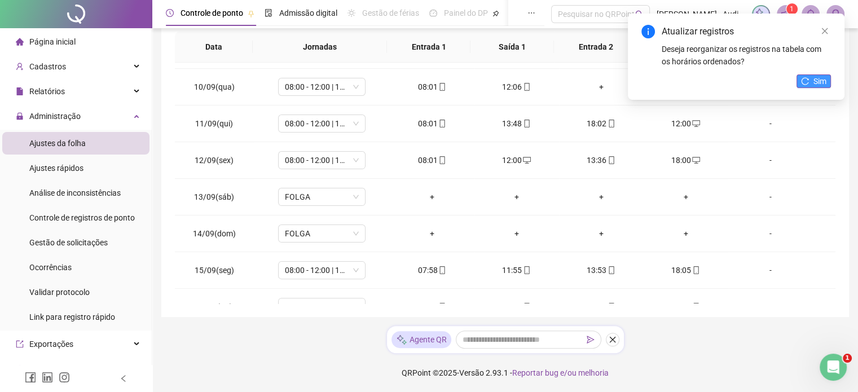
click at [823, 76] on span "Sim" at bounding box center [820, 81] width 13 height 12
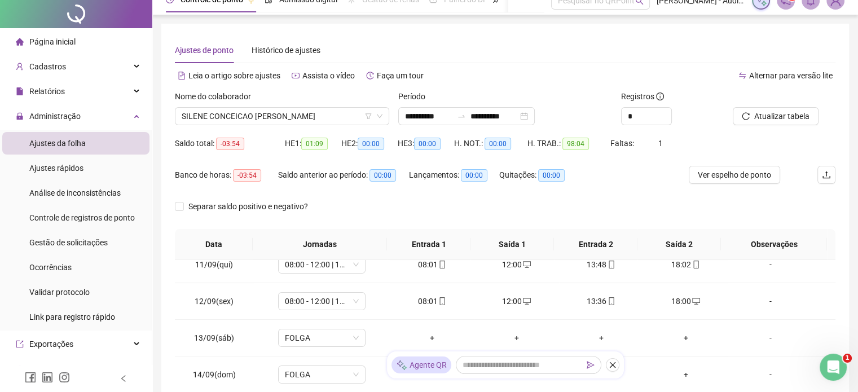
scroll to position [0, 0]
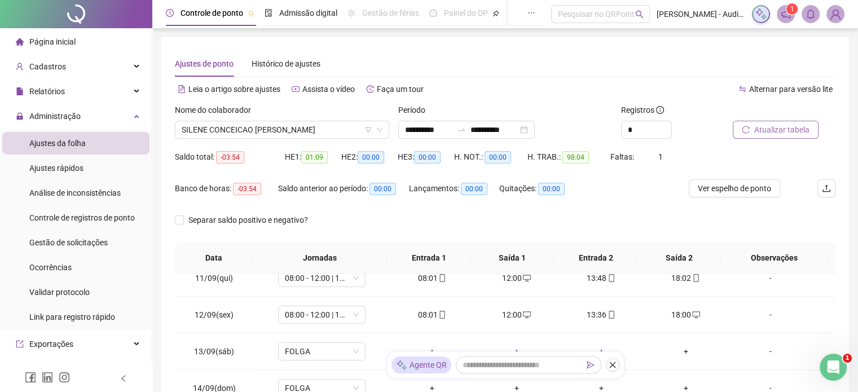
click at [795, 133] on span "Atualizar tabela" at bounding box center [782, 130] width 55 height 12
click at [309, 133] on span "SILENE CONCEICAO [PERSON_NAME]" at bounding box center [282, 129] width 201 height 17
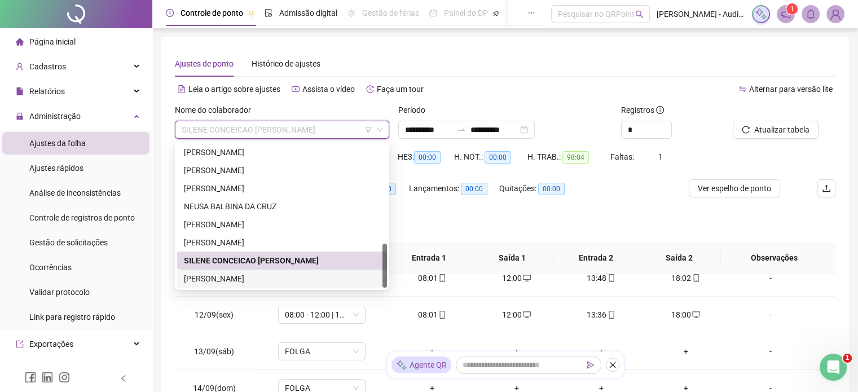
click at [234, 280] on div "[PERSON_NAME]" at bounding box center [282, 279] width 196 height 12
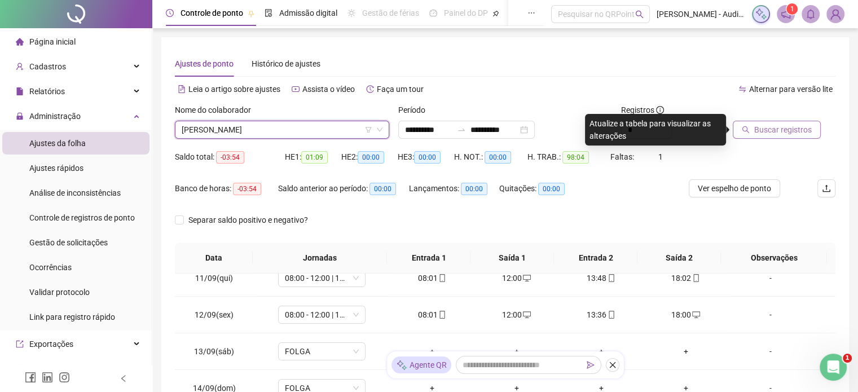
click at [798, 129] on span "Buscar registros" at bounding box center [784, 130] width 58 height 12
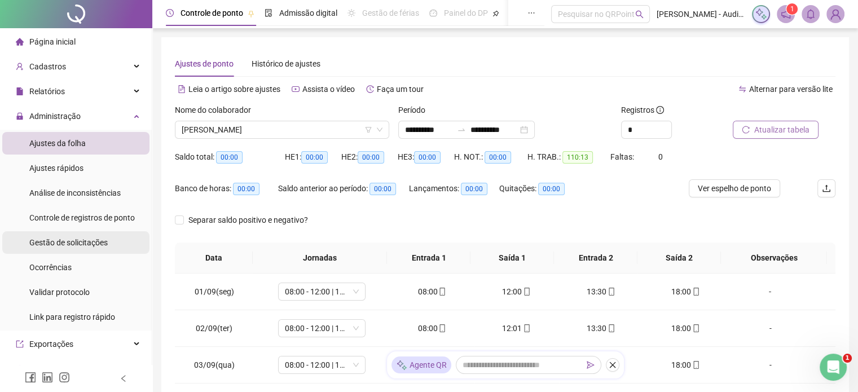
click at [72, 243] on span "Gestão de solicitações" at bounding box center [68, 242] width 78 height 9
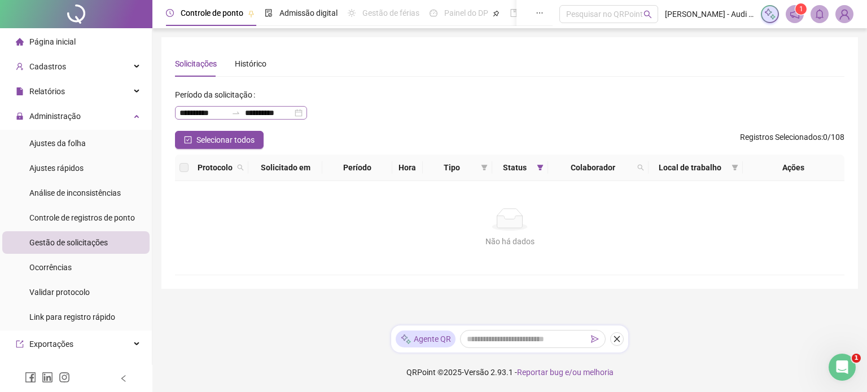
click at [307, 112] on div "**********" at bounding box center [241, 113] width 132 height 14
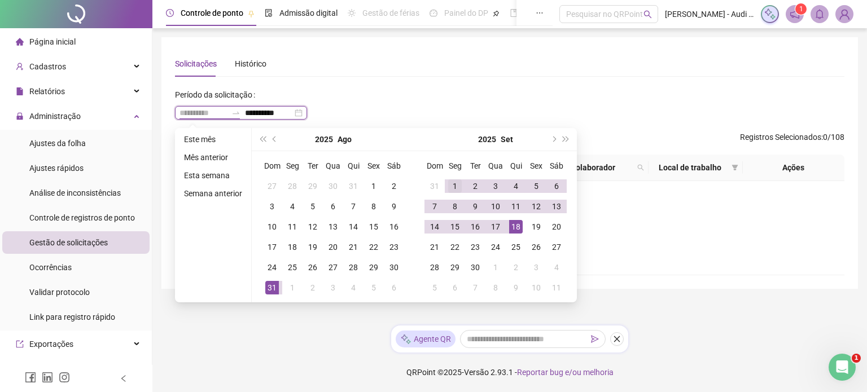
type input "**********"
click at [455, 185] on div "1" at bounding box center [455, 186] width 14 height 14
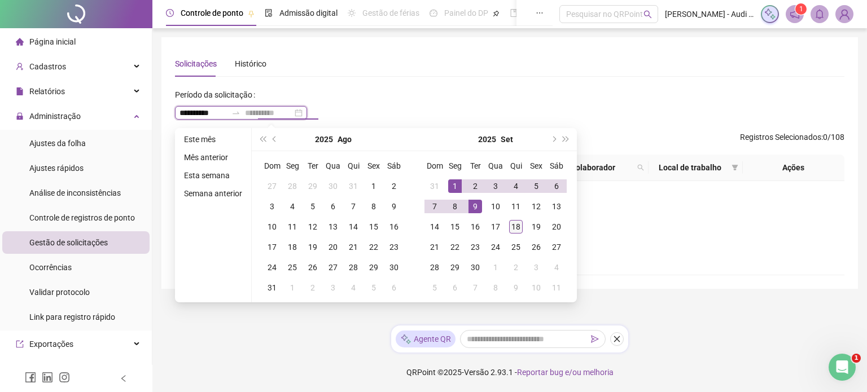
type input "**********"
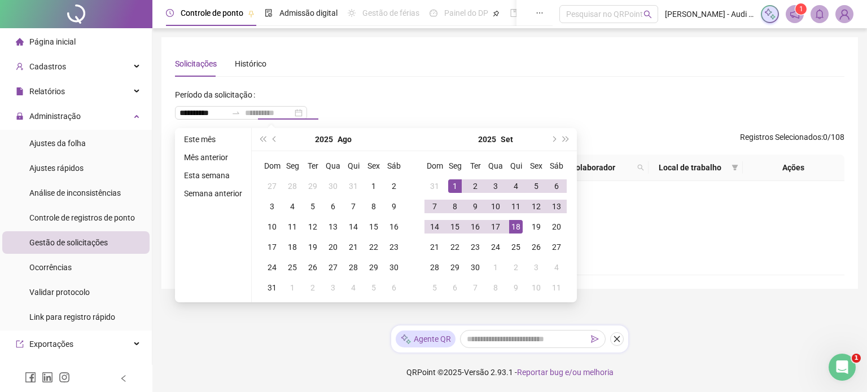
click at [515, 228] on div "18" at bounding box center [516, 227] width 14 height 14
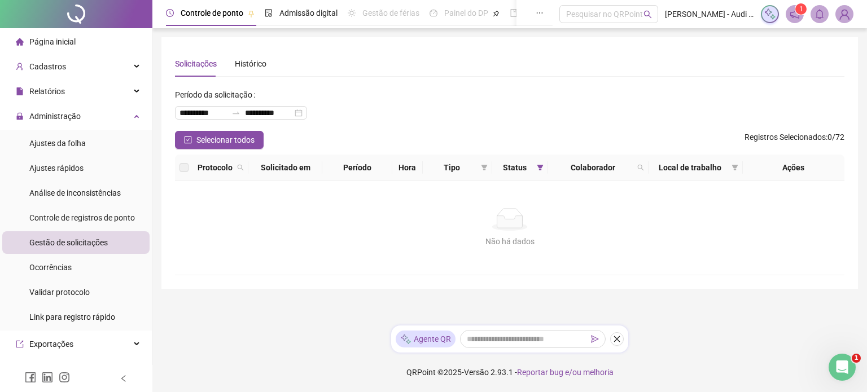
click at [658, 257] on div "Não há dados Não há dados" at bounding box center [509, 228] width 669 height 94
click at [800, 10] on span "1" at bounding box center [801, 9] width 4 height 8
click at [801, 15] on span at bounding box center [795, 14] width 18 height 18
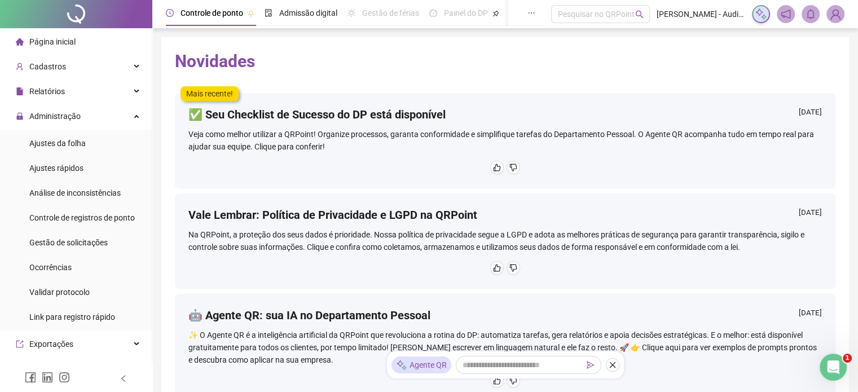
click at [357, 137] on div "Veja como melhor utilizar a QRPoint! Organize processos, garanta conformidade e…" at bounding box center [505, 140] width 634 height 25
click at [833, 11] on img at bounding box center [835, 14] width 17 height 17
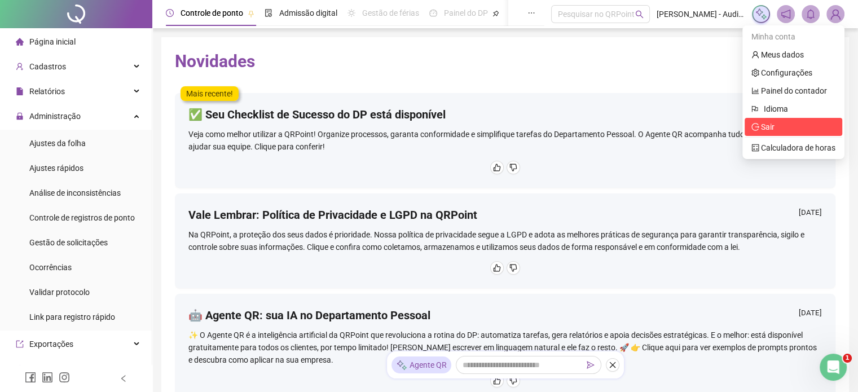
click at [771, 128] on span "Sair" at bounding box center [768, 126] width 14 height 9
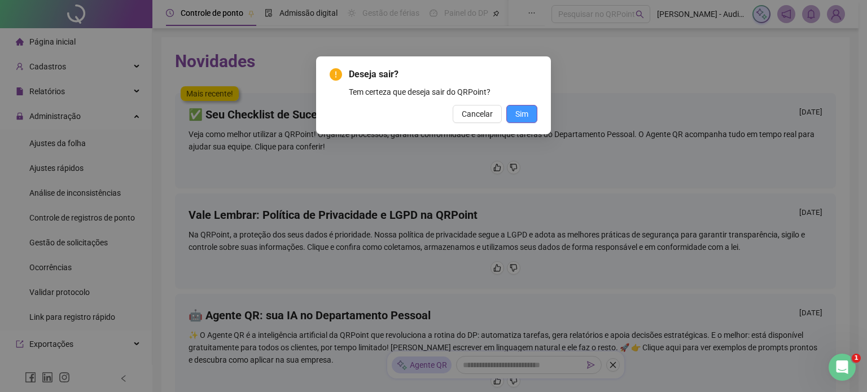
click at [528, 110] on span "Sim" at bounding box center [521, 114] width 13 height 12
